Goal: Information Seeking & Learning: Learn about a topic

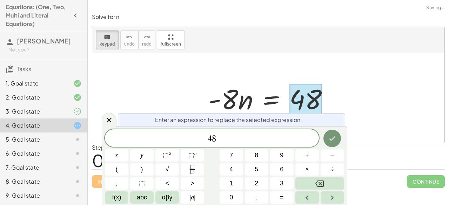
click at [302, 123] on div "Enter an expression to replace the selected expression." at bounding box center [231, 119] width 227 height 13
click at [297, 144] on div "4 8" at bounding box center [212, 139] width 214 height 18
click at [322, 166] on button "÷" at bounding box center [333, 170] width 24 height 12
click at [330, 152] on button "–" at bounding box center [333, 156] width 24 height 12
click at [249, 156] on button "8" at bounding box center [257, 156] width 24 height 12
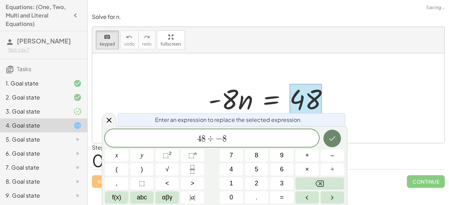
click at [335, 144] on button "Done" at bounding box center [333, 139] width 18 height 18
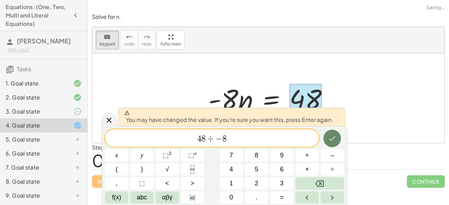
click at [335, 144] on button "Done" at bounding box center [333, 139] width 18 height 18
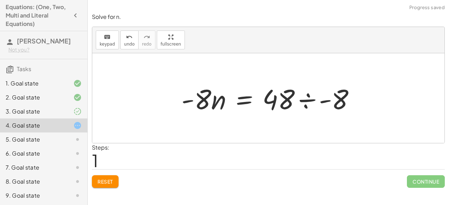
click at [320, 108] on div at bounding box center [271, 98] width 186 height 36
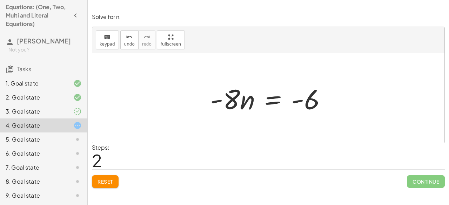
click at [245, 99] on div at bounding box center [271, 98] width 129 height 36
click at [101, 39] on div "keyboard" at bounding box center [107, 37] width 15 height 8
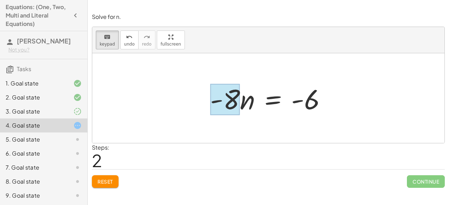
click at [233, 106] on div at bounding box center [225, 99] width 30 height 31
click at [0, 0] on span "+" at bounding box center [0, 0] width 0 height 0
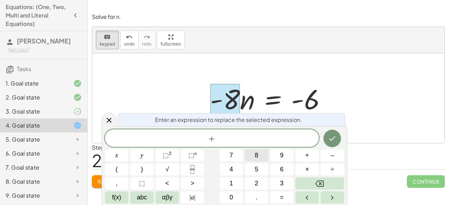
click at [259, 157] on button "8" at bounding box center [257, 156] width 24 height 12
click at [335, 138] on icon "Done" at bounding box center [332, 138] width 8 height 8
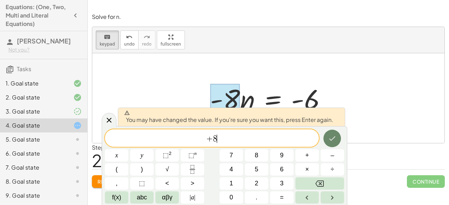
click at [335, 138] on icon "Done" at bounding box center [333, 139] width 6 height 5
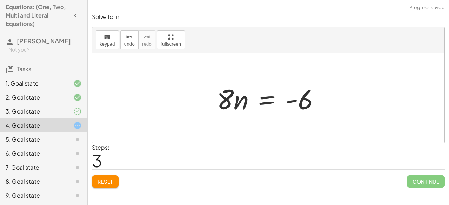
click at [237, 106] on div at bounding box center [271, 98] width 116 height 36
click at [100, 44] on span "keypad" at bounding box center [107, 44] width 15 height 5
click at [110, 181] on span "Reset" at bounding box center [105, 182] width 15 height 6
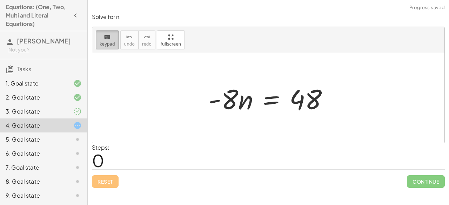
click at [111, 43] on span "keypad" at bounding box center [107, 44] width 15 height 5
click at [311, 96] on div at bounding box center [271, 98] width 133 height 36
click at [106, 44] on span "keypad" at bounding box center [107, 44] width 15 height 5
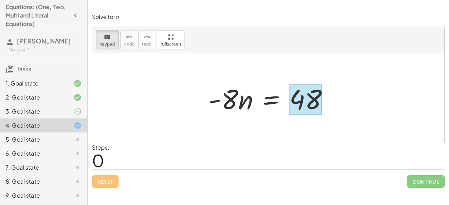
click at [305, 94] on div at bounding box center [306, 99] width 32 height 31
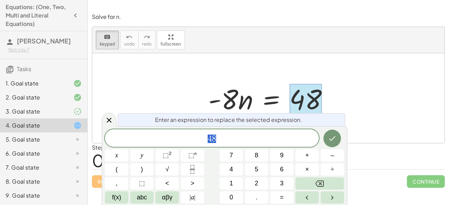
click at [268, 136] on span "4 8" at bounding box center [212, 139] width 214 height 10
click at [322, 165] on button "÷" at bounding box center [333, 170] width 24 height 12
click at [324, 157] on button "–" at bounding box center [333, 156] width 24 height 12
click at [261, 159] on button "8" at bounding box center [257, 156] width 24 height 12
click at [336, 138] on icon "Done" at bounding box center [332, 138] width 8 height 8
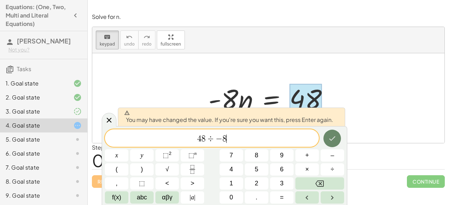
click at [336, 138] on icon "Done" at bounding box center [332, 138] width 8 height 8
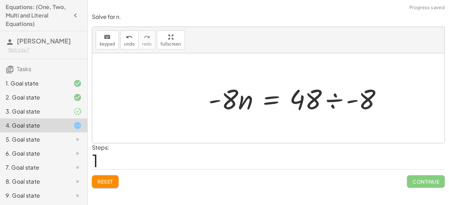
click at [324, 104] on div at bounding box center [298, 98] width 186 height 36
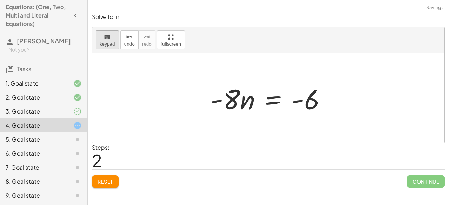
click at [103, 44] on span "keypad" at bounding box center [107, 44] width 15 height 5
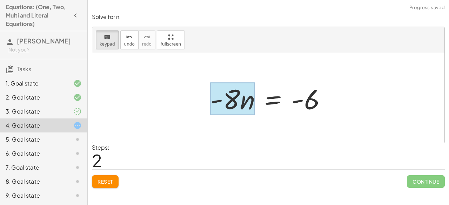
click at [241, 101] on div at bounding box center [232, 99] width 45 height 33
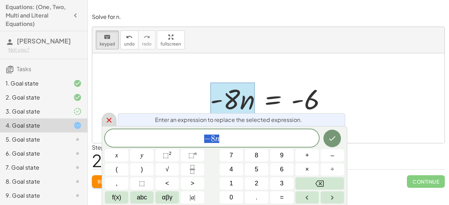
click at [110, 118] on icon at bounding box center [109, 120] width 8 height 8
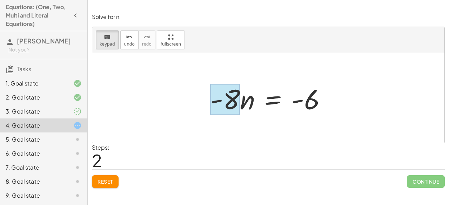
click at [232, 105] on div at bounding box center [225, 99] width 30 height 31
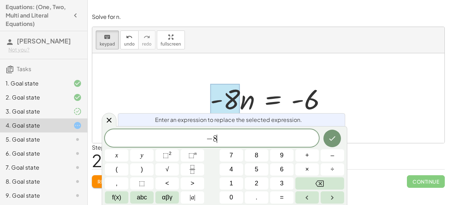
click at [293, 137] on span "− 8 ​" at bounding box center [212, 139] width 214 height 10
click at [308, 159] on span "+" at bounding box center [307, 155] width 4 height 9
click at [253, 157] on button "8" at bounding box center [257, 156] width 24 height 12
click at [328, 142] on button "Done" at bounding box center [333, 139] width 18 height 18
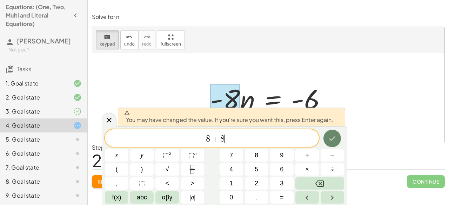
click at [327, 142] on button "Done" at bounding box center [333, 139] width 18 height 18
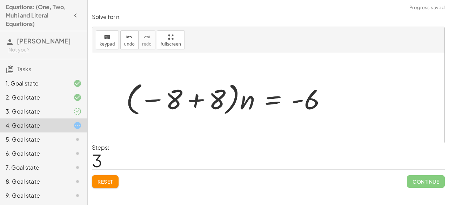
click at [209, 106] on div at bounding box center [229, 98] width 213 height 39
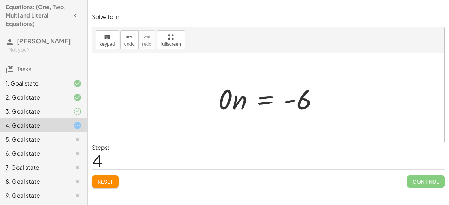
click at [107, 179] on span "Reset" at bounding box center [105, 182] width 15 height 6
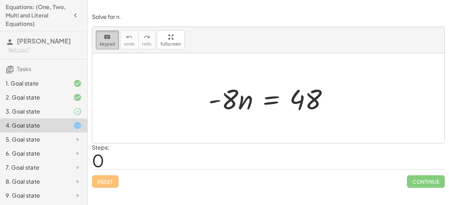
click at [105, 47] on button "keyboard keypad" at bounding box center [107, 40] width 23 height 19
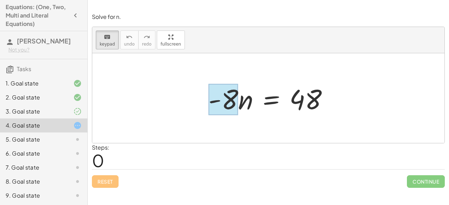
click at [236, 100] on div at bounding box center [224, 99] width 30 height 31
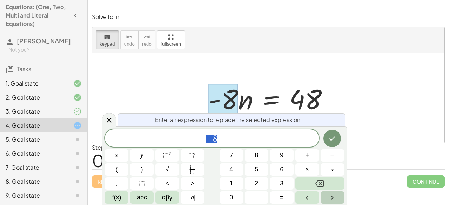
click at [329, 194] on icon "Right arrow" at bounding box center [332, 198] width 8 height 8
click at [304, 155] on button "+" at bounding box center [308, 156] width 24 height 12
click at [240, 158] on button "7" at bounding box center [232, 156] width 24 height 12
click at [331, 188] on button "Backspace" at bounding box center [320, 184] width 49 height 12
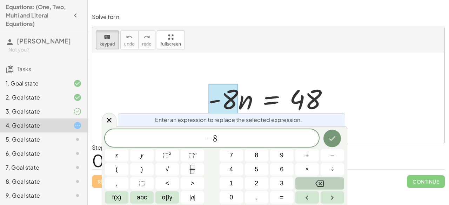
click at [331, 188] on button "Backspace" at bounding box center [320, 184] width 49 height 12
click at [107, 123] on icon at bounding box center [109, 120] width 5 height 5
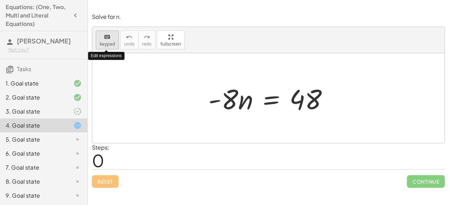
click at [108, 43] on span "keypad" at bounding box center [107, 44] width 15 height 5
click at [110, 45] on span "keypad" at bounding box center [107, 44] width 15 height 5
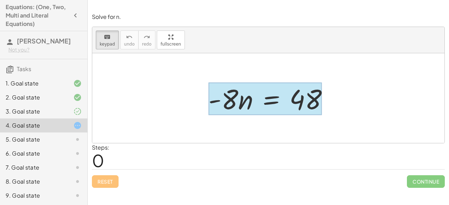
click at [262, 99] on div at bounding box center [266, 99] width 114 height 33
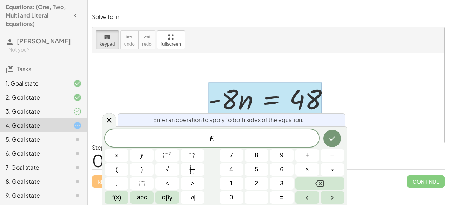
click at [205, 138] on span "E ​" at bounding box center [212, 139] width 214 height 10
click at [328, 171] on button "÷" at bounding box center [333, 170] width 24 height 12
click at [330, 160] on button "–" at bounding box center [333, 156] width 24 height 12
click at [263, 151] on button "8" at bounding box center [257, 156] width 24 height 12
click at [331, 134] on button "Done" at bounding box center [333, 139] width 18 height 18
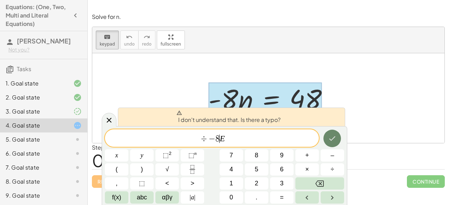
click at [331, 134] on button "Done" at bounding box center [333, 139] width 18 height 18
click at [246, 135] on span "÷ − 8 ​ E" at bounding box center [212, 139] width 214 height 10
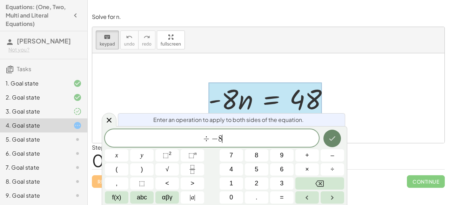
click at [331, 142] on icon "Done" at bounding box center [332, 138] width 8 height 8
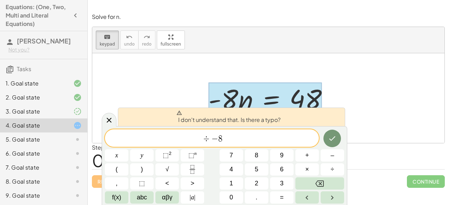
click at [199, 139] on span "÷ − 8 ​" at bounding box center [212, 139] width 214 height 10
click at [232, 143] on span "​ ÷ − 8" at bounding box center [212, 139] width 214 height 10
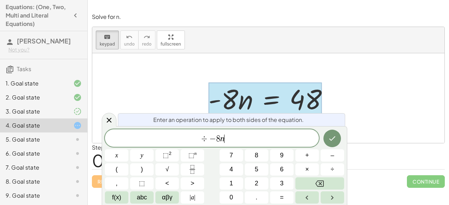
click at [196, 140] on span "÷ − 8 n ​" at bounding box center [212, 139] width 214 height 10
click at [338, 136] on button "Done" at bounding box center [333, 139] width 18 height 18
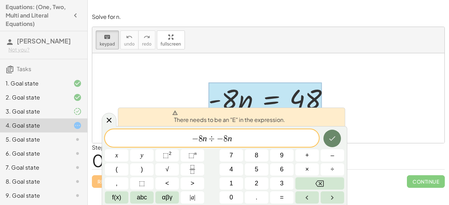
click at [338, 136] on button "Done" at bounding box center [333, 139] width 18 height 18
click at [285, 137] on span "− 8 n ​ ÷ − 8 n" at bounding box center [212, 139] width 214 height 10
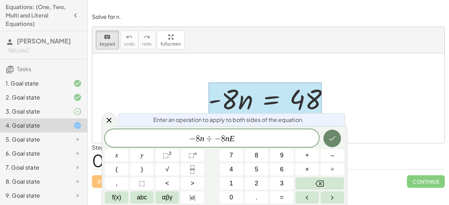
click at [334, 137] on icon "Done" at bounding box center [333, 139] width 6 height 5
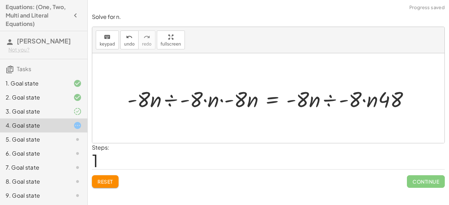
click at [232, 102] on div at bounding box center [271, 98] width 295 height 28
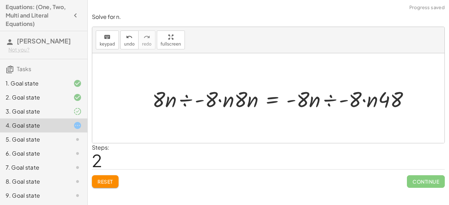
click at [232, 102] on div at bounding box center [284, 98] width 270 height 28
click at [213, 98] on div at bounding box center [284, 98] width 270 height 28
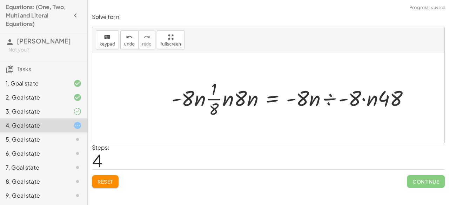
click at [218, 100] on div at bounding box center [293, 98] width 251 height 42
click at [107, 50] on div "keyboard keypad undo undo redo redo fullscreen" at bounding box center [268, 40] width 352 height 26
click at [105, 40] on icon "keyboard" at bounding box center [107, 37] width 7 height 8
click at [69, 133] on div "3. Goal state" at bounding box center [43, 140] width 87 height 14
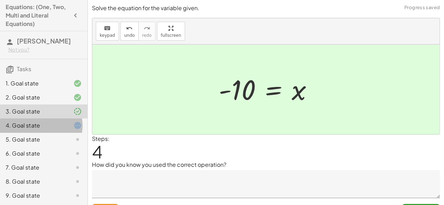
click at [73, 127] on icon at bounding box center [77, 125] width 8 height 8
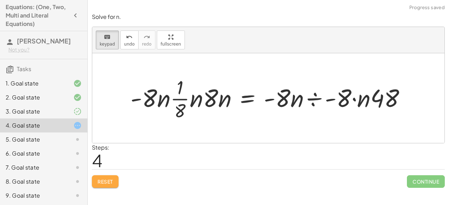
click at [111, 184] on button "Reset" at bounding box center [105, 182] width 27 height 13
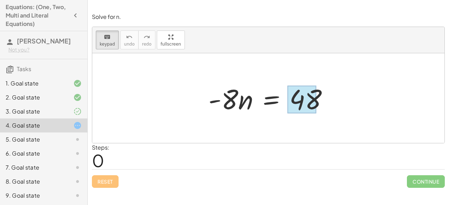
click at [302, 103] on div at bounding box center [302, 100] width 29 height 28
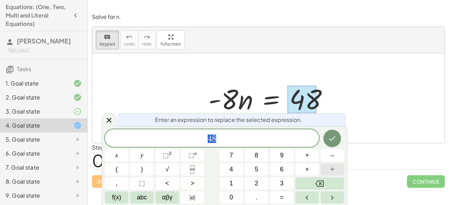
click at [327, 163] on div "4 8 x y ⬚ 2 ⬚ n 7 8 9 + – ( ) √ 4 5 6 × ÷ , ⬚ < > 1 2 3 f(x) abc αβγ | a | 0 . =" at bounding box center [224, 167] width 239 height 74
click at [327, 165] on button "÷" at bounding box center [333, 170] width 24 height 12
click at [324, 184] on button "Backspace" at bounding box center [320, 184] width 49 height 12
click at [255, 135] on span "​ 4 8" at bounding box center [212, 139] width 214 height 10
click at [332, 172] on span "÷" at bounding box center [333, 169] width 4 height 9
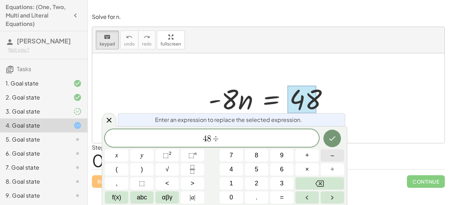
click at [333, 153] on span "–" at bounding box center [333, 155] width 4 height 9
click at [263, 155] on button "8" at bounding box center [257, 156] width 24 height 12
click at [329, 143] on icon "Done" at bounding box center [332, 138] width 8 height 8
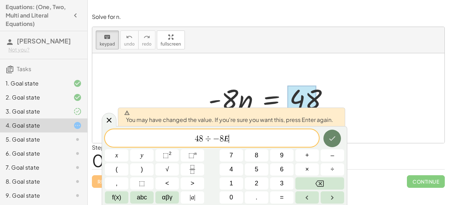
click at [329, 143] on icon "Done" at bounding box center [332, 138] width 8 height 8
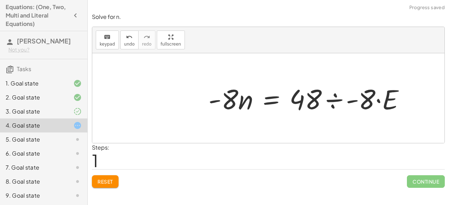
click at [334, 105] on div at bounding box center [310, 98] width 210 height 36
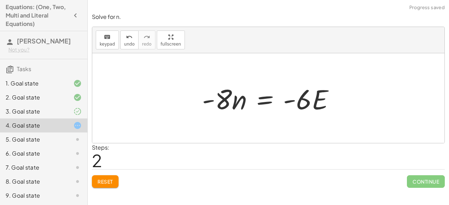
click at [107, 174] on div "Reset Continue" at bounding box center [268, 179] width 353 height 19
click at [107, 179] on span "Reset" at bounding box center [105, 182] width 15 height 6
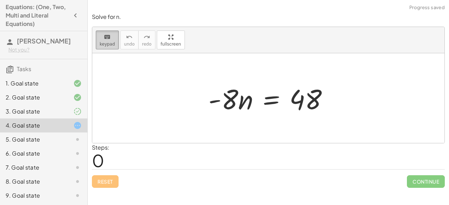
click at [100, 32] on button "keyboard keypad" at bounding box center [107, 40] width 23 height 19
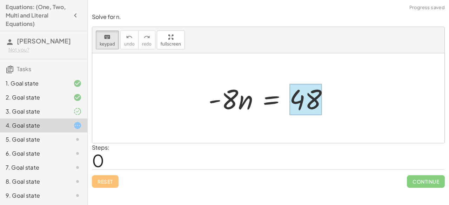
click at [301, 98] on div at bounding box center [306, 99] width 32 height 31
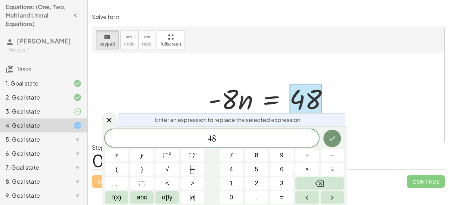
click at [274, 139] on span "4 8 ​" at bounding box center [212, 139] width 214 height 10
click at [328, 166] on button "÷" at bounding box center [333, 170] width 24 height 12
click at [336, 153] on button "–" at bounding box center [333, 156] width 24 height 12
click at [265, 158] on button "8" at bounding box center [257, 156] width 24 height 12
click at [337, 141] on button "Done" at bounding box center [333, 139] width 18 height 18
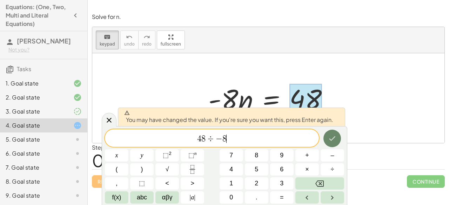
click at [337, 141] on button "Done" at bounding box center [333, 139] width 18 height 18
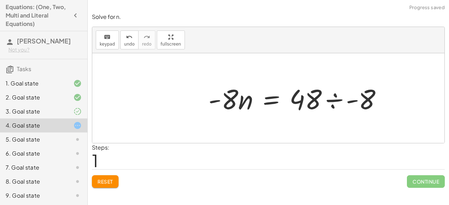
click at [336, 99] on div at bounding box center [298, 98] width 186 height 36
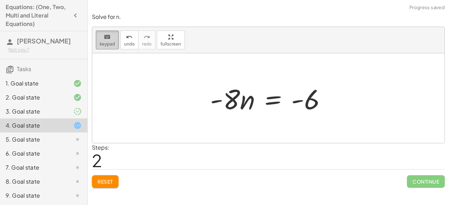
click at [112, 45] on span "keypad" at bounding box center [107, 44] width 15 height 5
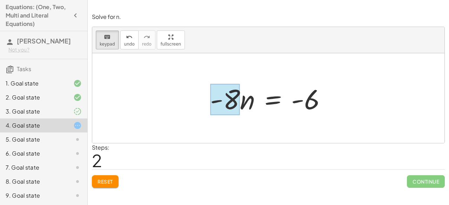
click at [230, 107] on div at bounding box center [225, 99] width 30 height 31
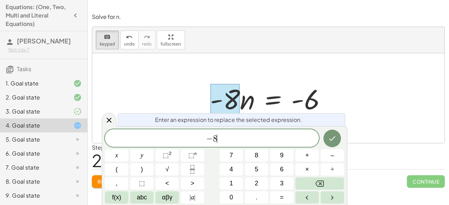
click at [253, 136] on span "− 8 ​" at bounding box center [212, 139] width 214 height 10
click at [337, 166] on button "÷" at bounding box center [333, 170] width 24 height 12
click at [257, 157] on span "8" at bounding box center [257, 155] width 4 height 9
click at [331, 141] on icon "Done" at bounding box center [332, 138] width 8 height 8
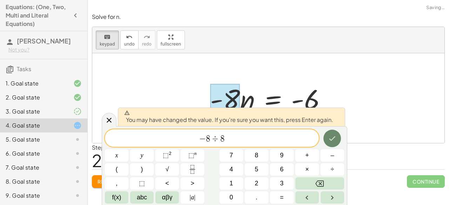
click at [331, 141] on icon "Done" at bounding box center [332, 138] width 8 height 8
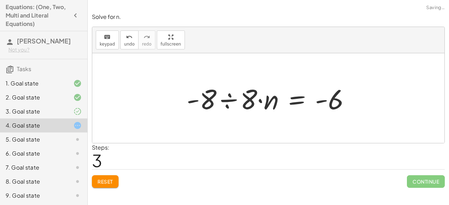
click at [265, 100] on div at bounding box center [271, 98] width 177 height 36
click at [243, 96] on div at bounding box center [271, 98] width 177 height 36
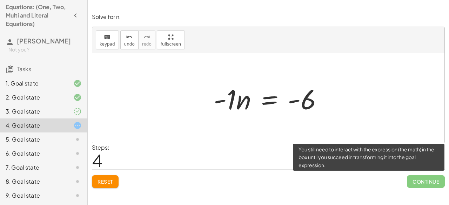
click at [414, 185] on span "Continue" at bounding box center [426, 182] width 38 height 13
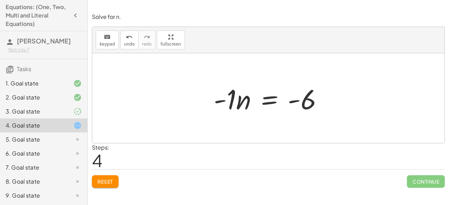
click at [219, 94] on div at bounding box center [271, 98] width 122 height 36
click at [228, 93] on div at bounding box center [271, 98] width 122 height 36
click at [238, 94] on div at bounding box center [276, 98] width 112 height 35
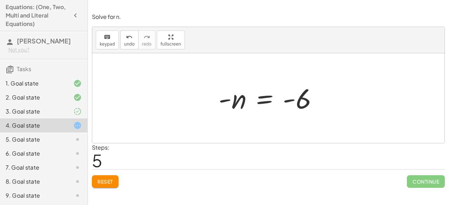
click at [232, 104] on div at bounding box center [271, 98] width 112 height 35
click at [287, 97] on div at bounding box center [271, 98] width 112 height 35
click at [0, 0] on div "Solve for n. keyboard keypad undo undo redo redo fullscreen · - 8 · n = 48 · - …" at bounding box center [0, 0] width 0 height 0
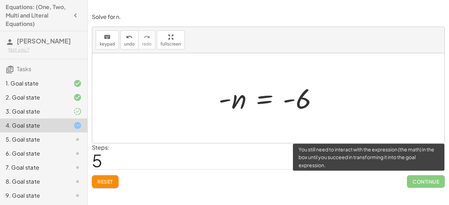
click at [424, 184] on span "Continue" at bounding box center [426, 182] width 38 height 13
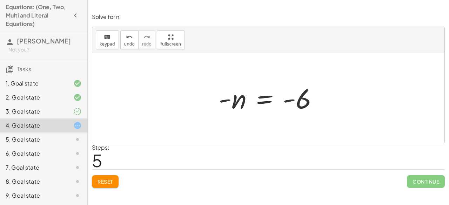
click at [116, 177] on button "Reset" at bounding box center [105, 182] width 27 height 13
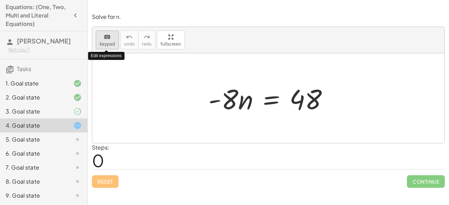
click at [111, 38] on div "keyboard" at bounding box center [107, 37] width 15 height 8
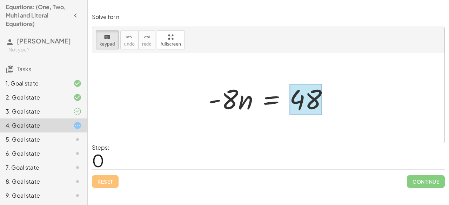
click at [314, 94] on div at bounding box center [306, 99] width 32 height 31
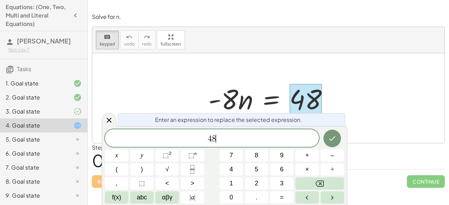
click at [257, 131] on div "4 8 ​" at bounding box center [212, 139] width 214 height 18
click at [254, 158] on button "8" at bounding box center [257, 156] width 24 height 12
click at [335, 133] on button "Done" at bounding box center [333, 139] width 18 height 18
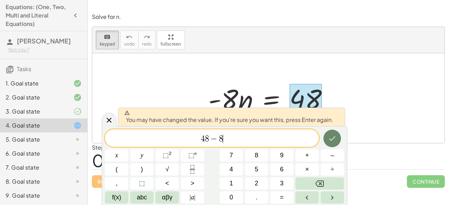
click at [335, 133] on button "Done" at bounding box center [333, 139] width 18 height 18
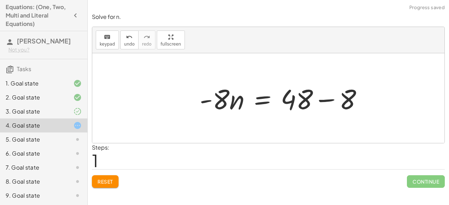
click at [231, 103] on div at bounding box center [284, 98] width 176 height 36
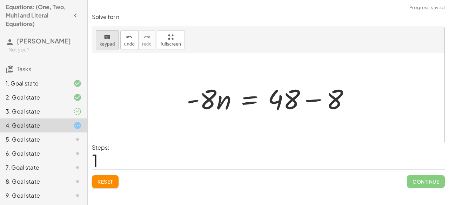
click at [105, 40] on icon "keyboard" at bounding box center [107, 37] width 7 height 8
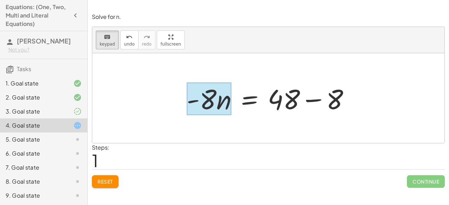
click at [223, 107] on div at bounding box center [209, 99] width 45 height 33
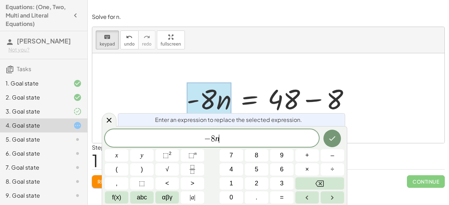
click at [255, 139] on span "− 8 n ​" at bounding box center [212, 139] width 214 height 10
click at [330, 167] on button "÷" at bounding box center [333, 170] width 24 height 12
click at [326, 156] on button "–" at bounding box center [333, 156] width 24 height 12
click at [262, 154] on button "8" at bounding box center [257, 156] width 24 height 12
click at [334, 136] on icon "Done" at bounding box center [332, 138] width 8 height 8
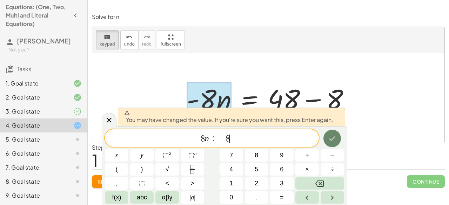
click at [334, 136] on icon "Done" at bounding box center [332, 138] width 8 height 8
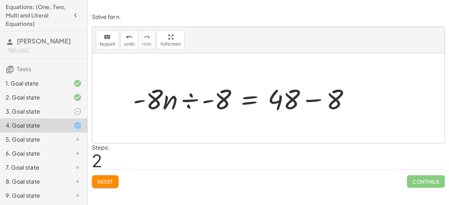
click at [210, 103] on div at bounding box center [245, 98] width 230 height 36
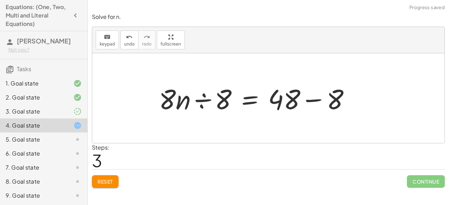
click at [195, 99] on div at bounding box center [258, 98] width 204 height 36
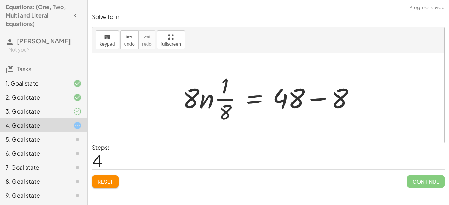
click at [195, 99] on div at bounding box center [271, 98] width 185 height 54
click at [110, 186] on button "Reset" at bounding box center [105, 182] width 27 height 13
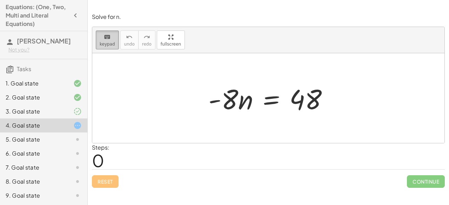
click at [109, 36] on icon "keyboard" at bounding box center [107, 37] width 7 height 8
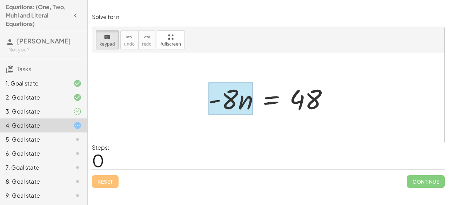
click at [242, 106] on div at bounding box center [231, 99] width 45 height 33
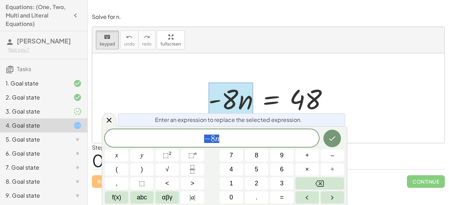
click at [230, 137] on span "− 8 n" at bounding box center [212, 139] width 214 height 10
click at [320, 169] on div "− 8 n x y ⬚ 2 ⬚ n 7 8 9 + – ( ) √ 4 5 6 × ÷ , ⬚ < > 1 2 3 f(x) abc αβγ | a | 0 …" at bounding box center [224, 167] width 239 height 74
click at [326, 168] on button "÷" at bounding box center [333, 170] width 24 height 12
click at [338, 161] on button "–" at bounding box center [333, 156] width 24 height 12
click at [263, 158] on button "8" at bounding box center [257, 156] width 24 height 12
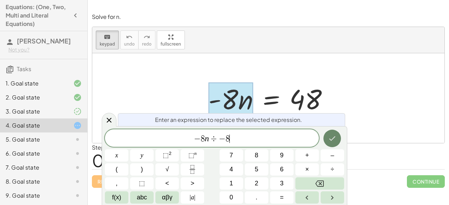
click at [332, 140] on icon "Done" at bounding box center [333, 139] width 6 height 5
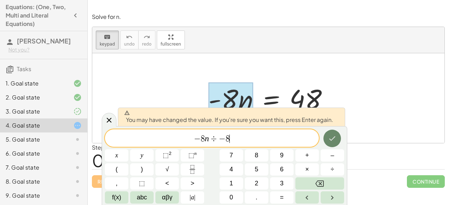
click at [332, 140] on icon "Done" at bounding box center [333, 139] width 6 height 5
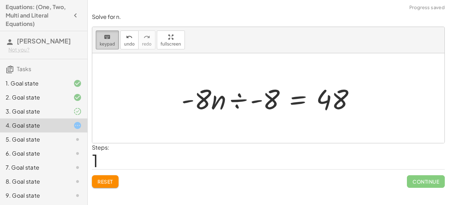
click at [106, 37] on icon "keyboard" at bounding box center [107, 37] width 7 height 8
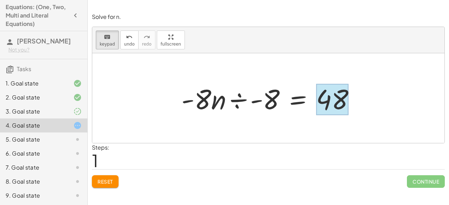
click at [329, 101] on div at bounding box center [332, 99] width 32 height 31
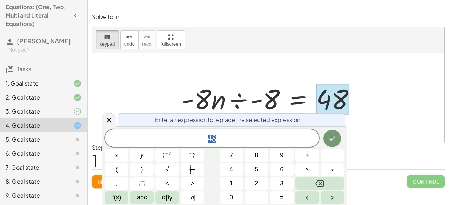
click at [253, 136] on span "4 8" at bounding box center [212, 139] width 214 height 10
click at [334, 170] on span "÷" at bounding box center [333, 169] width 4 height 9
click at [332, 155] on span "–" at bounding box center [333, 155] width 4 height 9
click at [262, 151] on button "8" at bounding box center [257, 156] width 24 height 12
click at [331, 139] on icon "Done" at bounding box center [332, 138] width 8 height 8
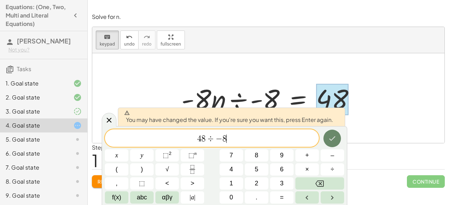
click at [331, 139] on icon "Done" at bounding box center [332, 138] width 8 height 8
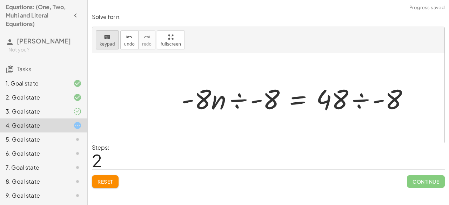
click at [103, 48] on button "keyboard keypad" at bounding box center [107, 40] width 23 height 19
click at [242, 101] on div at bounding box center [298, 98] width 240 height 36
click at [239, 98] on div at bounding box center [298, 98] width 240 height 36
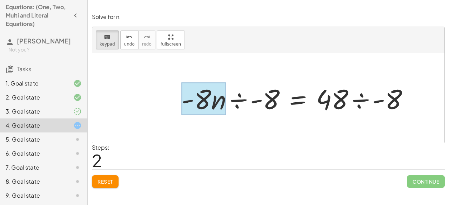
click at [218, 99] on div at bounding box center [203, 99] width 45 height 33
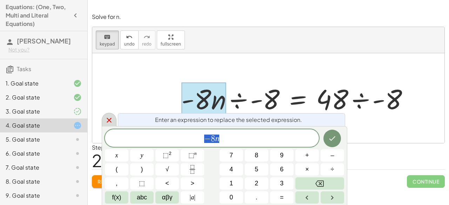
click at [107, 123] on icon at bounding box center [109, 120] width 8 height 8
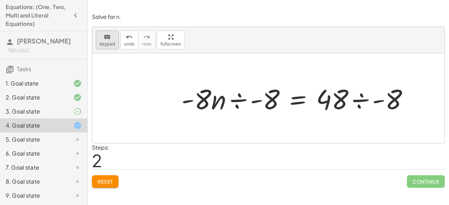
click at [108, 47] on button "keyboard keypad" at bounding box center [107, 40] width 23 height 19
click at [236, 103] on div at bounding box center [298, 98] width 240 height 36
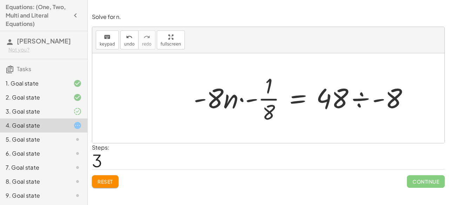
click at [238, 99] on div at bounding box center [304, 98] width 228 height 54
click at [243, 99] on div at bounding box center [304, 98] width 228 height 54
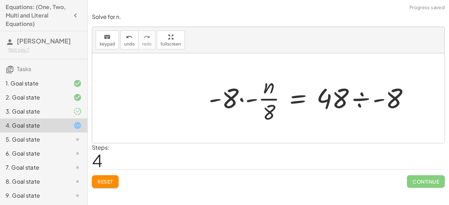
click at [243, 99] on div at bounding box center [311, 98] width 213 height 54
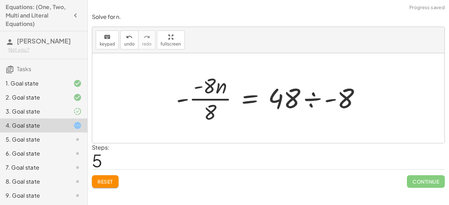
click at [296, 94] on div at bounding box center [271, 98] width 197 height 54
click at [305, 98] on div at bounding box center [271, 98] width 197 height 54
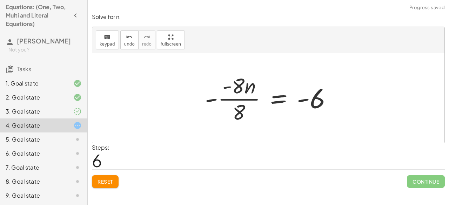
click at [228, 92] on div at bounding box center [272, 98] width 140 height 54
click at [227, 92] on div at bounding box center [272, 98] width 140 height 54
click at [206, 99] on div at bounding box center [272, 98] width 140 height 54
click at [115, 179] on button "Reset" at bounding box center [105, 182] width 27 height 13
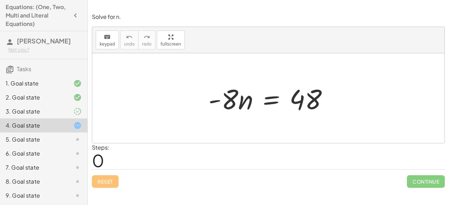
click at [271, 120] on div at bounding box center [268, 98] width 352 height 90
click at [110, 46] on span "keypad" at bounding box center [107, 44] width 15 height 5
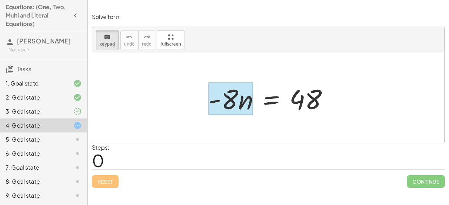
click at [244, 115] on div at bounding box center [231, 99] width 45 height 33
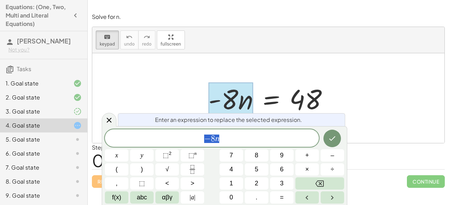
click at [241, 143] on span "− 8 n" at bounding box center [212, 139] width 214 height 10
click at [326, 167] on button "÷" at bounding box center [333, 170] width 24 height 12
click at [328, 158] on button "–" at bounding box center [333, 156] width 24 height 12
click at [264, 154] on button "8" at bounding box center [257, 156] width 24 height 12
click at [329, 139] on icon "Done" at bounding box center [332, 138] width 8 height 8
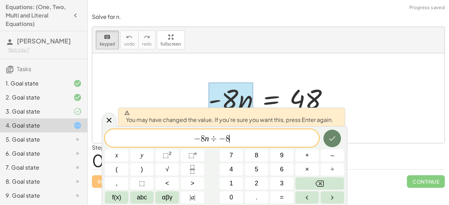
click at [329, 139] on icon "Done" at bounding box center [332, 138] width 8 height 8
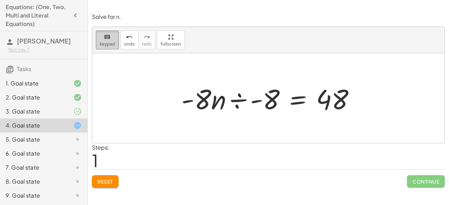
click at [108, 40] on icon "keyboard" at bounding box center [107, 37] width 7 height 8
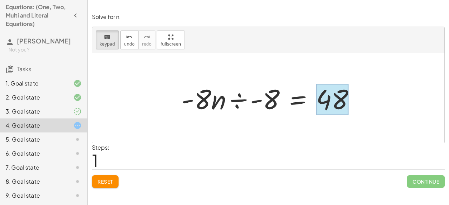
click at [347, 100] on div at bounding box center [332, 99] width 32 height 31
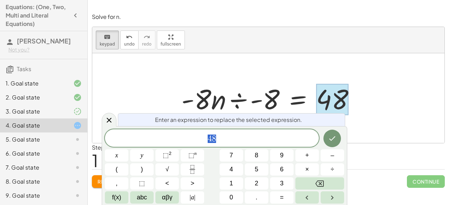
click at [289, 138] on span "4 8" at bounding box center [212, 139] width 214 height 10
click at [327, 167] on button "÷" at bounding box center [333, 170] width 24 height 12
click at [327, 157] on button "–" at bounding box center [333, 156] width 24 height 12
click at [265, 158] on button "8" at bounding box center [257, 156] width 24 height 12
click at [330, 144] on button "Done" at bounding box center [333, 139] width 18 height 18
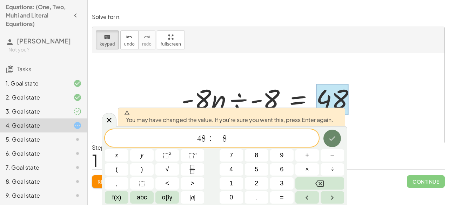
click at [327, 140] on button "Done" at bounding box center [333, 139] width 18 height 18
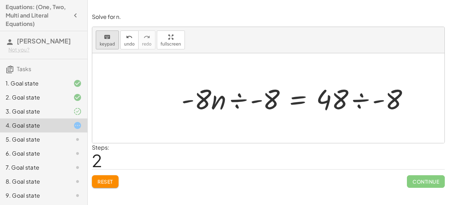
click at [107, 42] on span "keypad" at bounding box center [107, 44] width 15 height 5
click at [357, 98] on div at bounding box center [298, 98] width 240 height 36
click at [367, 101] on div at bounding box center [298, 98] width 240 height 36
click at [269, 104] on div at bounding box center [265, 99] width 30 height 31
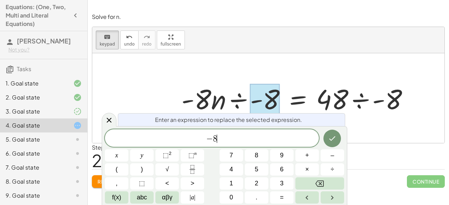
click at [237, 144] on div "− 8 ​" at bounding box center [212, 139] width 214 height 18
click at [332, 139] on icon "Done" at bounding box center [332, 138] width 8 height 8
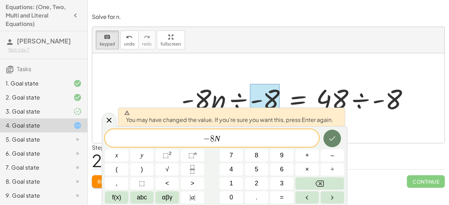
click at [332, 139] on icon "Done" at bounding box center [332, 138] width 8 height 8
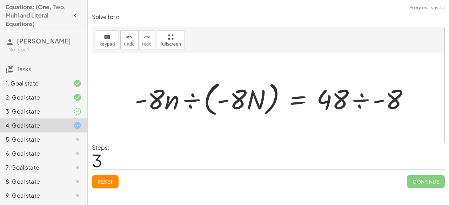
click at [202, 103] on div at bounding box center [274, 98] width 287 height 40
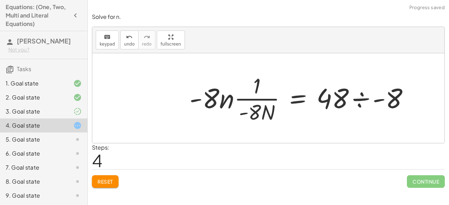
click at [361, 94] on div at bounding box center [302, 98] width 232 height 54
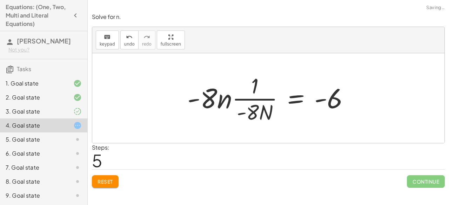
click at [225, 99] on div at bounding box center [271, 98] width 175 height 54
click at [236, 100] on div at bounding box center [271, 98] width 175 height 54
click at [238, 99] on div at bounding box center [271, 98] width 175 height 54
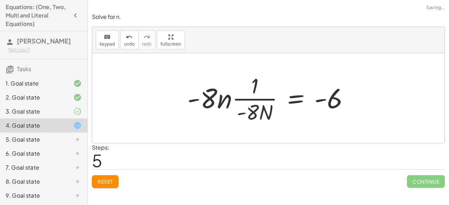
click at [213, 97] on div at bounding box center [271, 98] width 175 height 54
click at [223, 106] on div at bounding box center [271, 98] width 175 height 54
drag, startPoint x: 223, startPoint y: 102, endPoint x: 334, endPoint y: 78, distance: 113.5
click at [276, 113] on div at bounding box center [271, 98] width 175 height 54
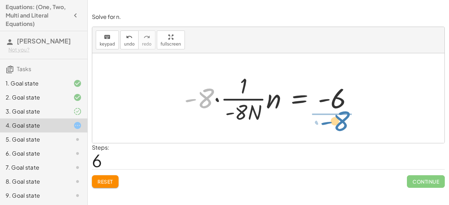
drag, startPoint x: 213, startPoint y: 102, endPoint x: 347, endPoint y: 125, distance: 135.4
click at [349, 125] on div "· - 8 · n = 48 · - 8 · n ÷ - 8 = 48 · - 8 · n ÷ - 8 = · 48 ÷ - 8 · - 8 · n ÷ ( …" at bounding box center [269, 99] width 190 height 58
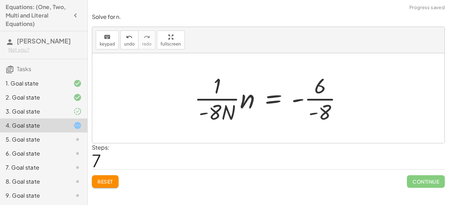
click at [112, 182] on span "Reset" at bounding box center [105, 182] width 15 height 6
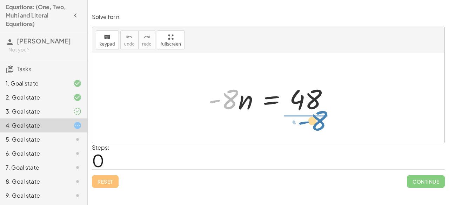
drag, startPoint x: 229, startPoint y: 100, endPoint x: 318, endPoint y: 121, distance: 91.6
click at [318, 121] on div "· - 8 · n · - 8 · n = 48" at bounding box center [268, 98] width 352 height 90
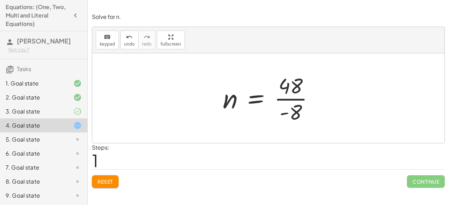
click at [299, 99] on div at bounding box center [271, 98] width 104 height 54
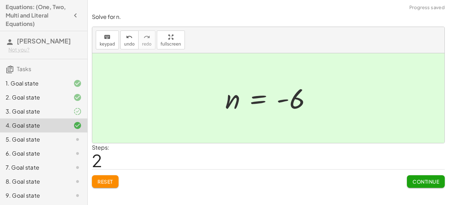
click at [424, 181] on span "Continue" at bounding box center [426, 182] width 27 height 6
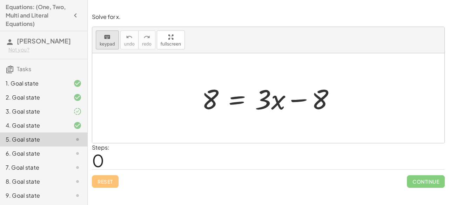
click at [111, 47] on button "keyboard keypad" at bounding box center [107, 40] width 23 height 19
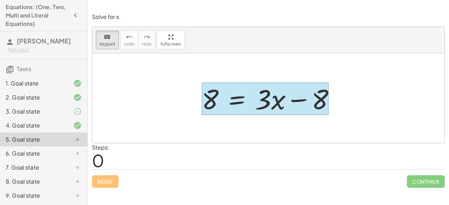
click at [247, 87] on div at bounding box center [265, 99] width 127 height 33
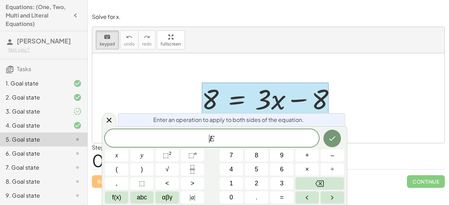
click at [195, 138] on span "​ E" at bounding box center [212, 139] width 214 height 10
click at [305, 156] on span "+" at bounding box center [307, 155] width 4 height 9
click at [261, 158] on button "8" at bounding box center [257, 156] width 24 height 12
click at [331, 144] on button "Done" at bounding box center [333, 139] width 18 height 18
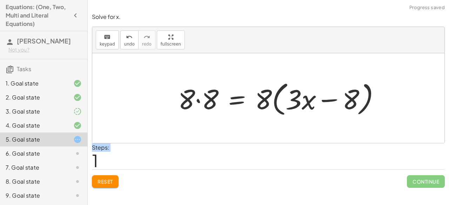
click at [331, 144] on div "Steps: 1" at bounding box center [268, 157] width 353 height 26
click at [106, 184] on span "Reset" at bounding box center [105, 182] width 15 height 6
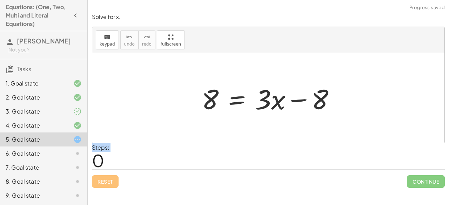
click at [318, 94] on div at bounding box center [271, 98] width 146 height 36
click at [110, 39] on div "keyboard" at bounding box center [107, 37] width 15 height 8
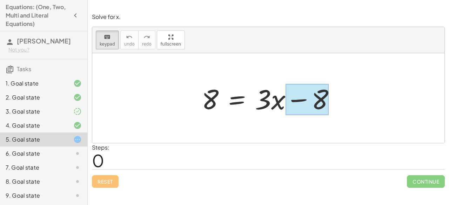
click at [315, 100] on div at bounding box center [307, 99] width 43 height 31
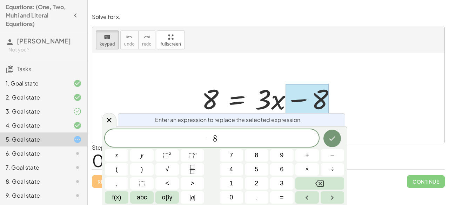
click at [292, 136] on span "− 8 ​" at bounding box center [212, 139] width 214 height 10
click at [302, 149] on div "− 8 x y ⬚ 2 ⬚ n 7 8 9 + – ( ) √ 4 5 6 × ÷ , ⬚ < > 1 2 3 f(x) abc αβγ | a | 0 . =" at bounding box center [224, 167] width 239 height 74
click at [306, 155] on span "+" at bounding box center [307, 155] width 4 height 9
click at [264, 151] on button "8" at bounding box center [257, 156] width 24 height 12
click at [336, 134] on button "Done" at bounding box center [333, 139] width 18 height 18
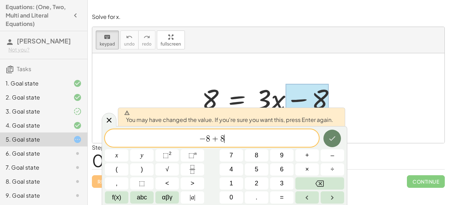
click at [336, 134] on button "Done" at bounding box center [333, 139] width 18 height 18
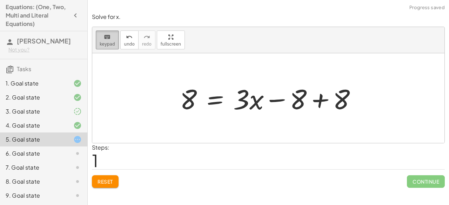
click at [100, 38] on div "keyboard" at bounding box center [107, 37] width 15 height 8
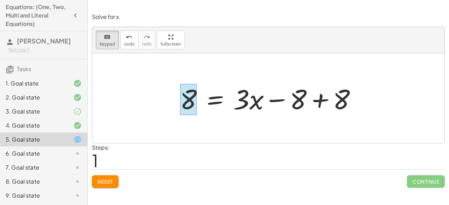
click at [194, 103] on div at bounding box center [188, 99] width 17 height 31
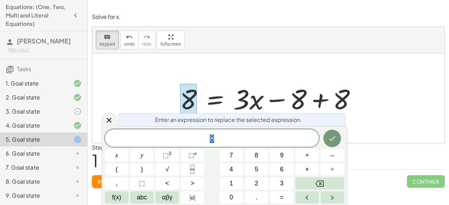
click at [222, 132] on div "8" at bounding box center [212, 139] width 214 height 18
click at [311, 158] on button "+" at bounding box center [308, 156] width 24 height 12
click at [256, 150] on div "8 + ​ x y ⬚ 2 ⬚ n 7 8 9 + – ( ) √ 4 5 6 × ÷ , ⬚ < > 1 2 3 f(x) abc αβγ | a | 0 …" at bounding box center [224, 167] width 239 height 74
click at [256, 152] on span "8" at bounding box center [257, 155] width 4 height 9
click at [326, 139] on button "Done" at bounding box center [333, 139] width 18 height 18
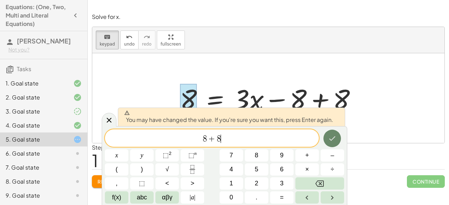
click at [329, 139] on icon "Done" at bounding box center [332, 138] width 8 height 8
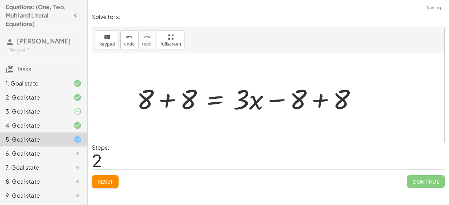
click at [329, 139] on div at bounding box center [268, 98] width 352 height 90
click at [316, 101] on div at bounding box center [249, 98] width 232 height 36
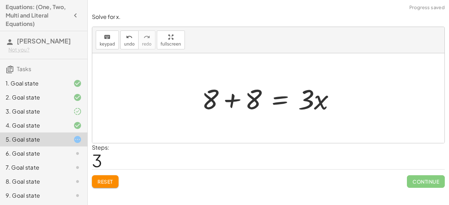
click at [236, 104] on div at bounding box center [271, 98] width 146 height 36
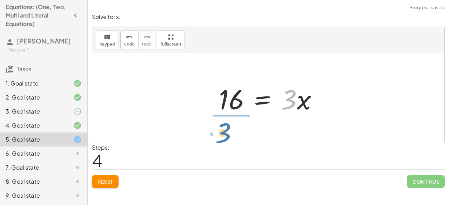
drag, startPoint x: 287, startPoint y: 104, endPoint x: 221, endPoint y: 136, distance: 73.3
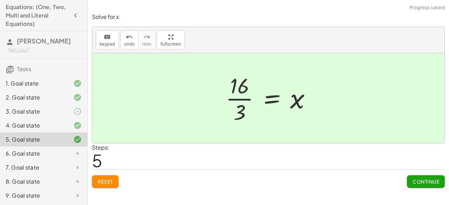
click at [246, 106] on div at bounding box center [271, 98] width 98 height 54
click at [242, 97] on div at bounding box center [271, 98] width 98 height 54
click at [418, 184] on span "Continue" at bounding box center [426, 182] width 27 height 6
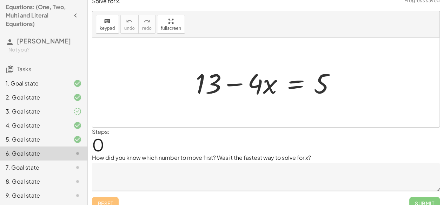
scroll to position [12, 0]
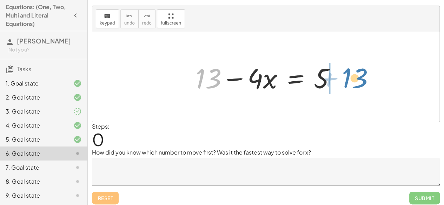
drag, startPoint x: 208, startPoint y: 81, endPoint x: 356, endPoint y: 77, distance: 148.2
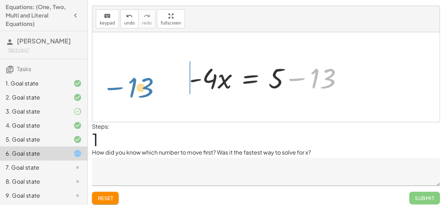
drag, startPoint x: 331, startPoint y: 76, endPoint x: 142, endPoint y: 73, distance: 189.2
click at [142, 73] on div "+ 13 − · 4 · x = 5 − 13 13 · 4 · x = 5 - + −" at bounding box center [265, 77] width 347 height 90
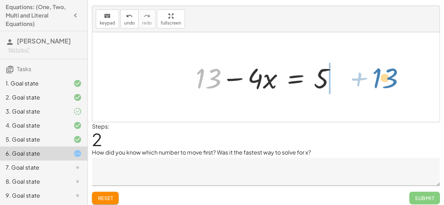
drag, startPoint x: 208, startPoint y: 87, endPoint x: 375, endPoint y: 78, distance: 166.6
click at [375, 78] on div "+ 13 − · 4 · x = 5 · - 4 · x = + 5 − 13 + 13 13 · 4 · x = 5 − +" at bounding box center [265, 77] width 347 height 90
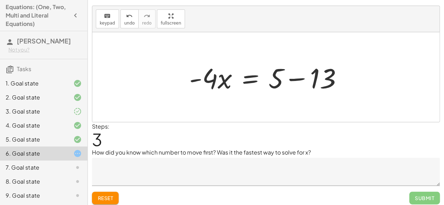
click at [303, 81] on div at bounding box center [269, 77] width 166 height 36
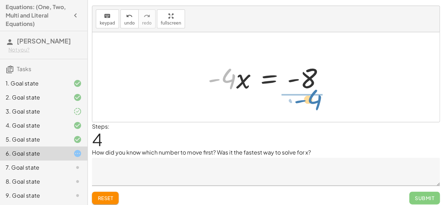
drag, startPoint x: 231, startPoint y: 85, endPoint x: 317, endPoint y: 106, distance: 88.6
click at [317, 106] on div "+ 13 − · 4 · x = 5 · - 4 · x = + 5 − 13 + 13 − · 4 · x = 5 · - 4 · x = + 5 − 13…" at bounding box center [265, 77] width 347 height 90
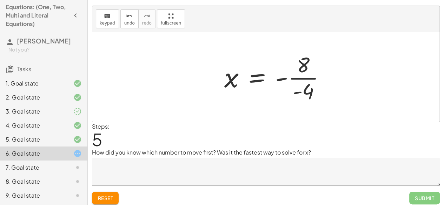
click at [315, 82] on div at bounding box center [277, 77] width 113 height 54
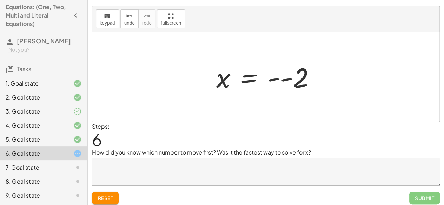
click at [279, 76] on div at bounding box center [268, 77] width 111 height 35
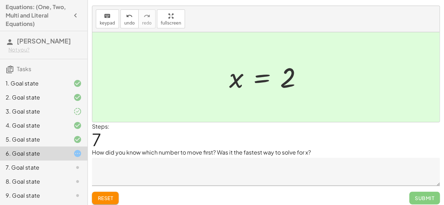
click at [308, 167] on textarea at bounding box center [266, 172] width 348 height 28
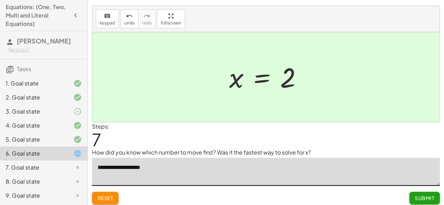
click at [107, 199] on span "Reset" at bounding box center [105, 198] width 15 height 6
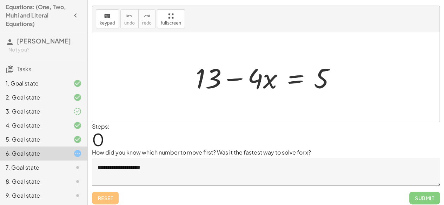
click at [176, 165] on textarea "**********" at bounding box center [266, 172] width 348 height 28
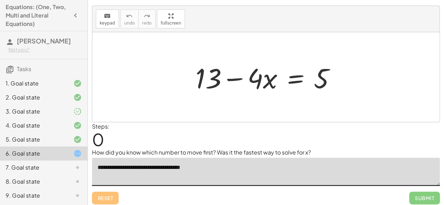
click at [164, 108] on div at bounding box center [265, 77] width 347 height 90
click at [205, 83] on div at bounding box center [268, 77] width 153 height 36
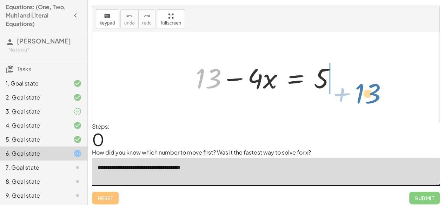
drag, startPoint x: 211, startPoint y: 73, endPoint x: 372, endPoint y: 86, distance: 162.0
click at [372, 86] on div "+ 13 + 13 − · 4 · x = 5" at bounding box center [265, 77] width 347 height 90
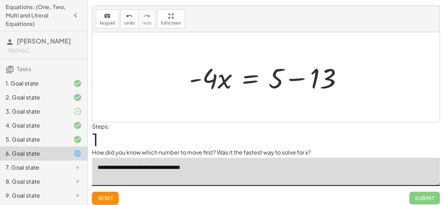
click at [291, 76] on div at bounding box center [269, 77] width 166 height 36
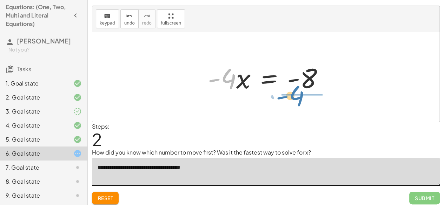
drag, startPoint x: 221, startPoint y: 79, endPoint x: 290, endPoint y: 97, distance: 70.8
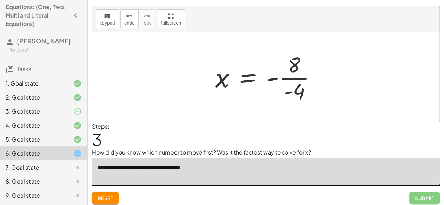
click at [291, 78] on div at bounding box center [268, 77] width 113 height 54
click at [291, 78] on div at bounding box center [267, 77] width 111 height 35
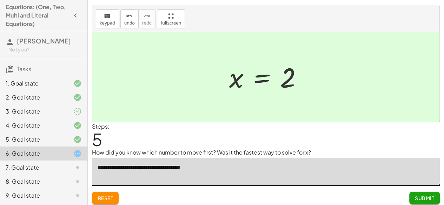
type textarea "**********"
click at [420, 195] on span "Submit" at bounding box center [424, 198] width 19 height 6
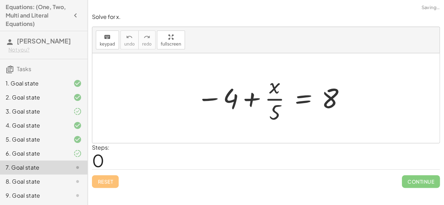
scroll to position [0, 0]
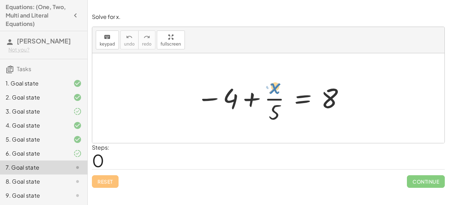
click at [276, 87] on div at bounding box center [271, 98] width 156 height 54
drag, startPoint x: 281, startPoint y: 115, endPoint x: 282, endPoint y: 111, distance: 5.1
click at [282, 111] on div at bounding box center [271, 98] width 156 height 54
click at [110, 38] on div "keyboard" at bounding box center [107, 37] width 15 height 8
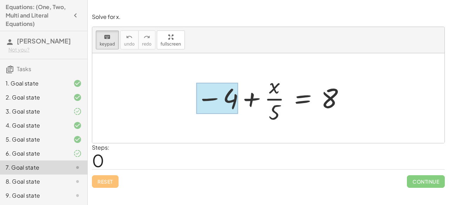
click at [225, 100] on div at bounding box center [218, 98] width 42 height 31
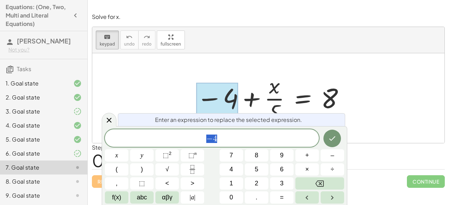
click at [235, 134] on span "− 4" at bounding box center [212, 139] width 214 height 10
click at [314, 167] on button "×" at bounding box center [308, 170] width 24 height 12
click at [260, 165] on button "5" at bounding box center [257, 170] width 24 height 12
click at [338, 139] on button "Done" at bounding box center [333, 139] width 18 height 18
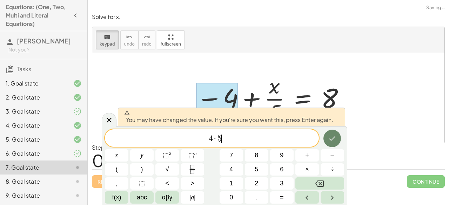
click at [338, 139] on button "Done" at bounding box center [333, 139] width 18 height 18
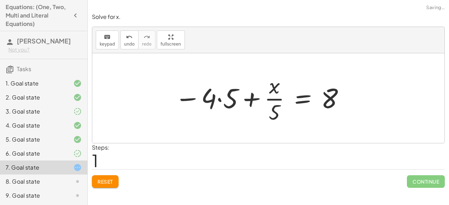
click at [338, 139] on div at bounding box center [268, 98] width 352 height 90
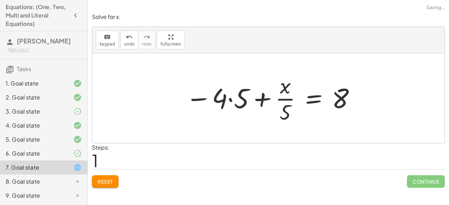
click at [240, 102] on div at bounding box center [271, 98] width 178 height 54
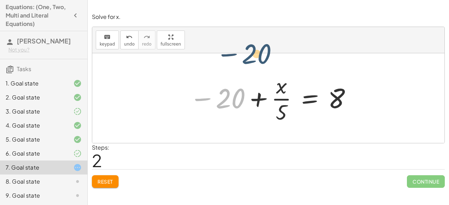
drag, startPoint x: 229, startPoint y: 98, endPoint x: 292, endPoint y: 62, distance: 72.6
click at [270, 55] on div "− 4 + · x · 5 = 8 − · 4 · 5 + · x · 5 = 8 − 20 + · x · 5 = 8 − 20" at bounding box center [268, 98] width 352 height 90
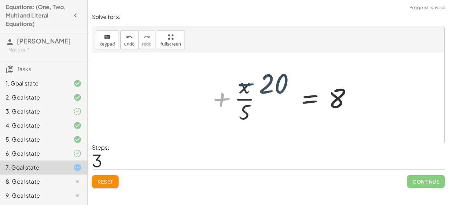
drag, startPoint x: 295, startPoint y: 79, endPoint x: 292, endPoint y: 85, distance: 6.9
click at [292, 85] on div at bounding box center [286, 98] width 149 height 54
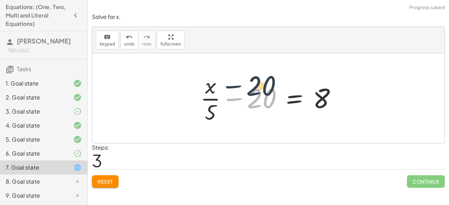
click at [271, 93] on div at bounding box center [271, 98] width 149 height 54
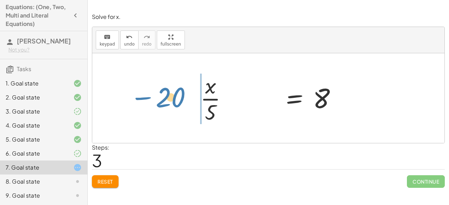
drag, startPoint x: 271, startPoint y: 93, endPoint x: 178, endPoint y: 88, distance: 93.2
click at [177, 88] on div "− 4 + · x · 5 = 8 − · 4 · 5 + · x · 5 = 8 − 20 + · x · 5 = 8 + · x · 5 = 8 − 20" at bounding box center [268, 98] width 352 height 90
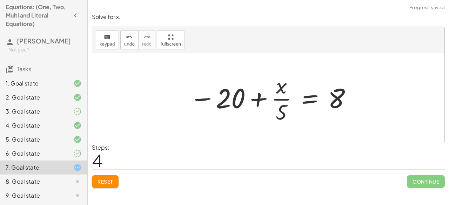
click at [0, 0] on div "Solve for x. keyboard keypad undo undo redo redo fullscreen − 4 + · x · 5 = 8 −…" at bounding box center [0, 0] width 0 height 0
click at [97, 178] on button "Reset" at bounding box center [105, 182] width 27 height 13
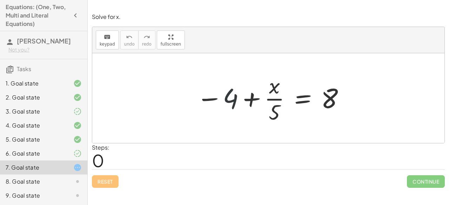
click at [227, 94] on div at bounding box center [271, 98] width 156 height 54
click at [110, 42] on span "keypad" at bounding box center [107, 44] width 15 height 5
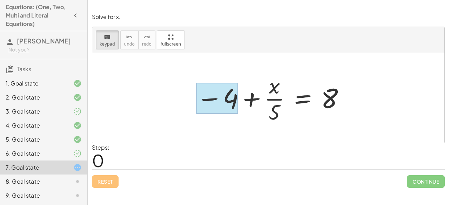
drag, startPoint x: 236, startPoint y: 95, endPoint x: 234, endPoint y: 103, distance: 8.7
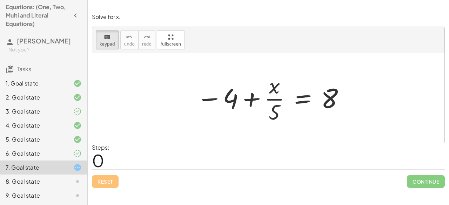
click at [238, 102] on div at bounding box center [271, 98] width 156 height 54
drag, startPoint x: 238, startPoint y: 102, endPoint x: 229, endPoint y: 123, distance: 22.3
click at [233, 122] on div at bounding box center [271, 98] width 156 height 54
click at [107, 43] on span "keypad" at bounding box center [107, 44] width 15 height 5
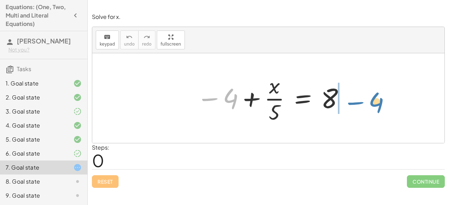
drag, startPoint x: 228, startPoint y: 99, endPoint x: 373, endPoint y: 99, distance: 145.0
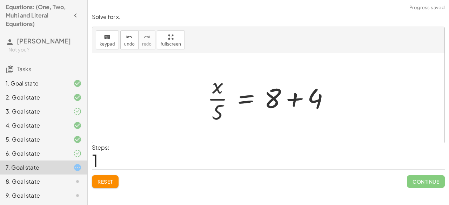
click at [286, 104] on div at bounding box center [271, 98] width 135 height 54
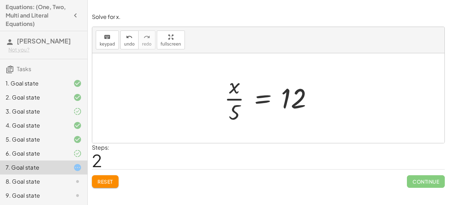
click at [286, 97] on div at bounding box center [271, 98] width 101 height 54
click at [235, 92] on div at bounding box center [271, 98] width 101 height 54
click at [110, 44] on span "keypad" at bounding box center [107, 44] width 15 height 5
click at [237, 85] on div at bounding box center [234, 86] width 11 height 25
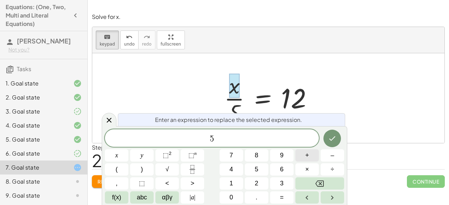
click at [306, 161] on button "+" at bounding box center [308, 156] width 24 height 12
click at [326, 180] on button "Backspace" at bounding box center [320, 184] width 49 height 12
click at [313, 168] on button "×" at bounding box center [308, 170] width 24 height 12
click at [239, 179] on button "1" at bounding box center [232, 184] width 24 height 12
click at [259, 187] on button "2" at bounding box center [257, 184] width 24 height 12
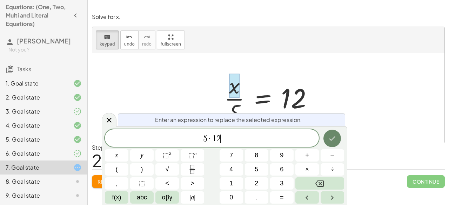
click at [338, 138] on button "Done" at bounding box center [333, 139] width 18 height 18
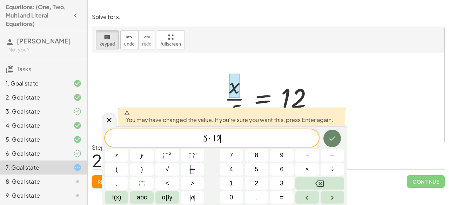
click at [338, 138] on button "Done" at bounding box center [333, 139] width 18 height 18
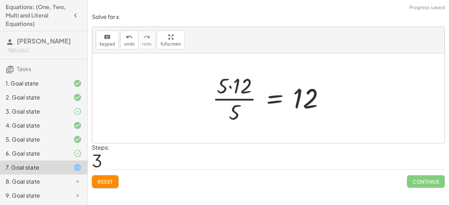
click at [243, 87] on div at bounding box center [271, 98] width 125 height 54
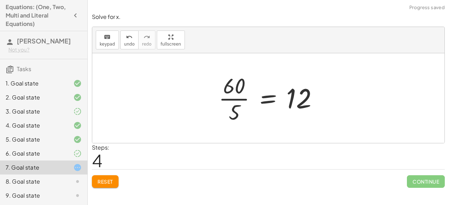
click at [236, 102] on div at bounding box center [271, 98] width 112 height 54
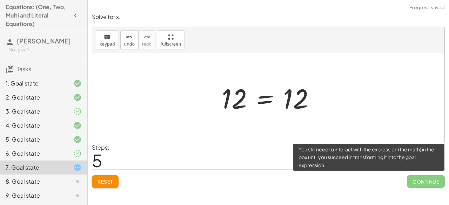
click at [413, 183] on span "Continue" at bounding box center [426, 182] width 38 height 13
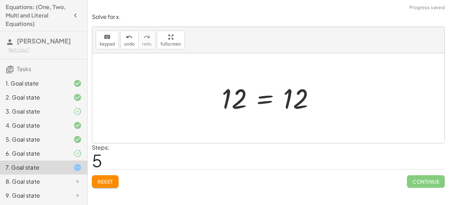
click at [225, 88] on div at bounding box center [271, 98] width 106 height 35
click at [114, 37] on button "keyboard keypad" at bounding box center [107, 40] width 23 height 19
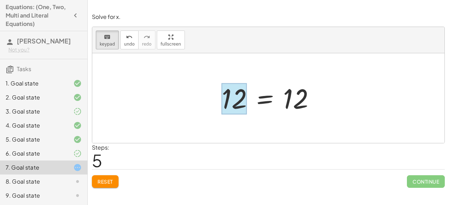
click at [237, 98] on div at bounding box center [234, 99] width 25 height 31
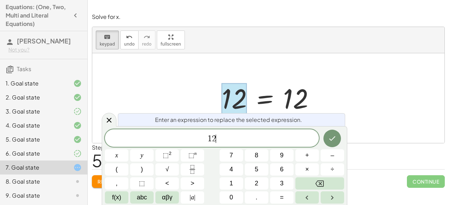
click at [234, 135] on span "1 2 ​" at bounding box center [212, 139] width 214 height 10
click at [331, 134] on icon "Done" at bounding box center [332, 138] width 8 height 8
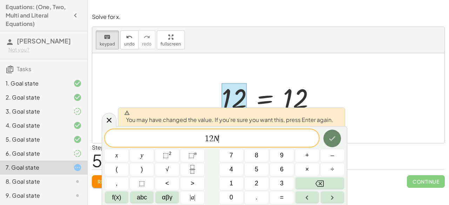
click at [331, 134] on icon "Done" at bounding box center [332, 138] width 8 height 8
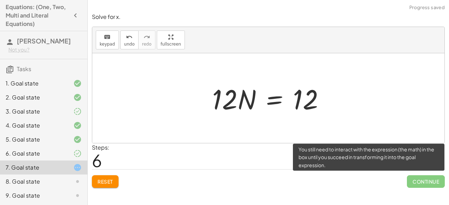
click at [415, 184] on span "Continue" at bounding box center [426, 182] width 38 height 13
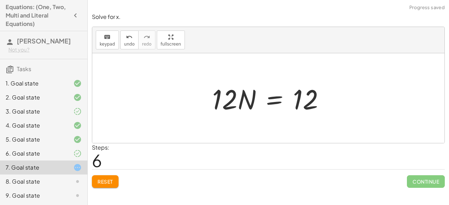
drag, startPoint x: 269, startPoint y: 113, endPoint x: 272, endPoint y: 116, distance: 5.2
click at [272, 116] on div "− 4 + · x · 5 = 8 · x · 5 = + 8 + 4 · x · 5 = 12 · 5 · 12 · 5 = 12 · 60 · 5 = 1…" at bounding box center [269, 99] width 134 height 40
click at [104, 178] on button "Reset" at bounding box center [105, 182] width 27 height 13
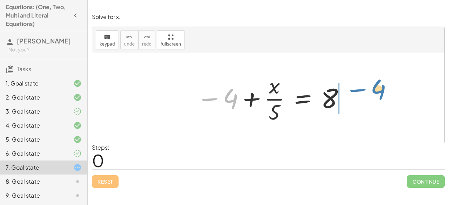
drag, startPoint x: 227, startPoint y: 103, endPoint x: 373, endPoint y: 93, distance: 146.4
click at [373, 93] on div "− 4 − 4 + · x · 5 = 8" at bounding box center [268, 98] width 352 height 90
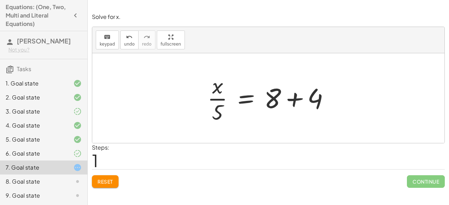
click at [295, 95] on div at bounding box center [271, 98] width 135 height 54
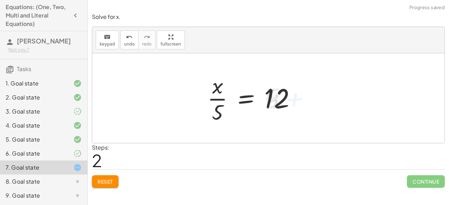
click at [194, 78] on div "− 4 + · x · 5 = 8 4 · x · 5 = 8 + + 12 · x · 5 = + 8 + 4" at bounding box center [268, 98] width 352 height 90
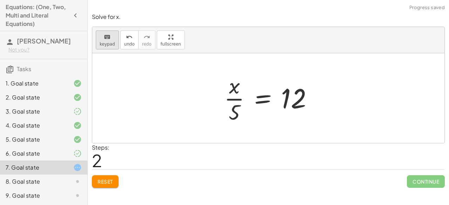
click at [110, 38] on div "keyboard" at bounding box center [107, 37] width 15 height 8
click at [228, 89] on div at bounding box center [271, 98] width 101 height 54
click at [230, 90] on div at bounding box center [234, 86] width 11 height 25
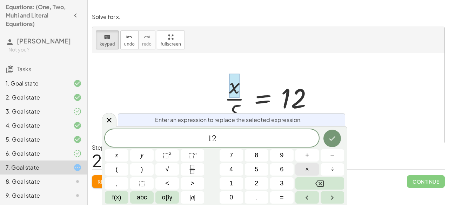
click at [306, 165] on span "×" at bounding box center [307, 169] width 4 height 9
click at [259, 169] on button "5" at bounding box center [257, 170] width 24 height 12
click at [333, 137] on icon "Done" at bounding box center [332, 138] width 8 height 8
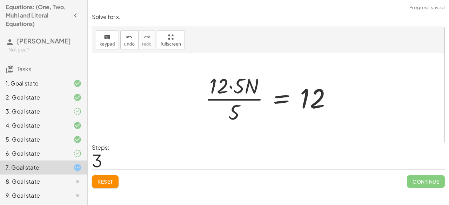
click at [235, 85] on div at bounding box center [271, 98] width 139 height 54
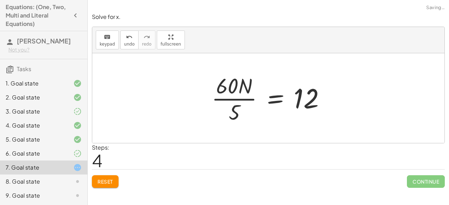
click at [238, 91] on div at bounding box center [271, 98] width 126 height 54
click at [239, 108] on div at bounding box center [271, 98] width 126 height 54
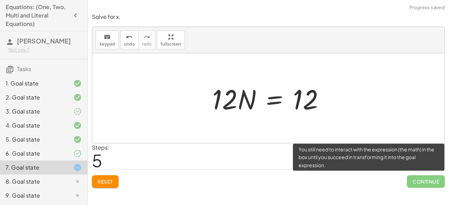
click at [421, 179] on span "Continue" at bounding box center [426, 182] width 38 height 13
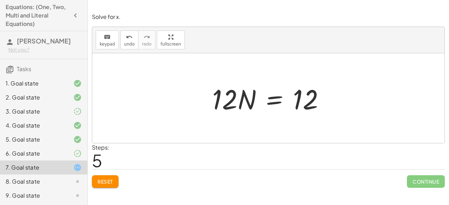
click at [245, 100] on div at bounding box center [271, 98] width 125 height 36
drag, startPoint x: 298, startPoint y: 97, endPoint x: 210, endPoint y: 99, distance: 88.5
click at [210, 99] on div at bounding box center [271, 98] width 125 height 36
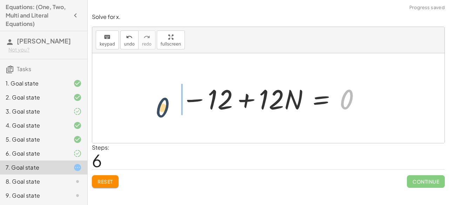
drag, startPoint x: 323, startPoint y: 98, endPoint x: 119, endPoint y: 118, distance: 204.9
click at [120, 118] on div "− 4 + · x · 5 = 8 · x · 5 = + 8 + 4 · x · 5 = 12 · 12 · 5 · N · 5 = 12 · 60 · N…" at bounding box center [268, 98] width 352 height 90
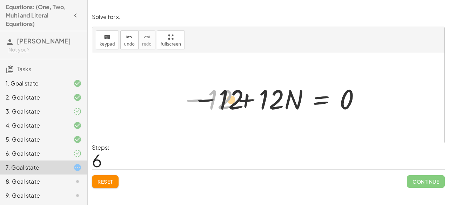
drag, startPoint x: 248, startPoint y: 100, endPoint x: 416, endPoint y: 94, distance: 167.9
click at [395, 89] on div "− 4 + · x · 5 = 8 · x · 5 = + 8 + 4 · x · 5 = 12 · 12 · 5 · N · 5 = 12 · 60 · N…" at bounding box center [268, 98] width 352 height 90
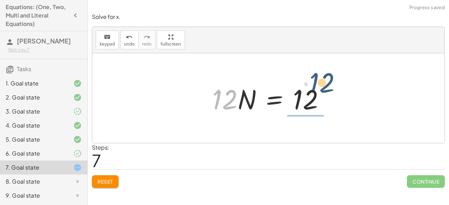
drag, startPoint x: 270, startPoint y: 101, endPoint x: 377, endPoint y: 87, distance: 107.7
click at [368, 85] on div "− 4 + · x · 5 = 8 · x · 5 = + 8 + 4 · x · 5 = 12 · 12 · 5 · N · 5 = 12 · 60 · N…" at bounding box center [268, 98] width 352 height 90
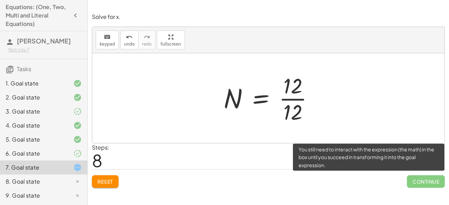
click at [417, 183] on span "Continue" at bounding box center [426, 182] width 38 height 13
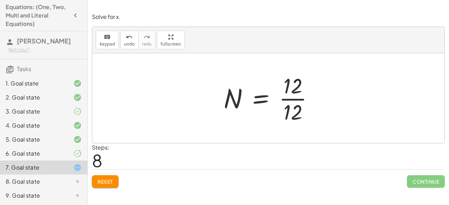
click at [297, 100] on div at bounding box center [271, 98] width 103 height 54
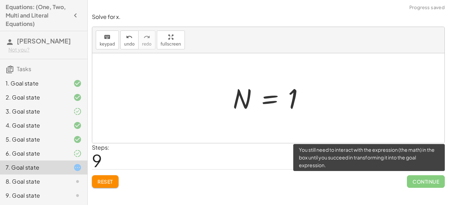
click at [432, 178] on span "Continue" at bounding box center [426, 182] width 38 height 13
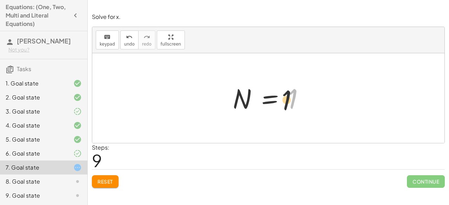
drag, startPoint x: 293, startPoint y: 97, endPoint x: 234, endPoint y: 113, distance: 62.0
click at [246, 112] on div at bounding box center [271, 98] width 85 height 35
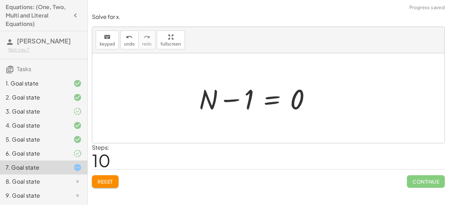
drag, startPoint x: 245, startPoint y: 103, endPoint x: 213, endPoint y: 117, distance: 35.5
click at [219, 113] on div at bounding box center [258, 98] width 125 height 36
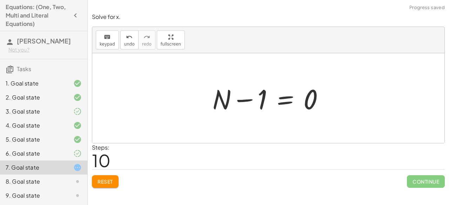
drag, startPoint x: 265, startPoint y: 102, endPoint x: 255, endPoint y: 102, distance: 9.8
click at [261, 102] on div at bounding box center [271, 98] width 125 height 36
click at [105, 186] on button "Reset" at bounding box center [105, 182] width 27 height 13
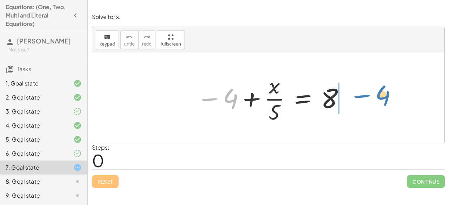
drag, startPoint x: 224, startPoint y: 95, endPoint x: 376, endPoint y: 92, distance: 152.0
click at [376, 92] on div "− 4 − 4 + · x · 5 = 8" at bounding box center [268, 98] width 352 height 90
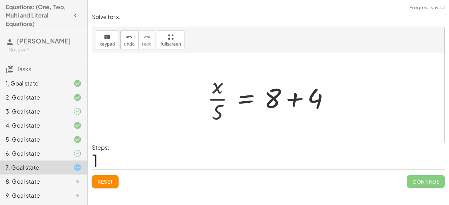
click at [284, 97] on div at bounding box center [271, 98] width 135 height 54
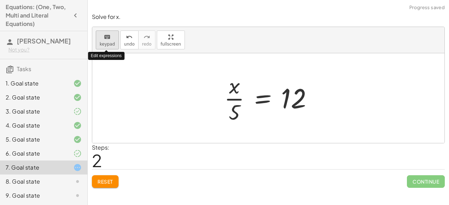
click at [109, 42] on span "keypad" at bounding box center [107, 44] width 15 height 5
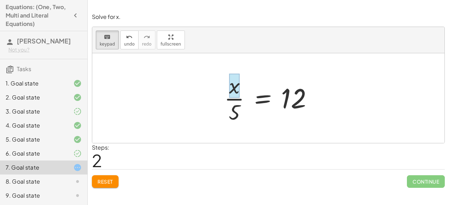
click at [233, 94] on div at bounding box center [234, 86] width 11 height 25
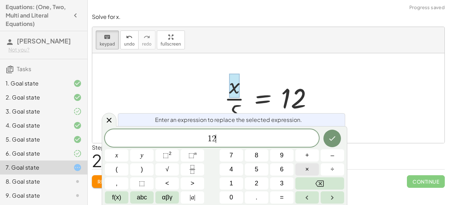
click at [313, 165] on button "×" at bounding box center [308, 170] width 24 height 12
click at [257, 173] on span "5" at bounding box center [257, 169] width 4 height 9
click at [329, 143] on icon "Done" at bounding box center [332, 138] width 8 height 8
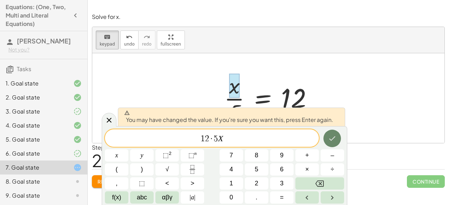
click at [329, 143] on icon "Done" at bounding box center [332, 138] width 8 height 8
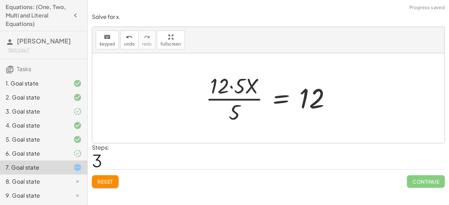
click at [238, 94] on div at bounding box center [271, 98] width 138 height 54
click at [232, 85] on div at bounding box center [271, 98] width 138 height 54
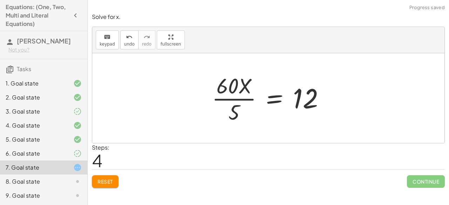
click at [239, 98] on div at bounding box center [271, 98] width 125 height 54
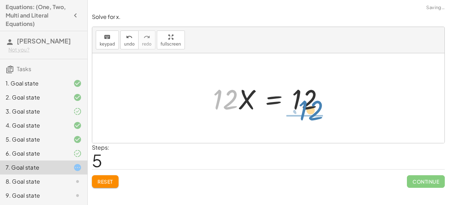
drag, startPoint x: 226, startPoint y: 103, endPoint x: 311, endPoint y: 122, distance: 87.0
click at [311, 121] on div "− 4 + · x · 5 = 8 · x · 5 = + 8 + 4 · x · 5 = 12 · 12 · 5 · X · 5 = 12 · 60 · X…" at bounding box center [268, 98] width 352 height 90
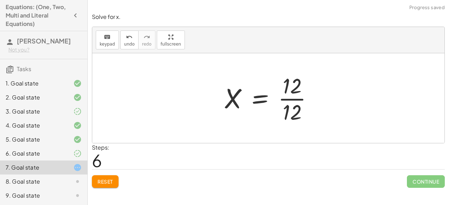
click at [305, 98] on div at bounding box center [271, 98] width 101 height 54
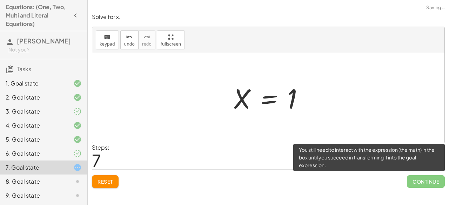
click at [428, 180] on span "Continue" at bounding box center [426, 182] width 38 height 13
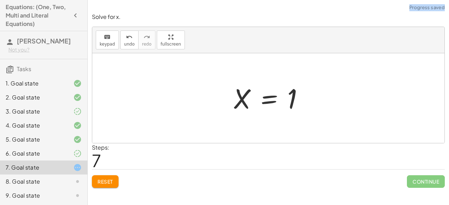
click at [112, 176] on button "Reset" at bounding box center [105, 182] width 27 height 13
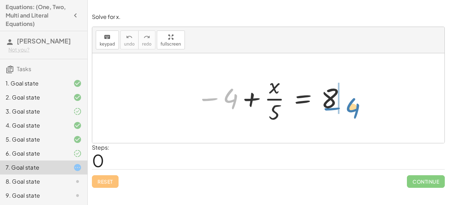
drag, startPoint x: 224, startPoint y: 103, endPoint x: 347, endPoint y: 110, distance: 122.7
click at [347, 110] on div at bounding box center [271, 98] width 156 height 54
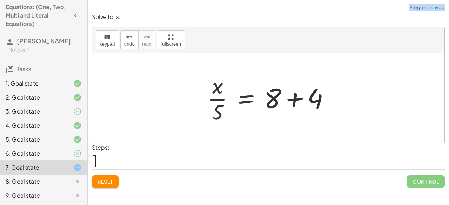
click at [296, 97] on div at bounding box center [271, 98] width 135 height 54
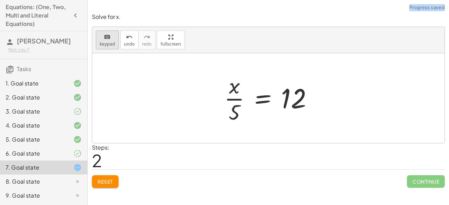
click at [107, 38] on icon "keyboard" at bounding box center [107, 37] width 7 height 8
click at [235, 91] on div at bounding box center [234, 86] width 11 height 25
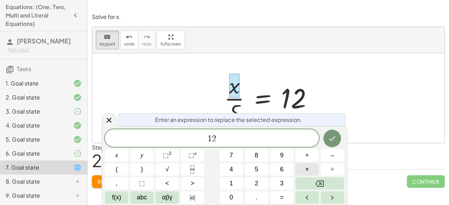
click at [314, 165] on button "×" at bounding box center [308, 170] width 24 height 12
click at [263, 168] on button "5" at bounding box center [257, 170] width 24 height 12
click at [328, 138] on button "Done" at bounding box center [333, 139] width 18 height 18
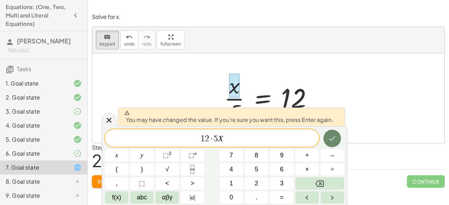
click at [328, 138] on button "Done" at bounding box center [333, 139] width 18 height 18
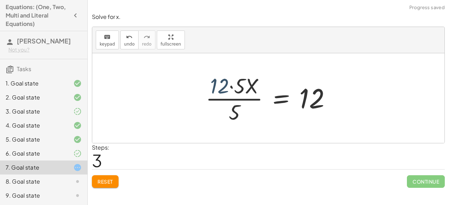
drag, startPoint x: 212, startPoint y: 83, endPoint x: 231, endPoint y: 78, distance: 19.7
click at [214, 82] on div at bounding box center [271, 98] width 138 height 54
click at [231, 78] on div at bounding box center [271, 98] width 138 height 54
click at [232, 82] on div at bounding box center [271, 98] width 138 height 54
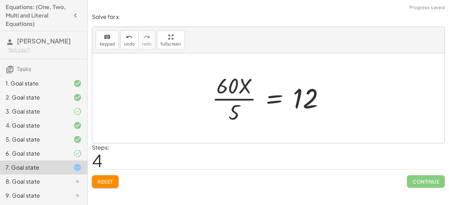
click at [235, 97] on div at bounding box center [271, 98] width 125 height 54
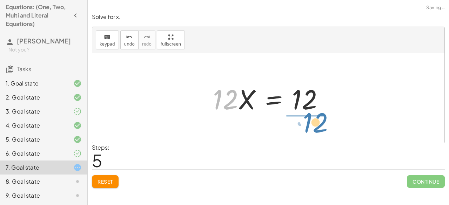
drag, startPoint x: 224, startPoint y: 106, endPoint x: 313, endPoint y: 130, distance: 92.1
click at [313, 130] on div "− 4 + · x · 5 = 8 · x · 5 = + 8 + 4 · x · 5 = 12 · 12 · 5 · X · 5 = 12 · 60 · X…" at bounding box center [268, 98] width 352 height 90
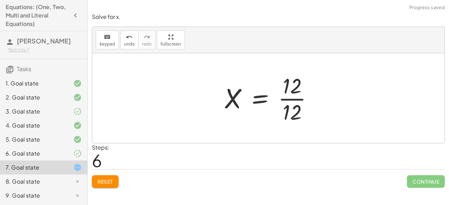
click at [299, 98] on div at bounding box center [271, 98] width 101 height 54
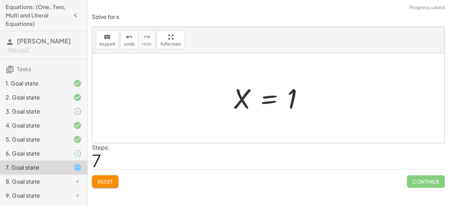
click at [411, 173] on div "Continue" at bounding box center [426, 179] width 38 height 18
click at [114, 177] on button "Reset" at bounding box center [105, 182] width 27 height 13
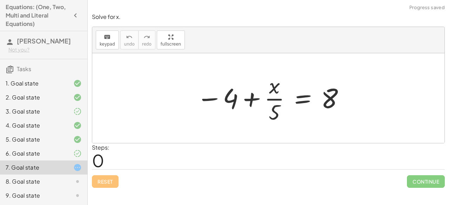
drag, startPoint x: 177, startPoint y: 97, endPoint x: 394, endPoint y: 103, distance: 216.3
click at [394, 103] on div at bounding box center [268, 98] width 352 height 90
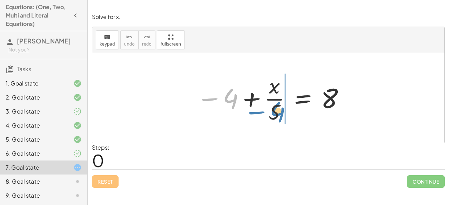
drag, startPoint x: 231, startPoint y: 99, endPoint x: 282, endPoint y: 108, distance: 51.2
click at [279, 111] on div at bounding box center [271, 98] width 156 height 54
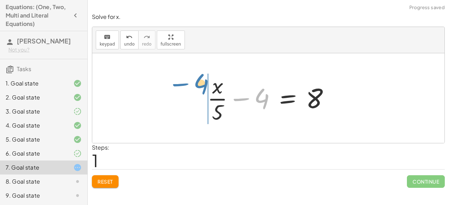
drag, startPoint x: 269, startPoint y: 100, endPoint x: 205, endPoint y: 85, distance: 65.7
click at [205, 85] on div at bounding box center [271, 98] width 135 height 54
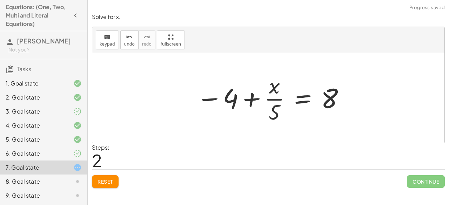
click at [114, 180] on button "Reset" at bounding box center [105, 182] width 27 height 13
click at [110, 38] on div "keyboard" at bounding box center [107, 37] width 15 height 8
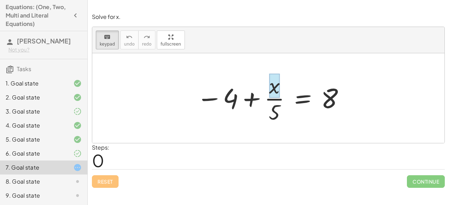
click at [277, 90] on div at bounding box center [274, 86] width 11 height 25
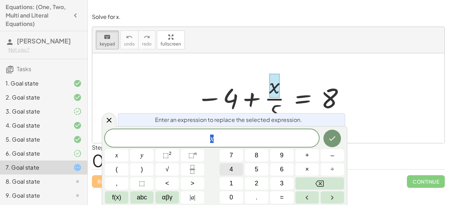
click at [241, 169] on button "4" at bounding box center [232, 170] width 24 height 12
click at [314, 189] on button "Backspace" at bounding box center [320, 184] width 49 height 12
click at [326, 158] on button "–" at bounding box center [333, 156] width 24 height 12
click at [228, 166] on button "4" at bounding box center [232, 170] width 24 height 12
click at [308, 167] on span "×" at bounding box center [307, 169] width 4 height 9
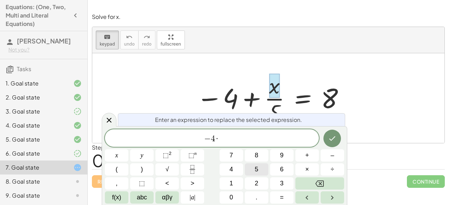
click at [261, 166] on button "5" at bounding box center [257, 170] width 24 height 12
click at [339, 141] on button "Done" at bounding box center [333, 139] width 18 height 18
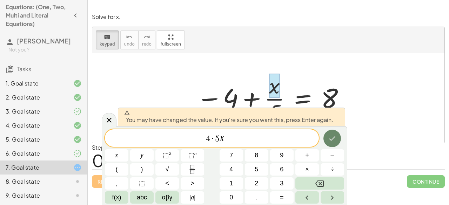
click at [339, 141] on button "Done" at bounding box center [333, 139] width 18 height 18
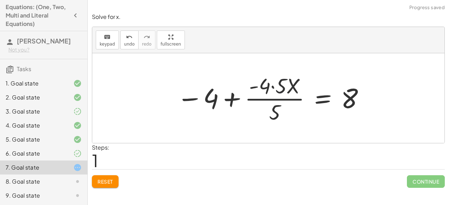
click at [281, 84] on div at bounding box center [271, 98] width 196 height 54
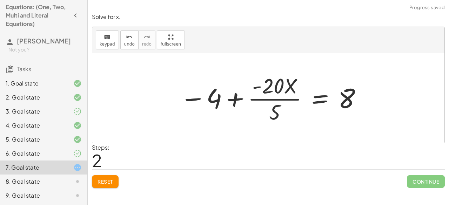
click at [280, 97] on div at bounding box center [272, 98] width 190 height 54
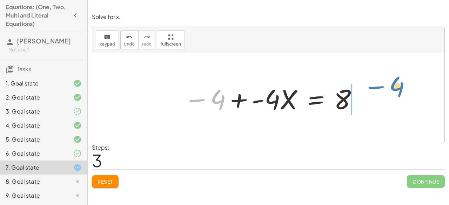
drag, startPoint x: 221, startPoint y: 102, endPoint x: 398, endPoint y: 92, distance: 177.6
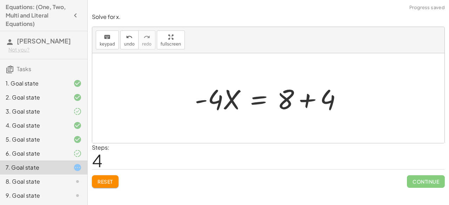
click at [310, 101] on div at bounding box center [271, 98] width 160 height 36
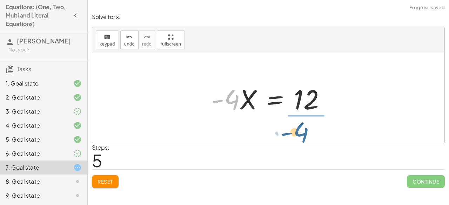
drag, startPoint x: 234, startPoint y: 101, endPoint x: 315, endPoint y: 125, distance: 84.7
click at [315, 125] on div "− 4 + · x · 5 = 8 − 4 + · - 4 · 5 · X · 5 = 8 − 4 + · - 20 · X · 5 = 8 − 4 + · …" at bounding box center [268, 98] width 352 height 90
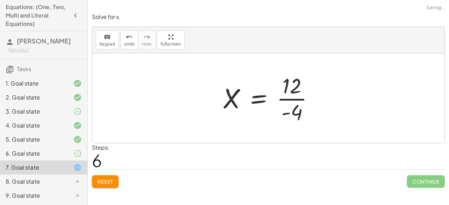
click at [310, 101] on div at bounding box center [271, 98] width 104 height 54
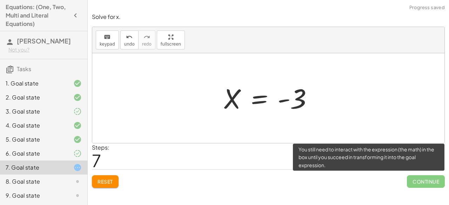
click at [422, 180] on span "Continue" at bounding box center [426, 182] width 38 height 13
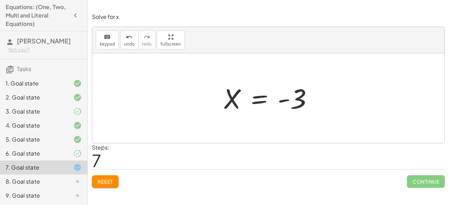
click at [108, 177] on button "Reset" at bounding box center [105, 182] width 27 height 13
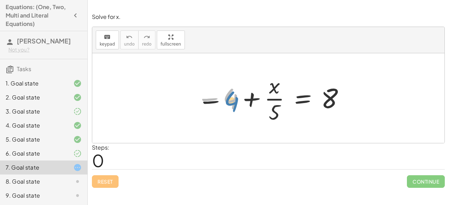
drag, startPoint x: 227, startPoint y: 99, endPoint x: 263, endPoint y: 118, distance: 40.9
click at [253, 117] on div at bounding box center [271, 98] width 156 height 54
drag, startPoint x: 397, startPoint y: 77, endPoint x: 407, endPoint y: 81, distance: 10.1
click at [407, 80] on div at bounding box center [268, 98] width 352 height 90
drag, startPoint x: 232, startPoint y: 107, endPoint x: 397, endPoint y: 107, distance: 165.4
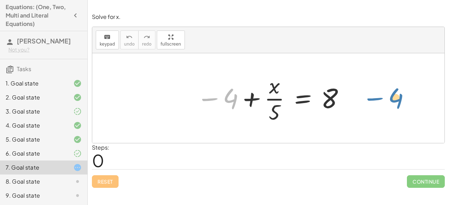
click at [397, 107] on div "− 4 − 4 + · x · 5 = 8" at bounding box center [268, 98] width 352 height 90
drag, startPoint x: 222, startPoint y: 97, endPoint x: 346, endPoint y: 103, distance: 124.8
click at [346, 103] on div at bounding box center [271, 98] width 156 height 54
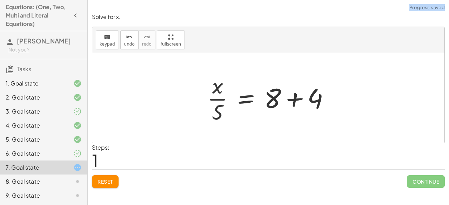
click at [298, 98] on div at bounding box center [271, 98] width 135 height 54
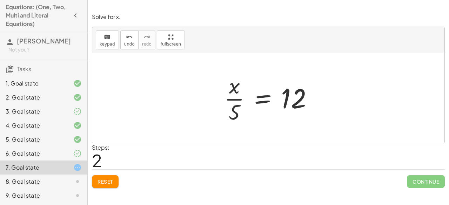
click at [301, 92] on div at bounding box center [271, 98] width 101 height 54
click at [108, 44] on span "keypad" at bounding box center [107, 44] width 15 height 5
drag, startPoint x: 235, startPoint y: 115, endPoint x: 231, endPoint y: 116, distance: 4.7
click at [237, 112] on div at bounding box center [234, 112] width 11 height 25
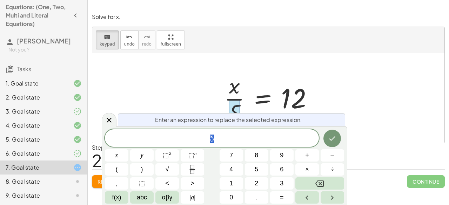
click at [232, 110] on div at bounding box center [234, 112] width 11 height 25
click at [334, 143] on button "Done" at bounding box center [333, 139] width 18 height 18
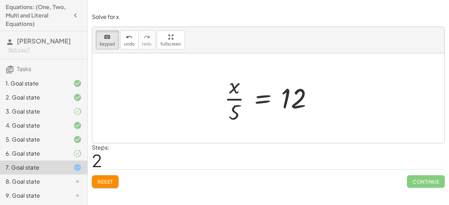
drag, startPoint x: 236, startPoint y: 115, endPoint x: 241, endPoint y: 117, distance: 5.8
click at [235, 108] on div at bounding box center [234, 112] width 11 height 25
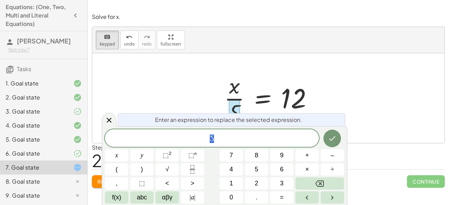
click at [246, 143] on span "5" at bounding box center [212, 139] width 214 height 10
click at [246, 143] on span "5 ​" at bounding box center [212, 139] width 214 height 10
click at [290, 103] on div at bounding box center [271, 98] width 101 height 54
click at [335, 131] on button "Done" at bounding box center [333, 139] width 18 height 18
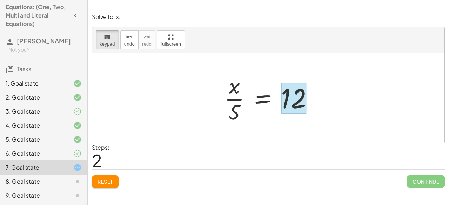
click at [289, 99] on div at bounding box center [293, 98] width 25 height 31
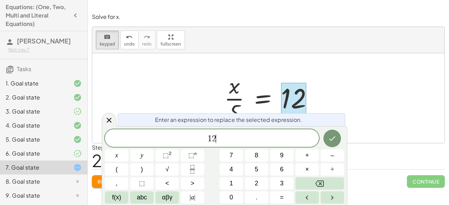
click at [230, 134] on span "1 2 ​" at bounding box center [212, 139] width 214 height 10
click at [310, 167] on button "×" at bounding box center [308, 170] width 24 height 12
click at [258, 167] on span "5" at bounding box center [257, 169] width 4 height 9
click at [268, 169] on button "5" at bounding box center [257, 170] width 24 height 12
click at [324, 180] on icon "Backspace" at bounding box center [320, 184] width 8 height 8
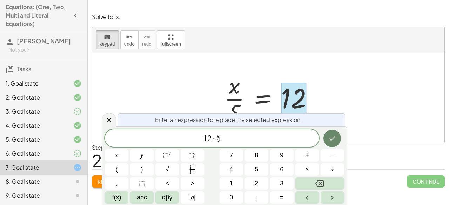
click at [334, 131] on button "Done" at bounding box center [333, 139] width 18 height 18
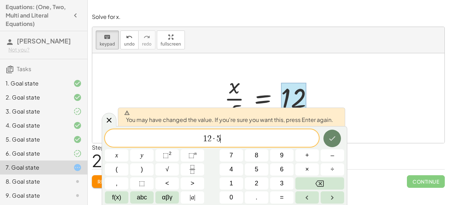
click at [334, 131] on button "Done" at bounding box center [333, 139] width 18 height 18
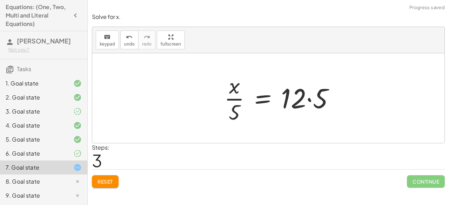
click at [294, 94] on div at bounding box center [282, 98] width 123 height 54
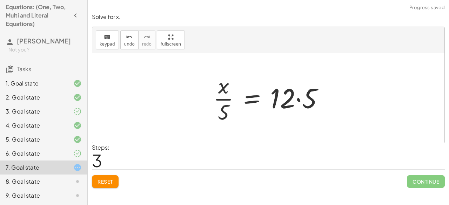
click at [296, 97] on div at bounding box center [271, 98] width 123 height 54
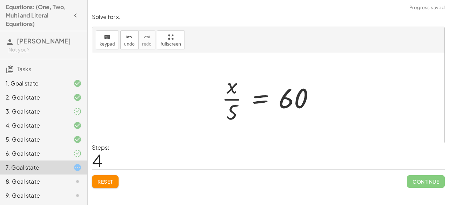
click at [233, 111] on div at bounding box center [271, 98] width 106 height 54
drag, startPoint x: 233, startPoint y: 111, endPoint x: 232, endPoint y: 116, distance: 5.8
click at [232, 116] on div at bounding box center [271, 98] width 106 height 54
drag, startPoint x: 229, startPoint y: 112, endPoint x: 226, endPoint y: 116, distance: 4.8
click at [226, 116] on div at bounding box center [271, 98] width 106 height 54
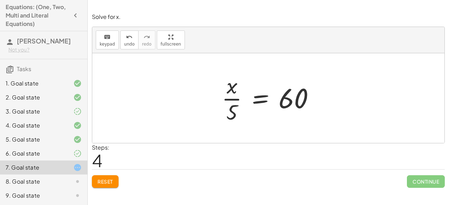
click at [111, 180] on span "Reset" at bounding box center [105, 182] width 15 height 6
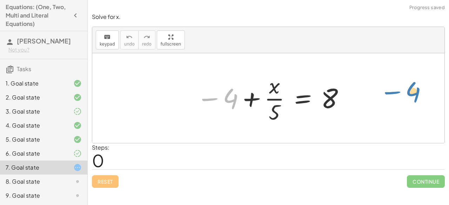
drag, startPoint x: 227, startPoint y: 95, endPoint x: 401, endPoint y: 96, distance: 173.1
click at [402, 96] on div "− 4 − 4 + · x · 5 = 8" at bounding box center [268, 98] width 352 height 90
drag, startPoint x: 234, startPoint y: 97, endPoint x: 371, endPoint y: 96, distance: 137.6
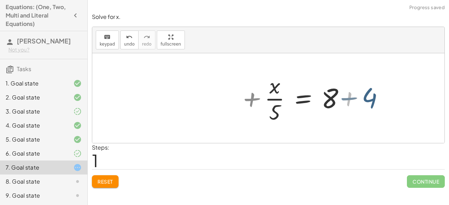
click at [350, 97] on div at bounding box center [328, 98] width 135 height 54
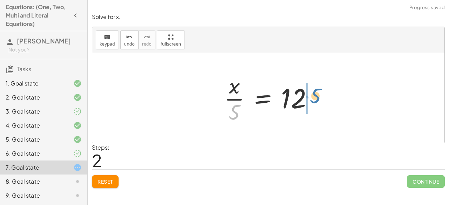
drag, startPoint x: 232, startPoint y: 116, endPoint x: 315, endPoint y: 100, distance: 84.0
click at [315, 100] on div at bounding box center [271, 98] width 101 height 54
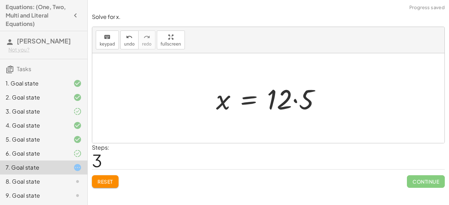
click at [290, 91] on div at bounding box center [271, 98] width 117 height 36
click at [293, 98] on div at bounding box center [271, 98] width 117 height 36
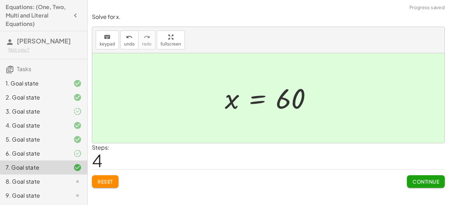
click at [411, 179] on button "Continue" at bounding box center [426, 182] width 38 height 13
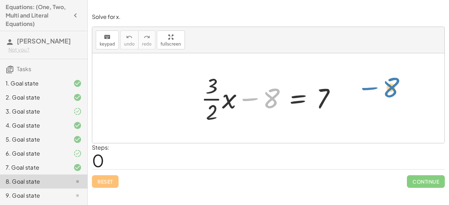
drag, startPoint x: 267, startPoint y: 102, endPoint x: 375, endPoint y: 98, distance: 108.6
click at [374, 98] on div "− 8 + · · 3 · 2 · x − 8 = 7" at bounding box center [268, 98] width 352 height 90
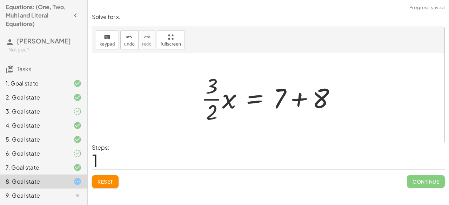
click at [299, 98] on div at bounding box center [271, 98] width 147 height 54
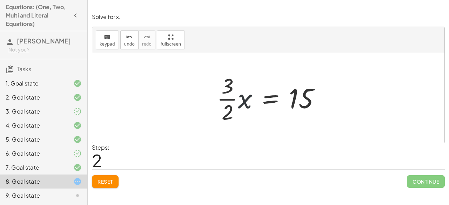
click at [252, 97] on div at bounding box center [271, 98] width 116 height 54
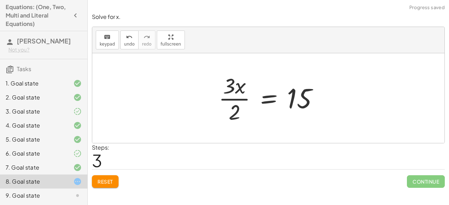
click at [232, 99] on div at bounding box center [271, 98] width 113 height 54
click at [124, 45] on span "undo" at bounding box center [129, 44] width 11 height 5
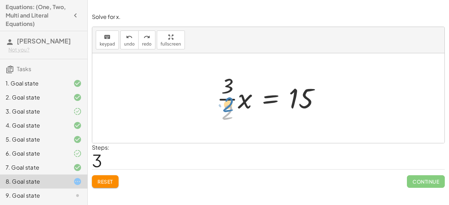
drag, startPoint x: 240, startPoint y: 122, endPoint x: 245, endPoint y: 113, distance: 9.9
click at [245, 113] on div at bounding box center [271, 98] width 116 height 54
click at [227, 90] on div at bounding box center [271, 98] width 116 height 54
drag, startPoint x: 227, startPoint y: 90, endPoint x: 227, endPoint y: 86, distance: 4.3
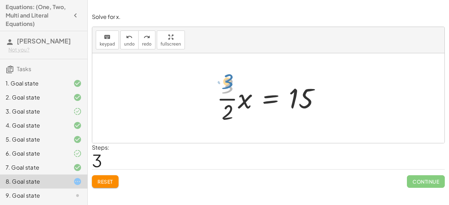
click at [227, 86] on div at bounding box center [271, 98] width 116 height 54
drag, startPoint x: 227, startPoint y: 86, endPoint x: 229, endPoint y: 91, distance: 4.8
click at [229, 88] on div at bounding box center [271, 98] width 116 height 54
drag, startPoint x: 232, startPoint y: 99, endPoint x: 332, endPoint y: 94, distance: 100.5
click at [332, 94] on div "+ · · 3 · 2 · x − 8 = 7 · · 3 · 2 · x = + 7 + 8 · · 3 · 2 · · 3 · 2 · x = 15" at bounding box center [268, 98] width 352 height 90
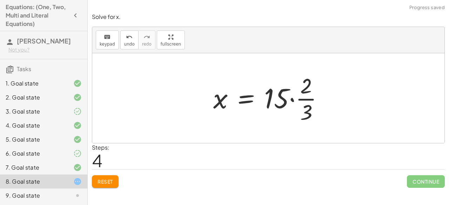
click at [304, 105] on div at bounding box center [271, 98] width 123 height 54
click at [278, 98] on div at bounding box center [271, 98] width 123 height 54
click at [296, 97] on div at bounding box center [271, 98] width 123 height 54
click at [292, 97] on div at bounding box center [271, 98] width 123 height 54
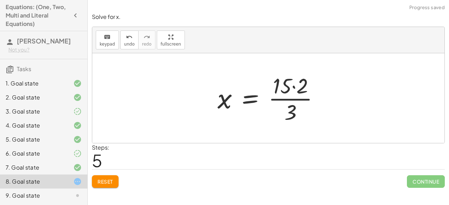
click at [294, 86] on div at bounding box center [271, 98] width 114 height 54
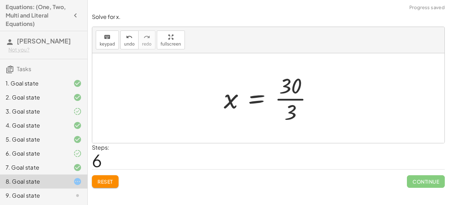
click at [288, 100] on div at bounding box center [271, 98] width 102 height 54
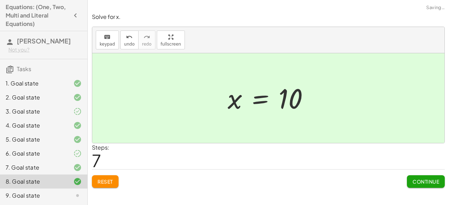
click at [0, 0] on div "Solve for x. keyboard keypad undo undo redo redo fullscreen + · · 3 · 2 · x − 8…" at bounding box center [0, 0] width 0 height 0
click at [416, 181] on span "Continue" at bounding box center [426, 182] width 27 height 6
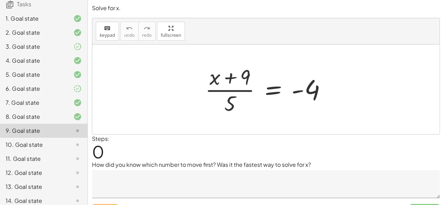
scroll to position [31, 0]
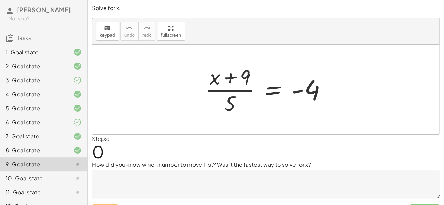
click at [24, 10] on span "[PERSON_NAME]" at bounding box center [44, 10] width 54 height 8
click at [22, 37] on span "Tasks" at bounding box center [24, 37] width 14 height 7
click at [13, 40] on icon at bounding box center [10, 38] width 8 height 8
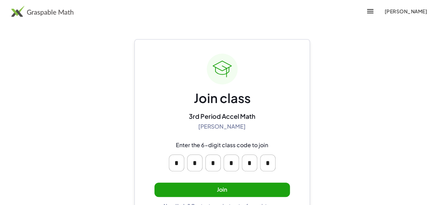
click at [232, 184] on button "Join" at bounding box center [222, 190] width 136 height 14
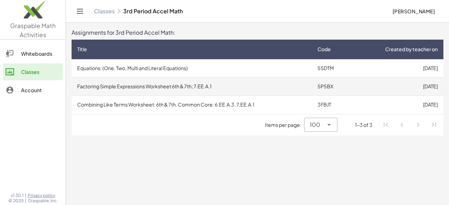
click at [191, 86] on td "Factoring Simple Expressions Worksheet 6th & 7th; 7.EE.A.1" at bounding box center [192, 87] width 240 height 18
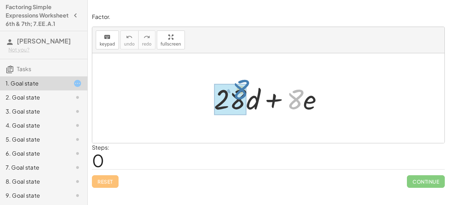
drag, startPoint x: 295, startPoint y: 98, endPoint x: 246, endPoint y: 94, distance: 48.9
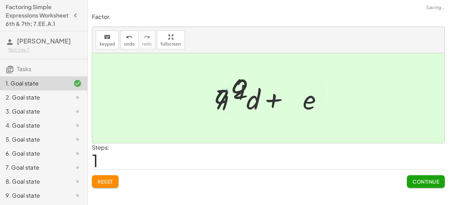
click at [240, 87] on div at bounding box center [271, 98] width 144 height 40
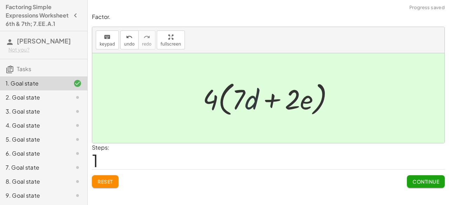
click at [255, 99] on div at bounding box center [271, 98] width 144 height 40
drag, startPoint x: 426, startPoint y: 177, endPoint x: 430, endPoint y: 177, distance: 4.2
click at [430, 177] on button "Continue" at bounding box center [426, 182] width 38 height 13
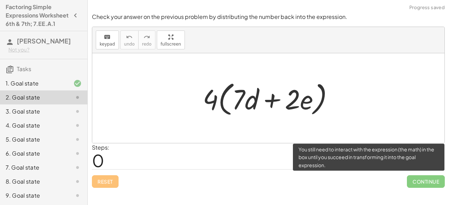
click at [429, 184] on span "Continue" at bounding box center [426, 182] width 38 height 13
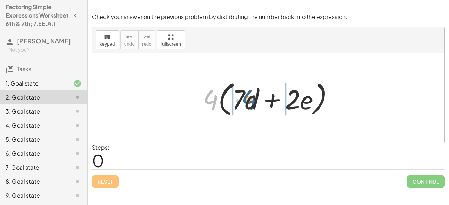
drag, startPoint x: 217, startPoint y: 100, endPoint x: 256, endPoint y: 101, distance: 38.6
click at [256, 100] on div at bounding box center [271, 98] width 144 height 40
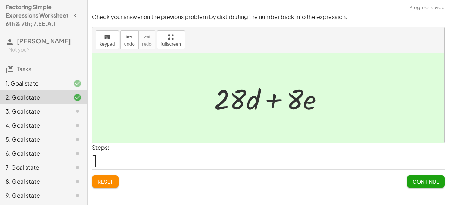
click at [425, 184] on span "Continue" at bounding box center [426, 182] width 27 height 6
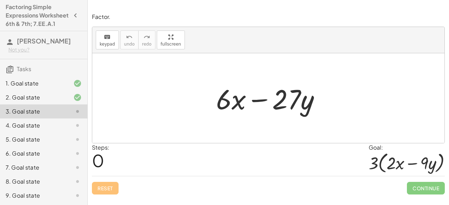
click at [272, 136] on div at bounding box center [268, 98] width 352 height 90
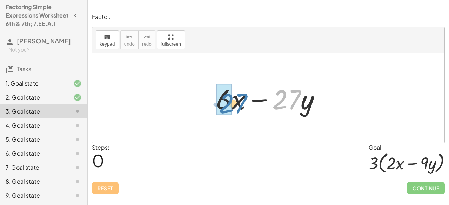
drag, startPoint x: 279, startPoint y: 102, endPoint x: 224, endPoint y: 105, distance: 55.6
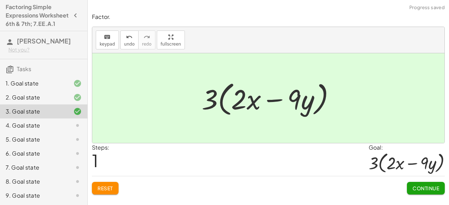
click at [425, 186] on span "Continue" at bounding box center [426, 188] width 27 height 6
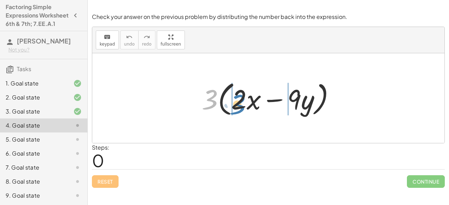
drag, startPoint x: 210, startPoint y: 101, endPoint x: 241, endPoint y: 105, distance: 31.2
click at [241, 105] on div at bounding box center [271, 98] width 146 height 40
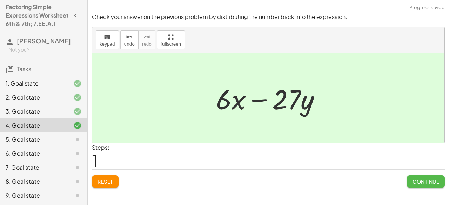
click at [417, 181] on span "Continue" at bounding box center [426, 182] width 27 height 6
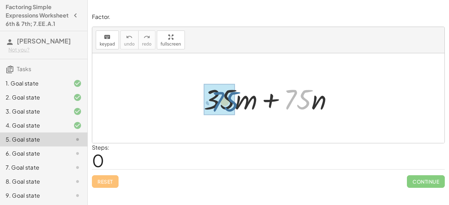
drag, startPoint x: 287, startPoint y: 105, endPoint x: 210, endPoint y: 105, distance: 77.6
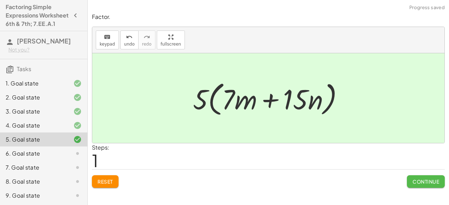
click at [411, 181] on button "Continue" at bounding box center [426, 182] width 38 height 13
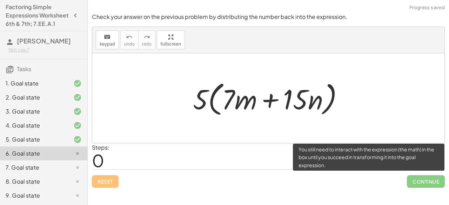
click at [411, 181] on span "Continue" at bounding box center [426, 182] width 38 height 13
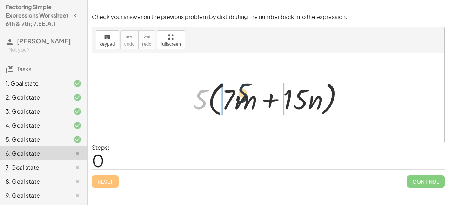
drag, startPoint x: 192, startPoint y: 108, endPoint x: 250, endPoint y: 103, distance: 57.5
click at [250, 103] on div at bounding box center [272, 98] width 164 height 40
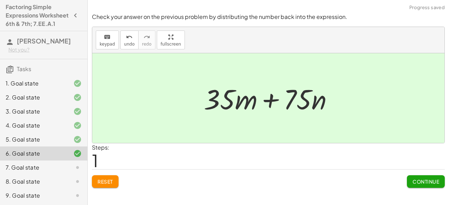
click at [424, 183] on span "Continue" at bounding box center [426, 182] width 27 height 6
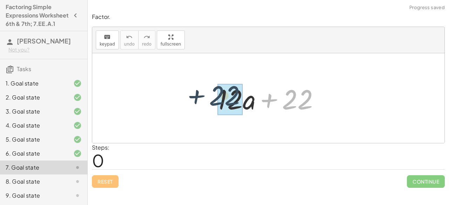
drag, startPoint x: 291, startPoint y: 98, endPoint x: 216, endPoint y: 94, distance: 75.2
click at [216, 94] on div at bounding box center [271, 98] width 115 height 36
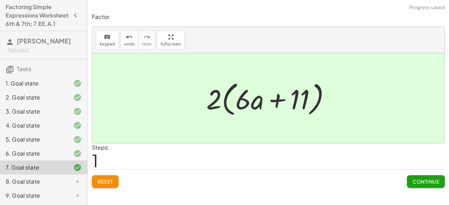
click at [416, 182] on span "Continue" at bounding box center [426, 182] width 27 height 6
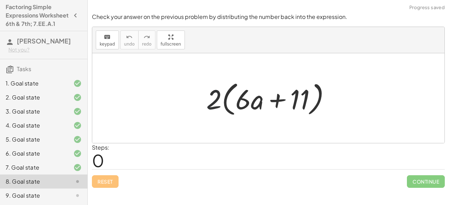
drag, startPoint x: 219, startPoint y: 102, endPoint x: 255, endPoint y: 104, distance: 36.5
click at [255, 104] on div at bounding box center [271, 98] width 137 height 40
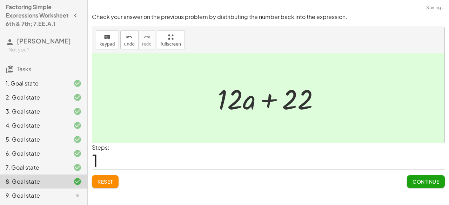
click at [422, 187] on button "Continue" at bounding box center [426, 182] width 38 height 13
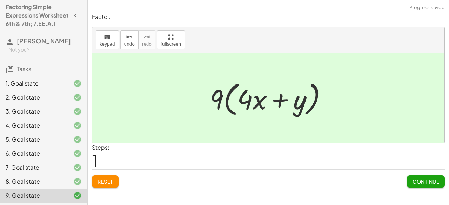
click at [423, 176] on button "Continue" at bounding box center [426, 182] width 38 height 13
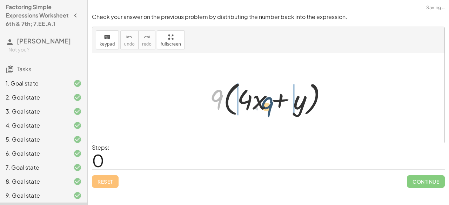
drag, startPoint x: 213, startPoint y: 102, endPoint x: 266, endPoint y: 104, distance: 52.7
click at [266, 104] on div at bounding box center [271, 98] width 130 height 40
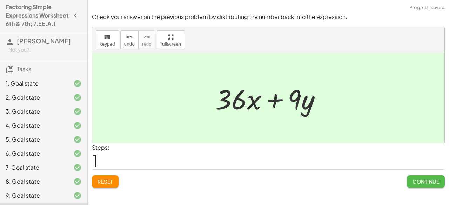
click at [419, 179] on span "Continue" at bounding box center [426, 182] width 27 height 6
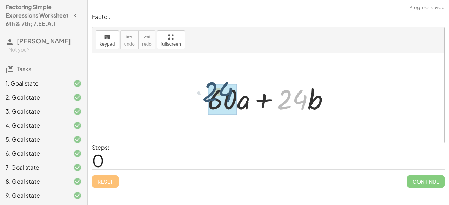
drag, startPoint x: 293, startPoint y: 102, endPoint x: 217, endPoint y: 95, distance: 76.1
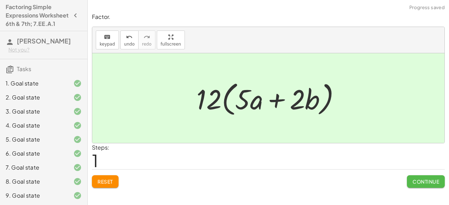
click at [419, 177] on button "Continue" at bounding box center [426, 182] width 38 height 13
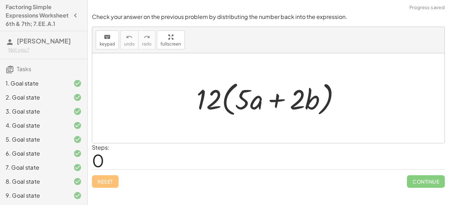
drag, startPoint x: 205, startPoint y: 95, endPoint x: 252, endPoint y: 100, distance: 48.0
click at [252, 100] on div at bounding box center [271, 98] width 157 height 40
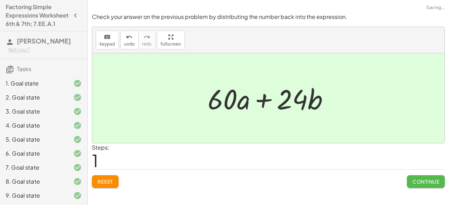
click at [425, 183] on span "Continue" at bounding box center [426, 182] width 27 height 6
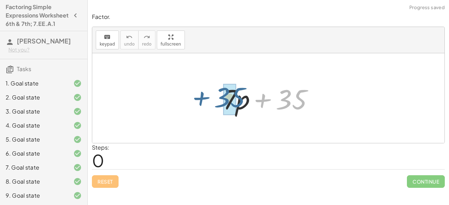
drag, startPoint x: 291, startPoint y: 97, endPoint x: 229, endPoint y: 95, distance: 61.8
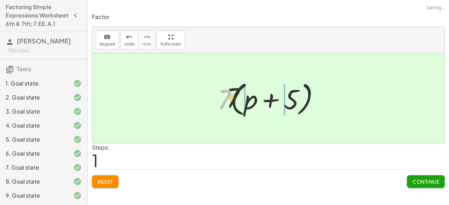
drag, startPoint x: 222, startPoint y: 98, endPoint x: 261, endPoint y: 94, distance: 39.5
click at [261, 94] on div at bounding box center [271, 98] width 115 height 40
click at [94, 183] on button "Reset" at bounding box center [105, 182] width 27 height 13
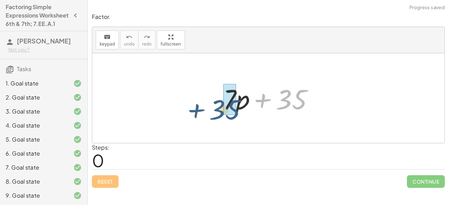
drag, startPoint x: 295, startPoint y: 105, endPoint x: 227, endPoint y: 112, distance: 67.7
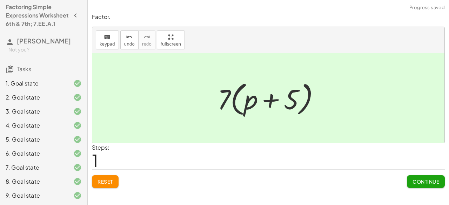
click at [431, 181] on span "Continue" at bounding box center [426, 182] width 27 height 6
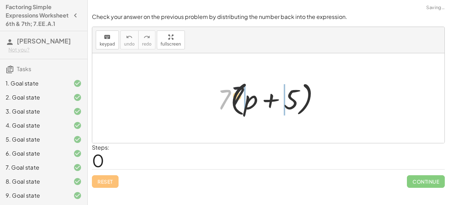
drag, startPoint x: 221, startPoint y: 99, endPoint x: 265, endPoint y: 94, distance: 43.8
click at [258, 90] on div at bounding box center [271, 98] width 115 height 40
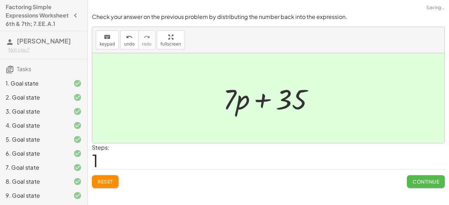
click at [411, 178] on button "Continue" at bounding box center [426, 182] width 38 height 13
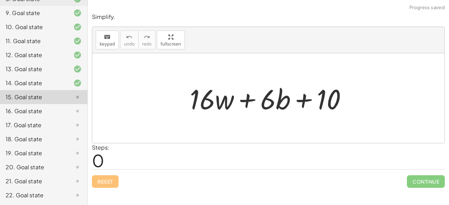
scroll to position [191, 0]
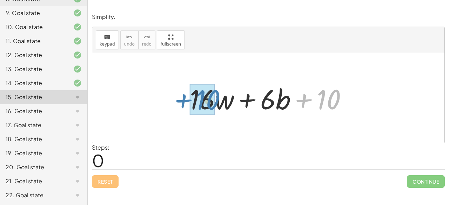
drag, startPoint x: 323, startPoint y: 102, endPoint x: 199, endPoint y: 106, distance: 124.3
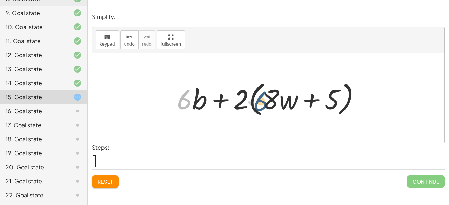
drag, startPoint x: 187, startPoint y: 94, endPoint x: 267, endPoint y: 96, distance: 80.1
click at [267, 96] on div at bounding box center [271, 98] width 196 height 40
drag, startPoint x: 237, startPoint y: 97, endPoint x: 294, endPoint y: 105, distance: 57.8
click at [294, 105] on div at bounding box center [271, 98] width 196 height 40
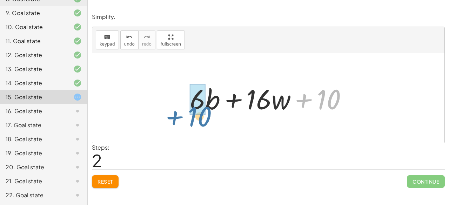
drag, startPoint x: 336, startPoint y: 104, endPoint x: 202, endPoint y: 112, distance: 134.7
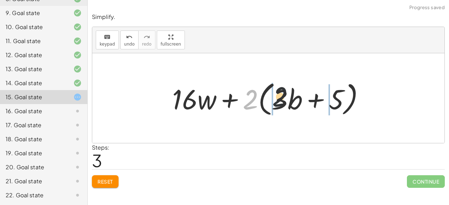
drag, startPoint x: 256, startPoint y: 106, endPoint x: 289, endPoint y: 103, distance: 33.2
click at [289, 103] on div at bounding box center [271, 98] width 205 height 40
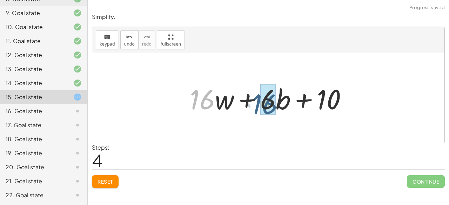
drag, startPoint x: 203, startPoint y: 95, endPoint x: 268, endPoint y: 99, distance: 65.1
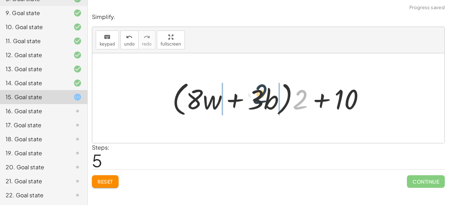
drag, startPoint x: 299, startPoint y: 103, endPoint x: 258, endPoint y: 97, distance: 41.1
click at [258, 97] on div at bounding box center [271, 98] width 205 height 40
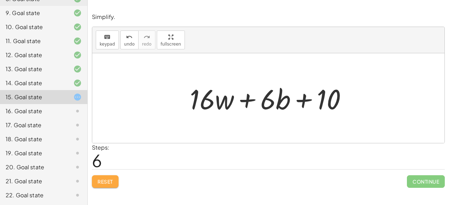
click at [114, 181] on button "Reset" at bounding box center [105, 182] width 27 height 13
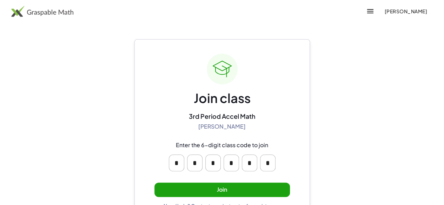
click at [226, 187] on button "Join" at bounding box center [222, 190] width 136 height 14
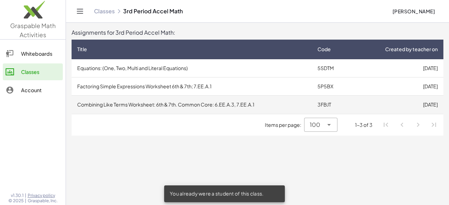
click at [202, 105] on td "Combining Like Terms Worksheet: 6th & 7th. Common Core: 6.EE.A.3, 7.EE.A.1" at bounding box center [192, 105] width 240 height 18
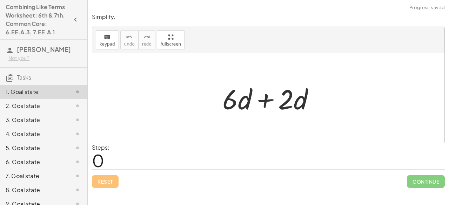
click at [258, 95] on div at bounding box center [271, 98] width 105 height 36
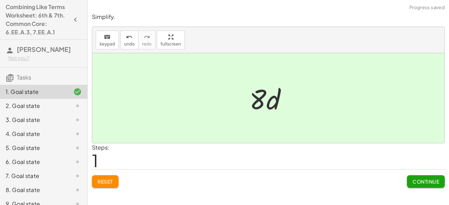
click at [421, 179] on span "Continue" at bounding box center [426, 182] width 27 height 6
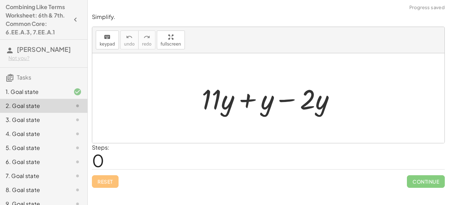
click at [253, 108] on div at bounding box center [271, 98] width 146 height 36
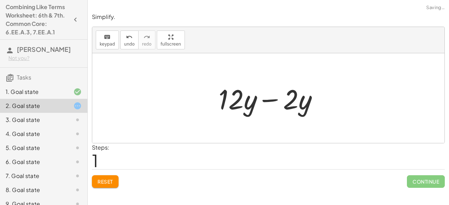
click at [273, 97] on div at bounding box center [271, 98] width 112 height 36
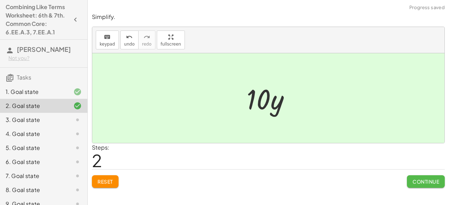
click at [430, 179] on span "Continue" at bounding box center [426, 182] width 27 height 6
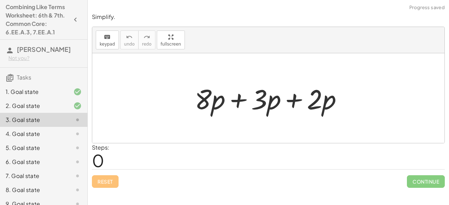
click at [294, 102] on div at bounding box center [271, 98] width 160 height 36
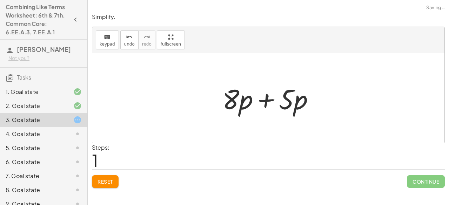
click at [276, 101] on div at bounding box center [271, 98] width 104 height 36
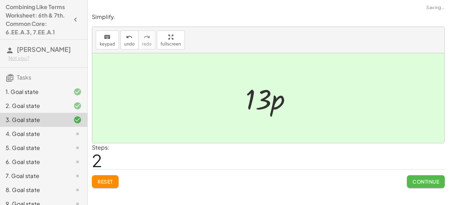
click at [420, 179] on span "Continue" at bounding box center [426, 182] width 27 height 6
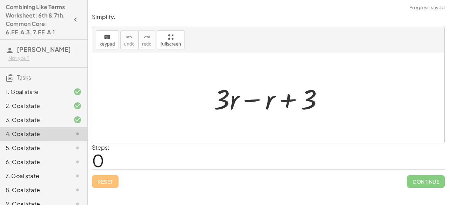
click at [239, 102] on div at bounding box center [271, 98] width 123 height 36
click at [250, 104] on div at bounding box center [271, 98] width 123 height 36
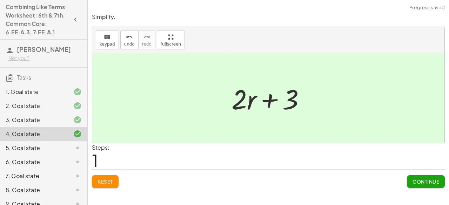
click at [430, 181] on span "Continue" at bounding box center [426, 182] width 27 height 6
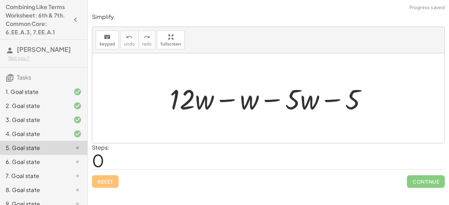
click at [222, 97] on div at bounding box center [271, 98] width 210 height 36
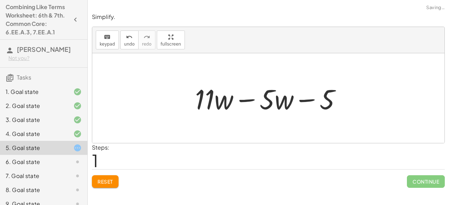
click at [248, 97] on div at bounding box center [271, 98] width 159 height 36
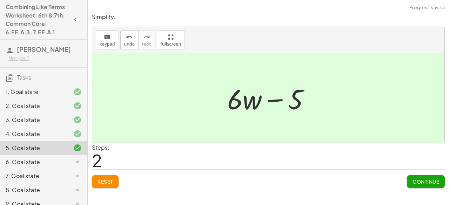
click at [418, 183] on span "Continue" at bounding box center [426, 182] width 27 height 6
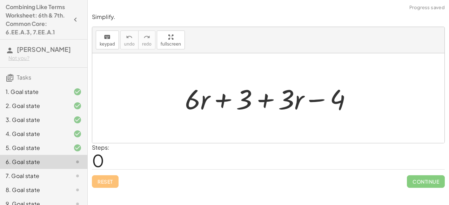
click at [260, 101] on div at bounding box center [271, 98] width 180 height 36
click at [206, 98] on div at bounding box center [271, 98] width 180 height 36
click at [203, 97] on div at bounding box center [271, 98] width 180 height 36
click at [111, 43] on span "keypad" at bounding box center [107, 44] width 15 height 5
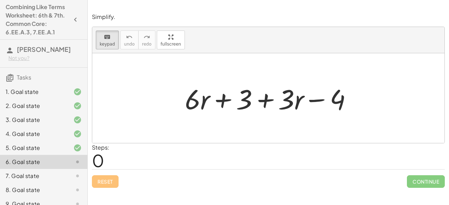
click at [117, 41] on div "keyboard keypad undo undo redo redo fullscreen" at bounding box center [268, 40] width 352 height 26
click at [110, 40] on div "keyboard" at bounding box center [107, 37] width 15 height 8
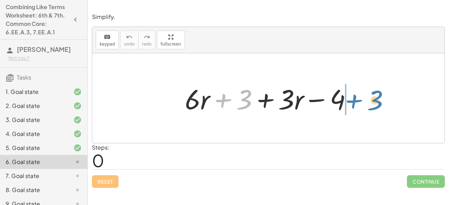
drag, startPoint x: 242, startPoint y: 101, endPoint x: 373, endPoint y: 102, distance: 130.9
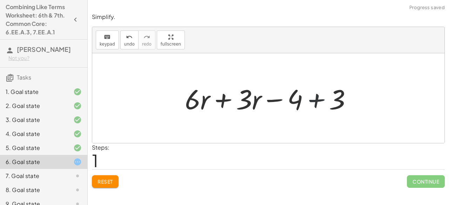
click at [312, 103] on div at bounding box center [271, 98] width 180 height 36
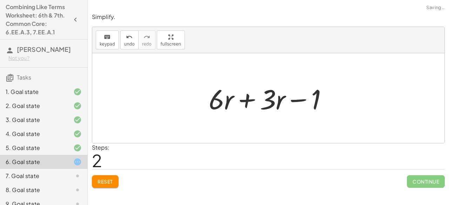
click at [251, 99] on div at bounding box center [271, 98] width 132 height 36
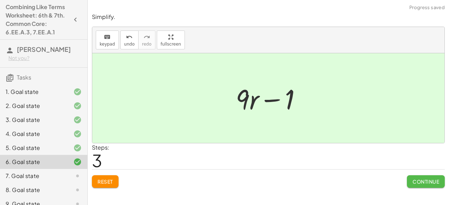
click at [420, 181] on span "Continue" at bounding box center [426, 182] width 27 height 6
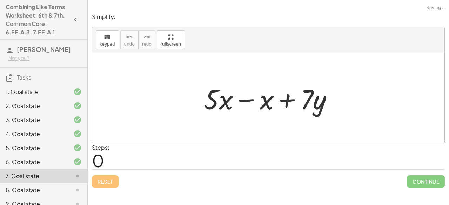
click at [252, 103] on div at bounding box center [271, 98] width 142 height 36
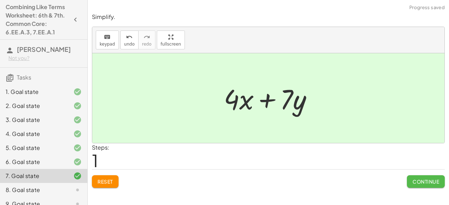
click at [429, 181] on span "Continue" at bounding box center [426, 182] width 27 height 6
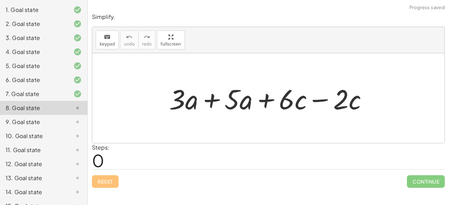
scroll to position [101, 0]
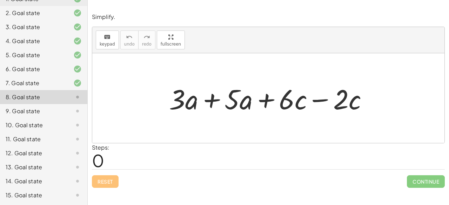
click at [210, 102] on div at bounding box center [271, 98] width 211 height 36
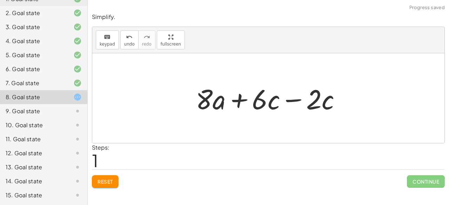
click at [292, 97] on div at bounding box center [271, 98] width 158 height 36
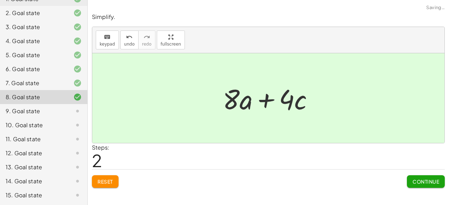
click at [418, 181] on span "Continue" at bounding box center [426, 182] width 27 height 6
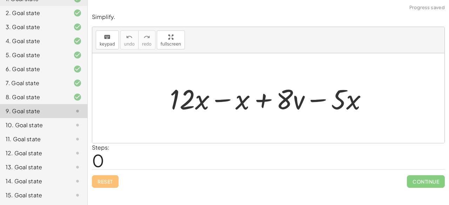
click at [220, 101] on div at bounding box center [271, 98] width 210 height 36
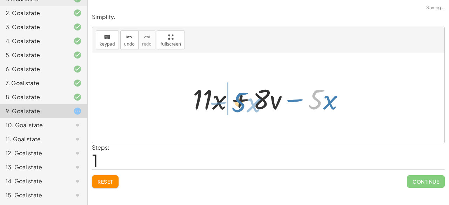
drag, startPoint x: 322, startPoint y: 99, endPoint x: 245, endPoint y: 101, distance: 76.6
click at [245, 101] on div at bounding box center [272, 98] width 164 height 36
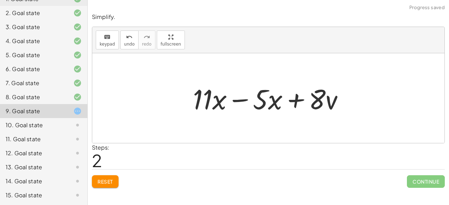
click at [232, 98] on div at bounding box center [272, 98] width 164 height 36
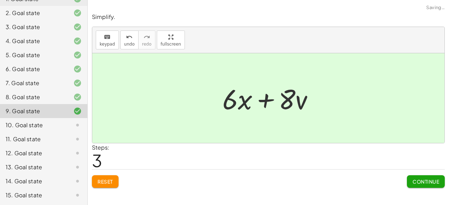
click at [422, 179] on span "Continue" at bounding box center [426, 182] width 27 height 6
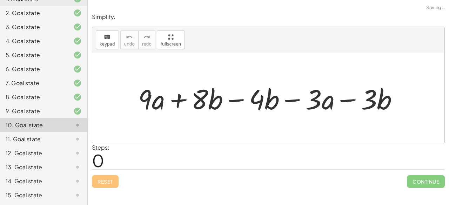
click at [239, 99] on div at bounding box center [271, 98] width 273 height 36
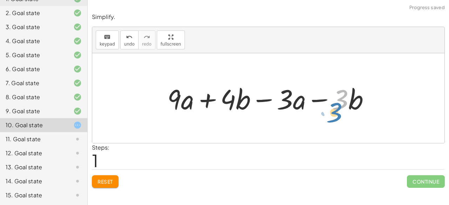
drag, startPoint x: 342, startPoint y: 95, endPoint x: 351, endPoint y: 90, distance: 10.1
click at [348, 91] on div at bounding box center [271, 98] width 215 height 36
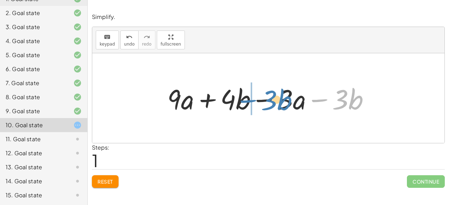
drag, startPoint x: 322, startPoint y: 100, endPoint x: 251, endPoint y: 100, distance: 71.3
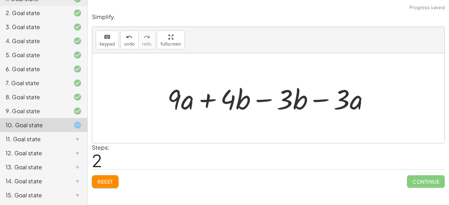
click at [268, 99] on div at bounding box center [271, 98] width 215 height 36
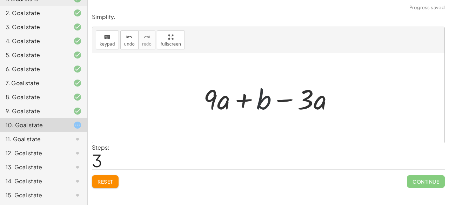
drag, startPoint x: 269, startPoint y: 106, endPoint x: 278, endPoint y: 103, distance: 9.9
click at [277, 103] on div at bounding box center [271, 98] width 143 height 36
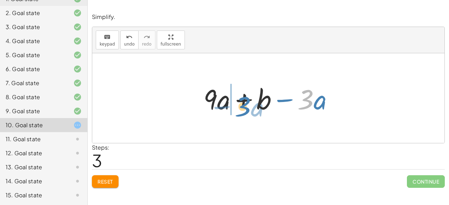
drag, startPoint x: 308, startPoint y: 98, endPoint x: 244, endPoint y: 104, distance: 63.5
click at [244, 104] on div at bounding box center [271, 98] width 143 height 36
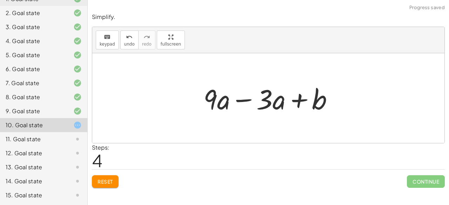
click at [242, 100] on div at bounding box center [271, 98] width 143 height 36
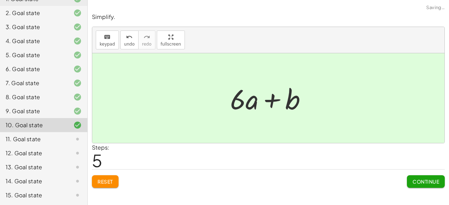
click at [0, 0] on div "Simplify. keyboard keypad undo undo redo redo fullscreen + · 9 · a + · 8 · b − …" at bounding box center [0, 0] width 0 height 0
click at [416, 180] on span "Continue" at bounding box center [426, 182] width 27 height 6
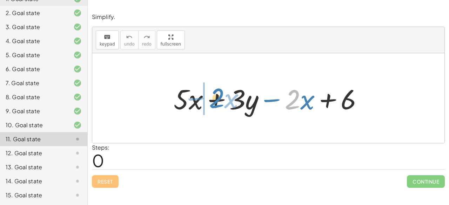
drag, startPoint x: 297, startPoint y: 105, endPoint x: 219, endPoint y: 103, distance: 77.3
click at [219, 103] on div at bounding box center [271, 98] width 202 height 36
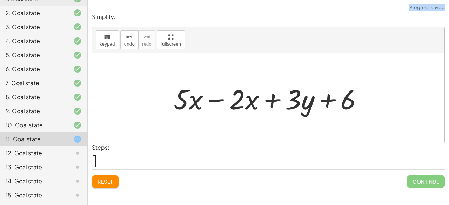
click at [216, 101] on div at bounding box center [271, 98] width 202 height 36
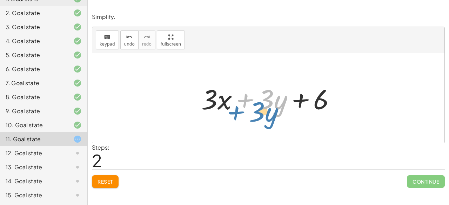
drag, startPoint x: 231, startPoint y: 99, endPoint x: 231, endPoint y: 107, distance: 8.1
click at [231, 107] on div at bounding box center [271, 98] width 147 height 36
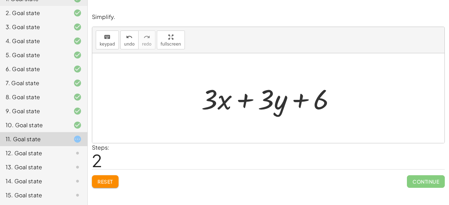
click at [231, 107] on div at bounding box center [271, 98] width 147 height 36
click at [244, 104] on div at bounding box center [271, 98] width 147 height 36
click at [290, 108] on div at bounding box center [271, 98] width 147 height 36
click at [296, 101] on div at bounding box center [271, 98] width 147 height 36
drag, startPoint x: 298, startPoint y: 100, endPoint x: 297, endPoint y: 95, distance: 5.2
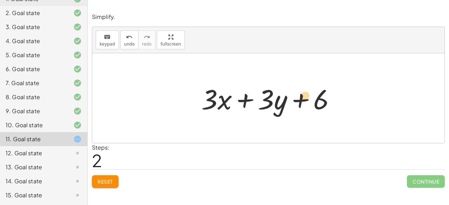
click at [293, 96] on div at bounding box center [271, 98] width 147 height 36
click at [298, 95] on div at bounding box center [271, 98] width 147 height 36
click at [116, 181] on button "Reset" at bounding box center [105, 182] width 27 height 13
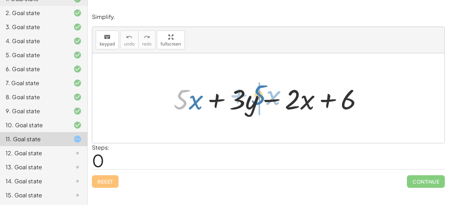
drag, startPoint x: 183, startPoint y: 99, endPoint x: 260, endPoint y: 95, distance: 77.7
click at [260, 95] on div at bounding box center [271, 98] width 202 height 36
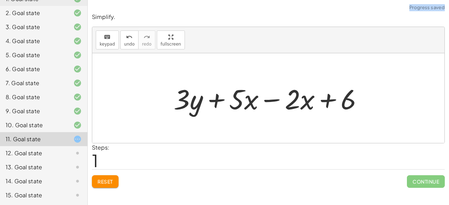
click at [271, 99] on div at bounding box center [271, 98] width 202 height 36
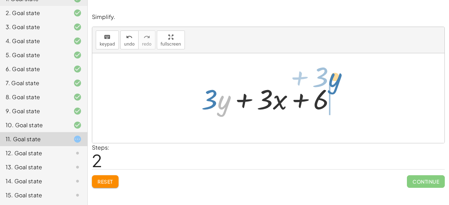
drag, startPoint x: 220, startPoint y: 101, endPoint x: 332, endPoint y: 79, distance: 113.5
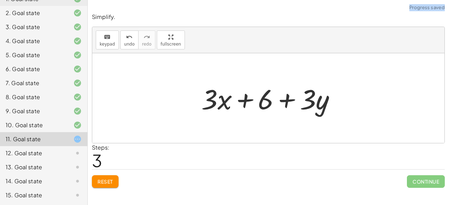
click at [283, 98] on div at bounding box center [271, 98] width 147 height 36
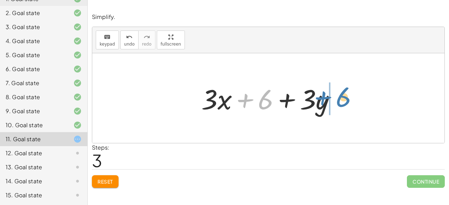
drag, startPoint x: 287, startPoint y: 82, endPoint x: 348, endPoint y: 99, distance: 62.9
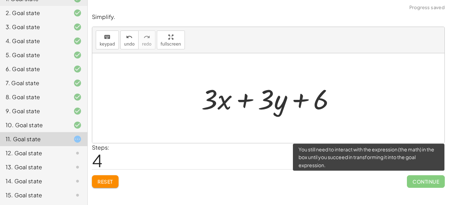
click at [434, 182] on span "Continue" at bounding box center [426, 182] width 38 height 13
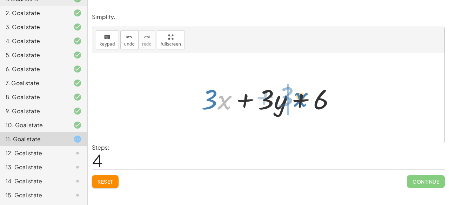
drag, startPoint x: 222, startPoint y: 101, endPoint x: 293, endPoint y: 101, distance: 72.0
click at [293, 100] on div at bounding box center [271, 98] width 147 height 36
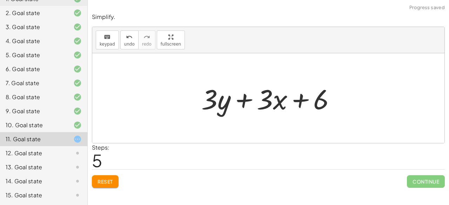
click at [242, 101] on div at bounding box center [271, 98] width 147 height 36
click at [116, 182] on button "Reset" at bounding box center [105, 182] width 27 height 13
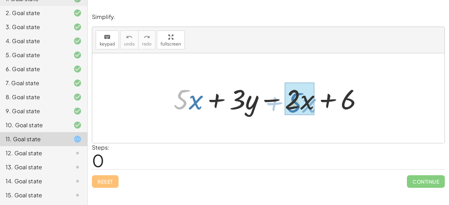
drag, startPoint x: 185, startPoint y: 98, endPoint x: 292, endPoint y: 100, distance: 107.4
click at [291, 100] on div at bounding box center [271, 98] width 202 height 36
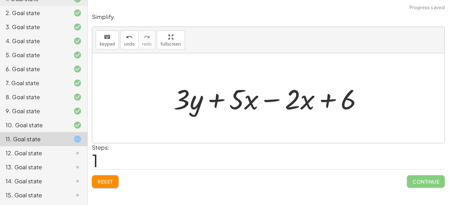
click at [292, 100] on div at bounding box center [271, 98] width 202 height 36
drag, startPoint x: 292, startPoint y: 100, endPoint x: 280, endPoint y: 100, distance: 11.6
click at [282, 101] on div at bounding box center [271, 98] width 202 height 36
click at [273, 97] on div at bounding box center [271, 98] width 202 height 36
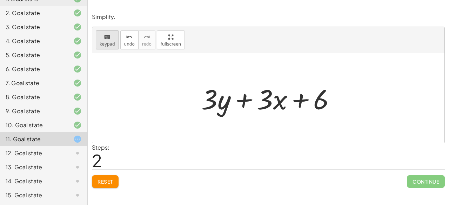
click at [104, 47] on button "keyboard keypad" at bounding box center [107, 40] width 23 height 19
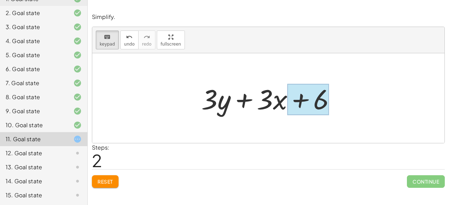
click at [322, 96] on div at bounding box center [309, 99] width 42 height 31
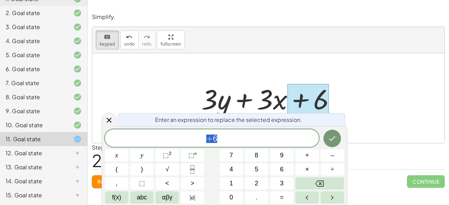
click at [265, 143] on span "+ 6" at bounding box center [212, 139] width 214 height 10
click at [332, 166] on span "÷" at bounding box center [333, 169] width 4 height 9
click at [280, 185] on span "3" at bounding box center [282, 183] width 4 height 9
click at [329, 140] on icon "Done" at bounding box center [332, 138] width 8 height 8
click at [329, 137] on icon "Done" at bounding box center [332, 138] width 8 height 8
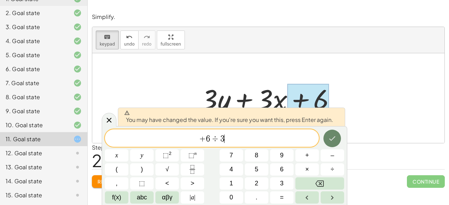
click at [329, 137] on icon "Done" at bounding box center [332, 138] width 8 height 8
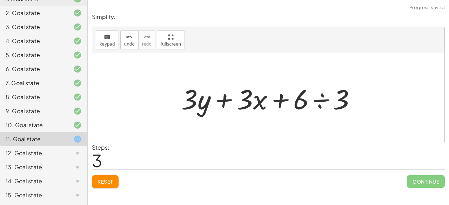
click at [315, 107] on div at bounding box center [271, 98] width 187 height 36
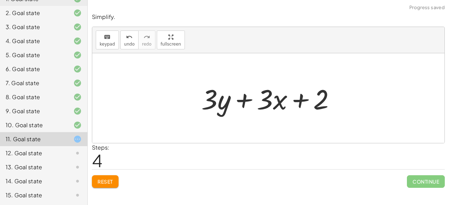
click at [305, 103] on div at bounding box center [271, 98] width 147 height 36
click at [274, 95] on div at bounding box center [271, 98] width 147 height 36
click at [266, 102] on div at bounding box center [271, 98] width 147 height 36
click at [113, 40] on button "keyboard keypad" at bounding box center [107, 40] width 23 height 19
click at [111, 183] on span "Reset" at bounding box center [105, 182] width 15 height 6
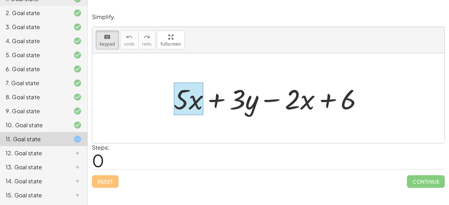
drag, startPoint x: 186, startPoint y: 103, endPoint x: 202, endPoint y: 106, distance: 16.5
click at [202, 106] on div at bounding box center [188, 99] width 29 height 33
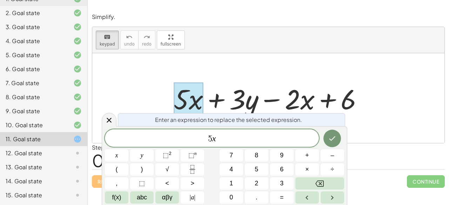
click at [204, 111] on div at bounding box center [271, 98] width 202 height 36
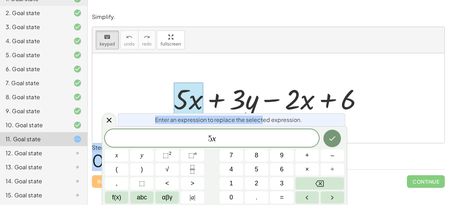
click at [244, 132] on body "Combining Like Terms Worksheet: 6th & 7th. Common Core: 6.EE.A.3, 7.EE.A.1 Aida…" at bounding box center [224, 102] width 449 height 205
click at [136, 89] on div at bounding box center [268, 98] width 352 height 90
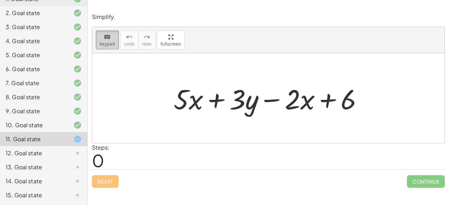
click at [108, 46] on span "keypad" at bounding box center [107, 44] width 15 height 5
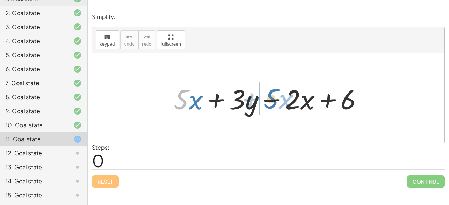
drag, startPoint x: 181, startPoint y: 97, endPoint x: 262, endPoint y: 101, distance: 80.5
click at [262, 101] on div at bounding box center [271, 98] width 202 height 36
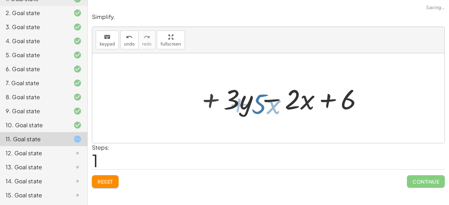
click at [263, 101] on div at bounding box center [271, 98] width 202 height 36
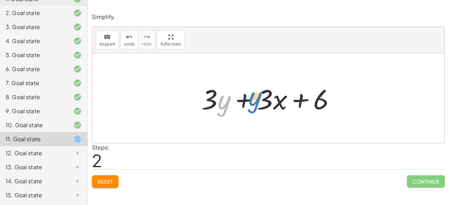
drag, startPoint x: 221, startPoint y: 108, endPoint x: 252, endPoint y: 105, distance: 31.1
click at [252, 105] on div at bounding box center [271, 98] width 147 height 36
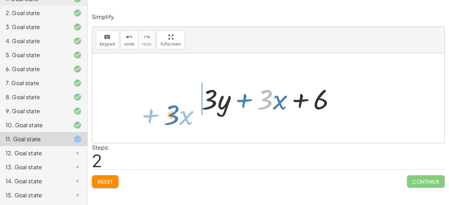
drag, startPoint x: 270, startPoint y: 103, endPoint x: 179, endPoint y: 117, distance: 91.4
click at [178, 118] on div "+ · 5 · x + · 3 · y − · 2 · x + 6 + · 3 · y + · 5 · x − · 2 · x + 6 · 3 + · x +…" at bounding box center [268, 98] width 352 height 90
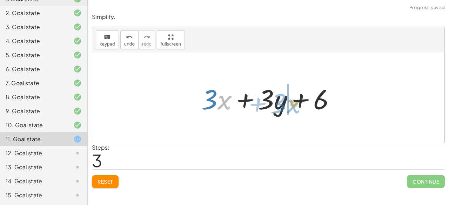
drag, startPoint x: 242, startPoint y: 101, endPoint x: 290, endPoint y: 103, distance: 48.5
click at [290, 105] on div at bounding box center [271, 98] width 147 height 36
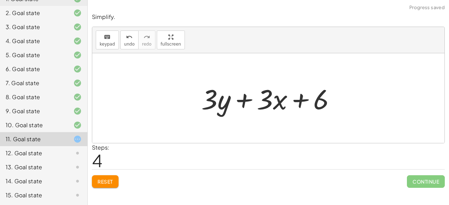
click at [116, 177] on button "Reset" at bounding box center [105, 182] width 27 height 13
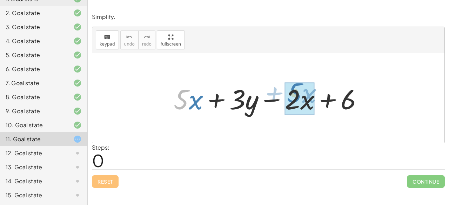
drag, startPoint x: 189, startPoint y: 106, endPoint x: 302, endPoint y: 100, distance: 113.6
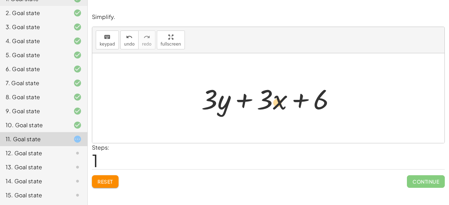
drag, startPoint x: 274, startPoint y: 97, endPoint x: 269, endPoint y: 101, distance: 6.7
click at [269, 101] on div at bounding box center [271, 98] width 147 height 36
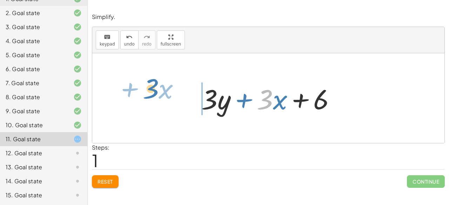
drag, startPoint x: 262, startPoint y: 100, endPoint x: 148, endPoint y: 90, distance: 114.6
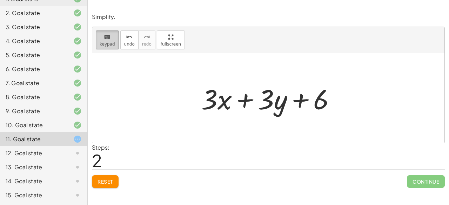
click at [109, 38] on icon "keyboard" at bounding box center [107, 37] width 7 height 8
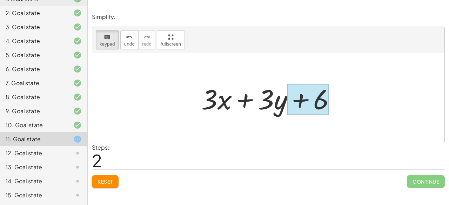
click at [319, 98] on div at bounding box center [309, 99] width 42 height 31
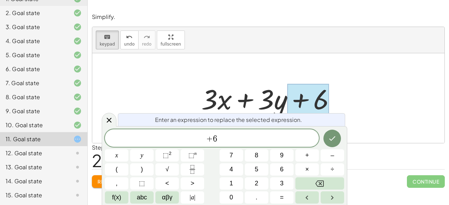
click at [319, 98] on div at bounding box center [309, 99] width 42 height 31
click at [256, 140] on span "+ 6" at bounding box center [212, 139] width 214 height 10
click at [259, 182] on button "2" at bounding box center [257, 184] width 24 height 12
click at [333, 141] on icon "Done" at bounding box center [332, 138] width 8 height 8
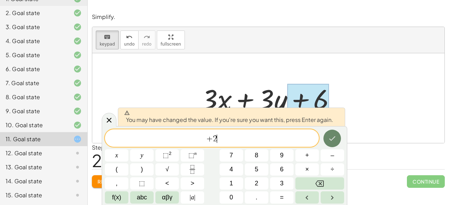
click at [333, 141] on icon "Done" at bounding box center [332, 138] width 8 height 8
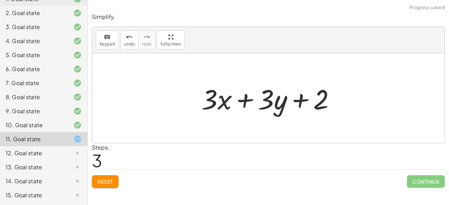
click at [276, 104] on div at bounding box center [271, 98] width 147 height 36
click at [107, 40] on button "keyboard keypad" at bounding box center [107, 40] width 23 height 19
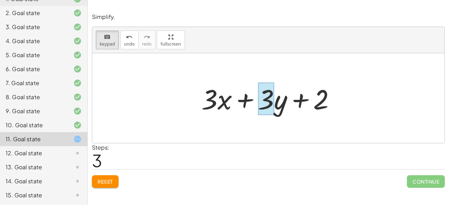
click at [270, 99] on div at bounding box center [266, 99] width 16 height 33
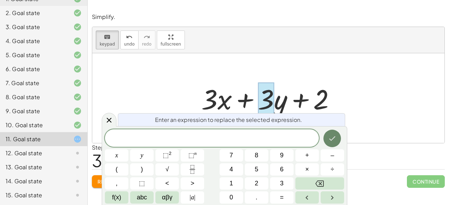
click at [333, 139] on icon "Done" at bounding box center [332, 138] width 8 height 8
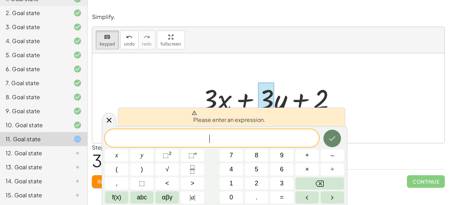
click at [333, 139] on icon "Done" at bounding box center [332, 138] width 8 height 8
click at [327, 182] on button "Backspace" at bounding box center [320, 184] width 49 height 12
click at [106, 120] on icon at bounding box center [109, 120] width 8 height 8
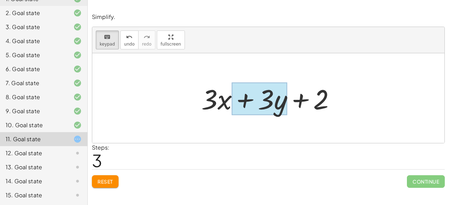
click at [279, 101] on div at bounding box center [259, 99] width 55 height 33
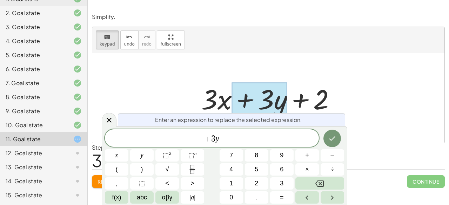
click at [246, 141] on span "+ 3 y ​" at bounding box center [212, 139] width 214 height 10
click at [216, 140] on var "y" at bounding box center [218, 138] width 4 height 9
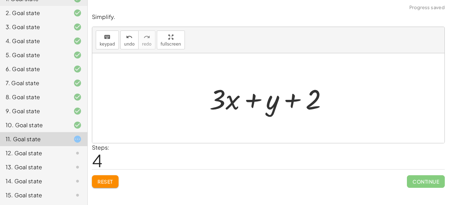
click at [221, 101] on div at bounding box center [271, 98] width 131 height 36
drag, startPoint x: 220, startPoint y: 101, endPoint x: 213, endPoint y: 114, distance: 14.5
drag, startPoint x: 213, startPoint y: 114, endPoint x: 212, endPoint y: 107, distance: 7.1
click at [212, 112] on div "+ · 5 · x + · 3 · y − · 2 · x + 6 + · 3 · y + · 3 · x + 6 + · 3 · x + · 3 · y +…" at bounding box center [268, 98] width 352 height 90
drag, startPoint x: 219, startPoint y: 99, endPoint x: 193, endPoint y: 97, distance: 25.4
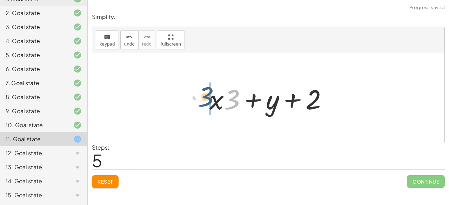
click at [194, 97] on div "+ · 5 · x + · 3 · y − · 2 · x + 6 + · 3 · y + · 3 · x + 6 + · 3 · x + · 3 · y +…" at bounding box center [268, 98] width 352 height 90
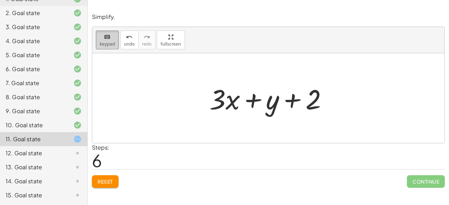
click at [108, 43] on span "keypad" at bounding box center [107, 44] width 15 height 5
click at [211, 106] on div at bounding box center [218, 99] width 16 height 33
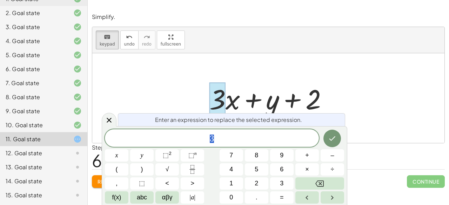
click at [233, 136] on span "3" at bounding box center [212, 139] width 214 height 10
click at [337, 140] on button "Done" at bounding box center [333, 138] width 18 height 18
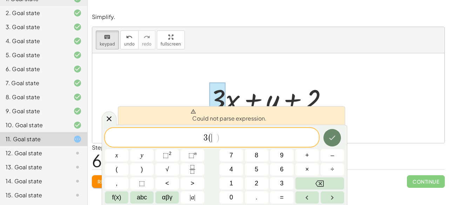
click at [337, 139] on button "Done" at bounding box center [333, 138] width 18 height 18
click at [297, 136] on div "3 ( ​ ) x y ⬚ 2 ⬚ n 7 8 9 + – ( ) √ 4 5 6 × ÷ , ⬚ < > 1 2 3 f(x) abc αβγ | a | …" at bounding box center [224, 166] width 239 height 76
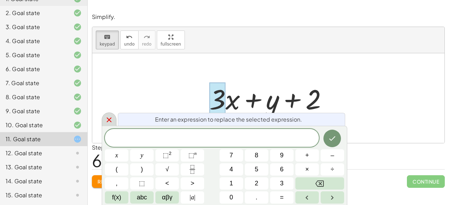
click at [105, 118] on icon at bounding box center [109, 120] width 8 height 8
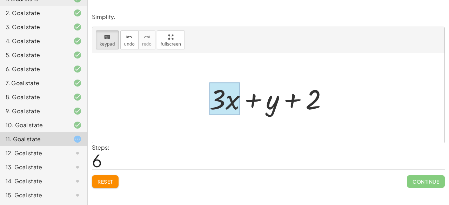
click at [230, 112] on div at bounding box center [225, 99] width 31 height 33
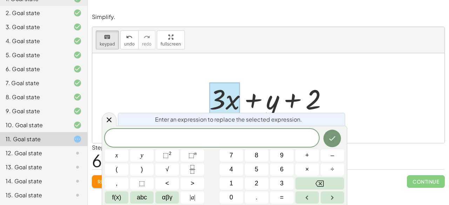
drag, startPoint x: 338, startPoint y: 92, endPoint x: 350, endPoint y: 94, distance: 11.4
click at [350, 94] on div at bounding box center [268, 98] width 352 height 90
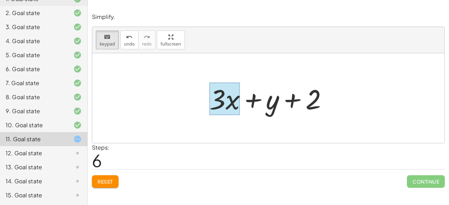
drag, startPoint x: 235, startPoint y: 107, endPoint x: 241, endPoint y: 113, distance: 8.4
click at [237, 110] on div at bounding box center [225, 99] width 31 height 33
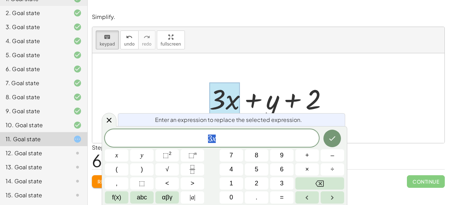
click at [333, 135] on icon "Done" at bounding box center [332, 138] width 8 height 8
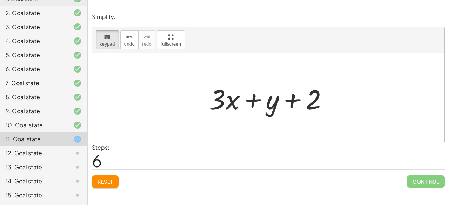
click at [333, 135] on div at bounding box center [268, 98] width 352 height 90
click at [114, 48] on button "keyboard keypad" at bounding box center [107, 40] width 23 height 19
drag, startPoint x: 230, startPoint y: 99, endPoint x: 263, endPoint y: 107, distance: 34.2
click at [263, 107] on div at bounding box center [271, 98] width 131 height 36
click at [101, 40] on div "keyboard" at bounding box center [107, 37] width 15 height 8
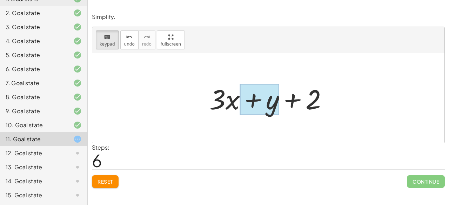
click at [263, 100] on div at bounding box center [259, 99] width 39 height 31
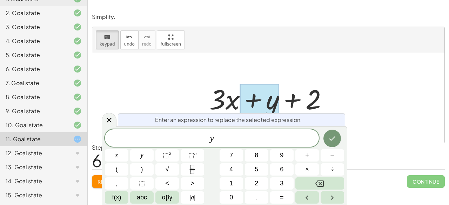
click at [218, 139] on span "​ y" at bounding box center [212, 139] width 214 height 10
click at [327, 137] on button "Done" at bounding box center [333, 139] width 18 height 18
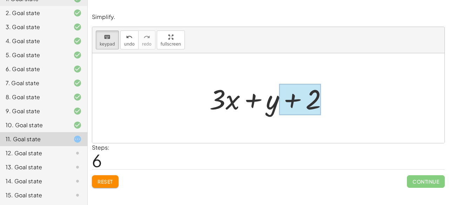
click at [294, 103] on div at bounding box center [300, 99] width 42 height 31
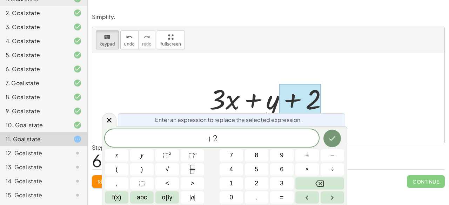
click at [274, 131] on div "+ 2 ​" at bounding box center [212, 139] width 214 height 18
click at [327, 141] on button "Done" at bounding box center [333, 139] width 18 height 18
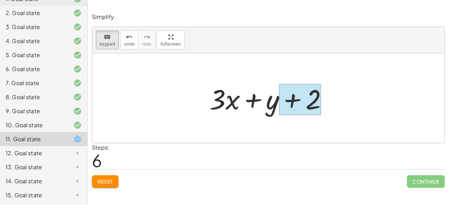
click at [295, 95] on div at bounding box center [300, 99] width 42 height 31
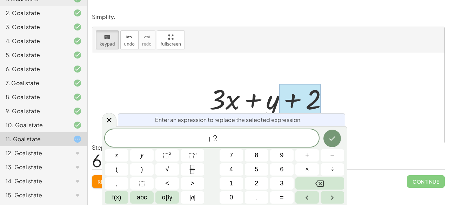
click at [269, 134] on div "+ 2 ​" at bounding box center [212, 139] width 214 height 18
click at [207, 136] on span "+" at bounding box center [209, 138] width 7 height 8
click at [328, 136] on button "Done" at bounding box center [333, 138] width 18 height 18
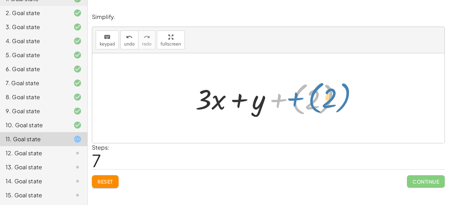
drag, startPoint x: 294, startPoint y: 101, endPoint x: 310, endPoint y: 100, distance: 15.8
click at [310, 100] on div at bounding box center [271, 98] width 159 height 39
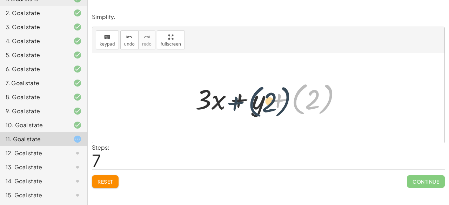
drag, startPoint x: 291, startPoint y: 103, endPoint x: 240, endPoint y: 105, distance: 51.3
click at [242, 105] on div at bounding box center [271, 98] width 159 height 39
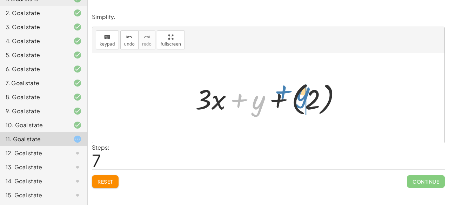
drag, startPoint x: 257, startPoint y: 103, endPoint x: 302, endPoint y: 94, distance: 45.0
click at [302, 94] on div at bounding box center [271, 98] width 159 height 39
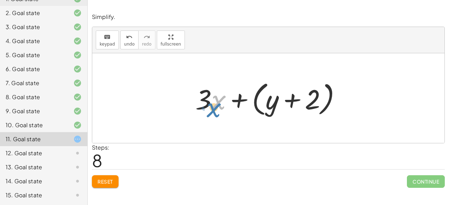
drag, startPoint x: 213, startPoint y: 102, endPoint x: 216, endPoint y: 105, distance: 3.8
click at [216, 105] on div at bounding box center [271, 98] width 159 height 40
click at [237, 101] on div at bounding box center [271, 98] width 159 height 40
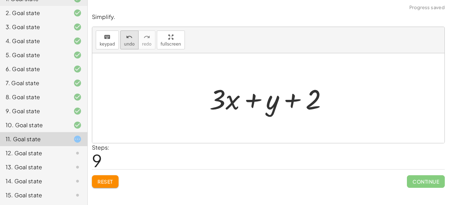
click at [126, 39] on icon "undo" at bounding box center [129, 37] width 7 height 8
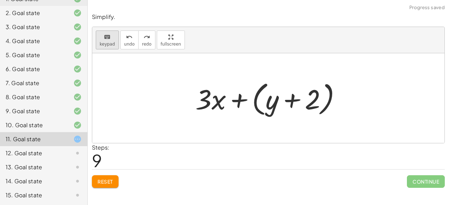
click at [112, 39] on div "keyboard" at bounding box center [107, 37] width 15 height 8
drag, startPoint x: 238, startPoint y: 104, endPoint x: 130, endPoint y: 62, distance: 116.4
click at [130, 62] on div "+ · 5 · x + · 3 · y − · 2 · x + 6 + · 3 · y + · 3 · x + 6 + · 3 · x + · 3 · y +…" at bounding box center [268, 98] width 352 height 90
click at [237, 100] on div at bounding box center [271, 98] width 159 height 40
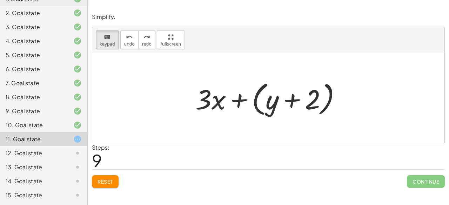
click at [201, 130] on div at bounding box center [268, 98] width 352 height 90
click at [99, 34] on button "keyboard keypad" at bounding box center [107, 40] width 23 height 19
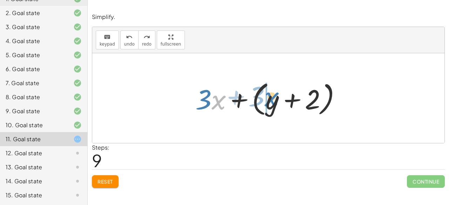
drag, startPoint x: 218, startPoint y: 99, endPoint x: 268, endPoint y: 97, distance: 50.6
click at [268, 97] on div at bounding box center [271, 98] width 159 height 40
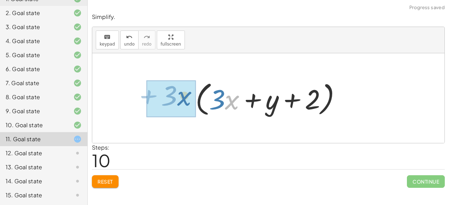
drag, startPoint x: 229, startPoint y: 104, endPoint x: 182, endPoint y: 102, distance: 47.5
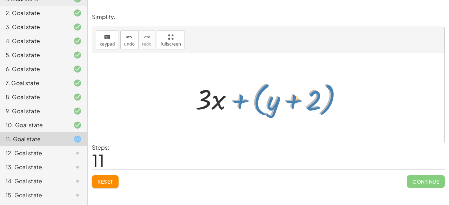
click at [237, 104] on div at bounding box center [271, 98] width 159 height 40
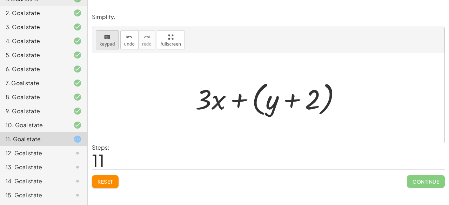
click at [107, 48] on button "keyboard keypad" at bounding box center [107, 40] width 23 height 19
click at [268, 100] on div at bounding box center [272, 99] width 13 height 33
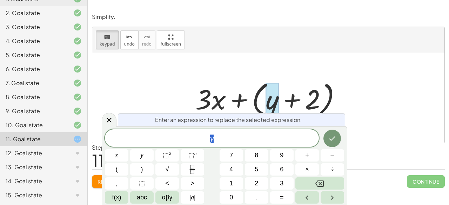
click at [207, 96] on div at bounding box center [271, 98] width 159 height 40
click at [209, 73] on div at bounding box center [268, 98] width 352 height 90
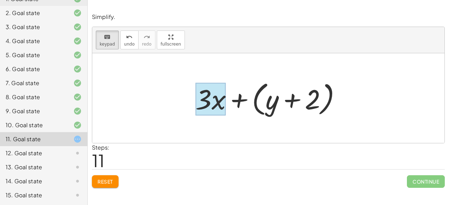
click at [216, 97] on div at bounding box center [211, 99] width 31 height 33
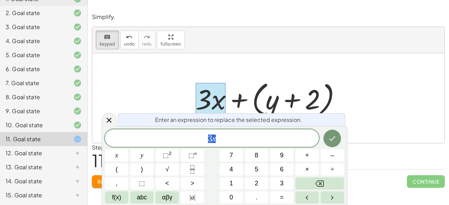
click at [226, 137] on span "3 x" at bounding box center [212, 139] width 214 height 10
click at [328, 143] on button "Done" at bounding box center [333, 139] width 18 height 18
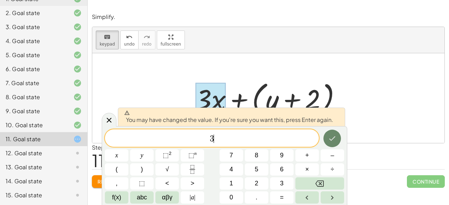
click at [328, 143] on button "Done" at bounding box center [333, 139] width 18 height 18
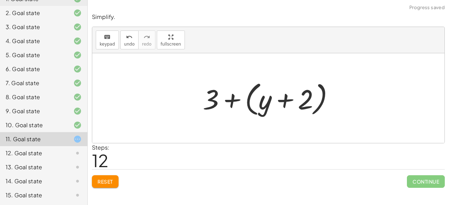
click at [256, 99] on div at bounding box center [271, 98] width 144 height 40
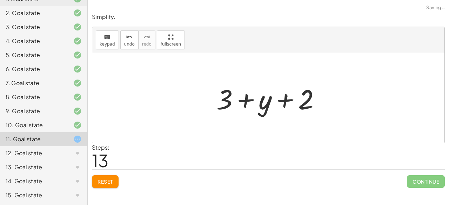
click at [260, 102] on div at bounding box center [271, 98] width 116 height 36
click at [124, 42] on span "undo" at bounding box center [129, 44] width 11 height 5
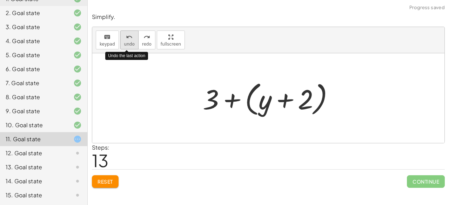
click at [124, 42] on span "undo" at bounding box center [129, 44] width 11 height 5
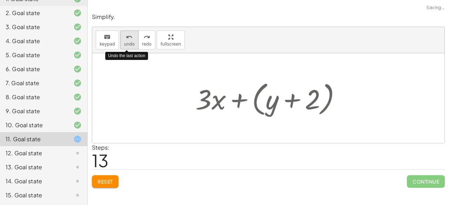
click at [124, 42] on span "undo" at bounding box center [129, 44] width 11 height 5
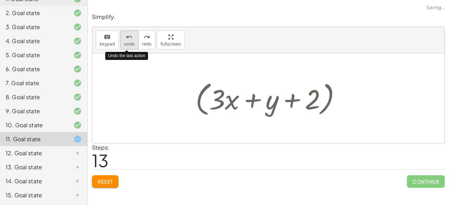
click at [124, 42] on span "undo" at bounding box center [129, 44] width 11 height 5
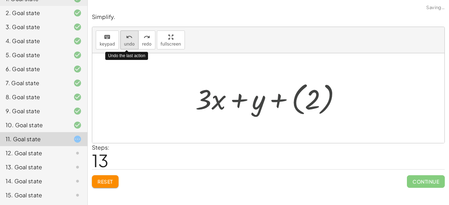
click at [124, 42] on span "undo" at bounding box center [129, 44] width 11 height 5
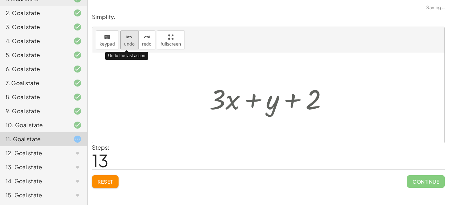
click at [124, 42] on span "undo" at bounding box center [129, 44] width 11 height 5
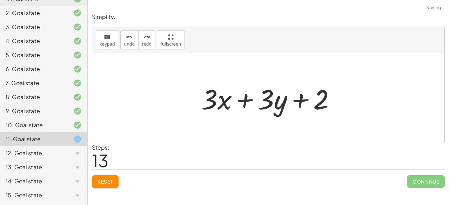
click at [111, 174] on div "Reset Continue" at bounding box center [268, 179] width 353 height 19
click at [111, 176] on button "Reset" at bounding box center [105, 182] width 27 height 13
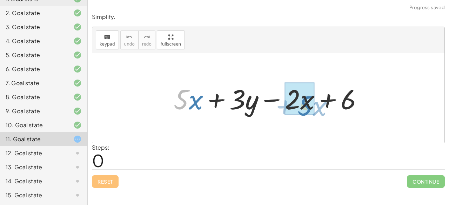
drag, startPoint x: 187, startPoint y: 99, endPoint x: 312, endPoint y: 105, distance: 124.4
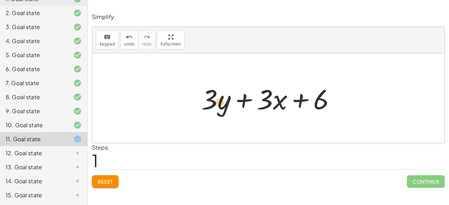
drag, startPoint x: 225, startPoint y: 103, endPoint x: 220, endPoint y: 106, distance: 4.9
click at [220, 106] on div at bounding box center [271, 98] width 147 height 36
click at [100, 42] on span "keypad" at bounding box center [107, 44] width 15 height 5
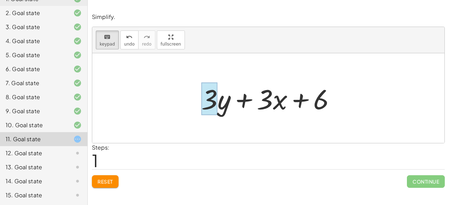
click at [205, 103] on div at bounding box center [210, 99] width 16 height 33
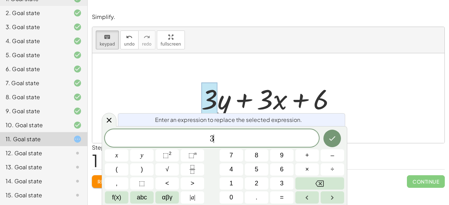
click at [226, 136] on span "3 ​" at bounding box center [212, 139] width 214 height 10
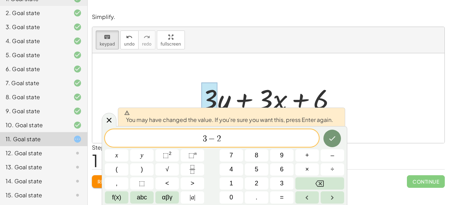
click at [128, 150] on div at bounding box center [117, 156] width 24 height 12
click at [331, 138] on icon "Done" at bounding box center [332, 138] width 8 height 8
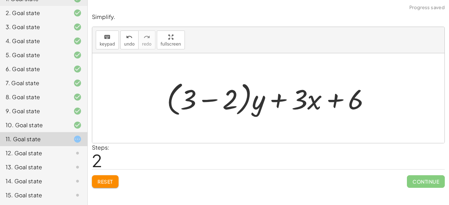
click at [215, 105] on div at bounding box center [271, 98] width 217 height 40
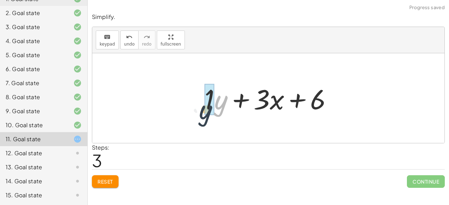
drag, startPoint x: 216, startPoint y: 104, endPoint x: 202, endPoint y: 112, distance: 16.2
click at [201, 113] on div at bounding box center [271, 98] width 141 height 36
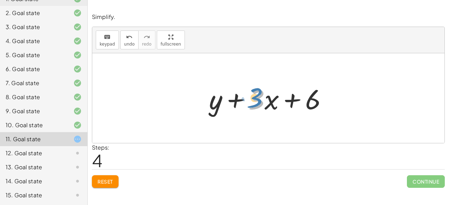
drag, startPoint x: 258, startPoint y: 101, endPoint x: 255, endPoint y: 96, distance: 5.7
click at [255, 96] on div at bounding box center [271, 98] width 131 height 36
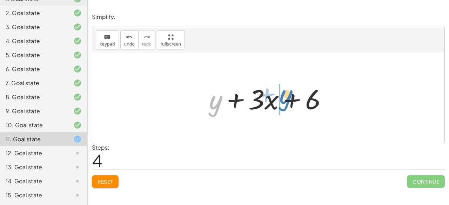
drag, startPoint x: 219, startPoint y: 108, endPoint x: 288, endPoint y: 102, distance: 69.4
click at [288, 102] on div at bounding box center [271, 98] width 131 height 36
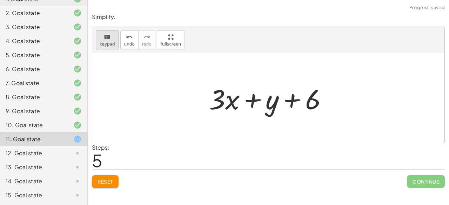
click at [112, 47] on button "keyboard keypad" at bounding box center [107, 40] width 23 height 19
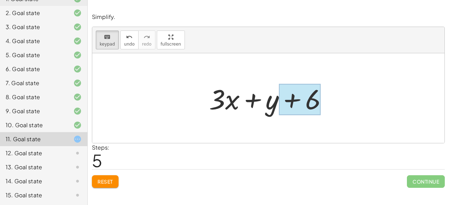
click at [318, 101] on div at bounding box center [300, 99] width 42 height 31
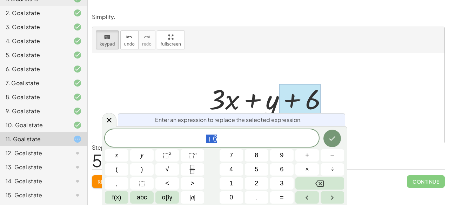
click at [260, 136] on span "+ 6" at bounding box center [212, 139] width 214 height 10
click at [328, 141] on button "Done" at bounding box center [333, 139] width 18 height 18
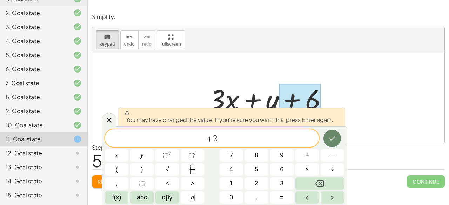
click at [328, 141] on button "Done" at bounding box center [333, 139] width 18 height 18
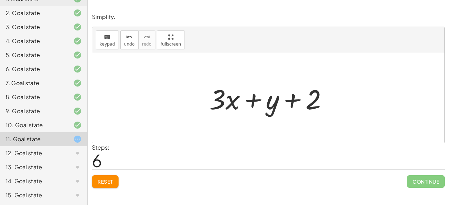
click at [251, 91] on div at bounding box center [271, 98] width 131 height 36
click at [253, 95] on div at bounding box center [271, 98] width 131 height 36
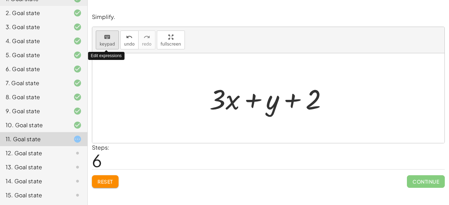
click at [104, 37] on icon "keyboard" at bounding box center [107, 37] width 7 height 8
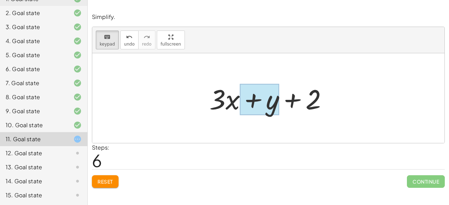
click at [246, 98] on div at bounding box center [259, 99] width 39 height 31
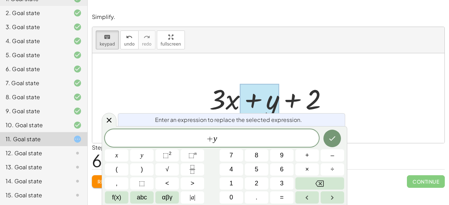
click at [211, 139] on span "+" at bounding box center [210, 139] width 7 height 8
click at [315, 167] on button "×" at bounding box center [308, 170] width 24 height 12
click at [331, 138] on icon "Done" at bounding box center [332, 138] width 8 height 8
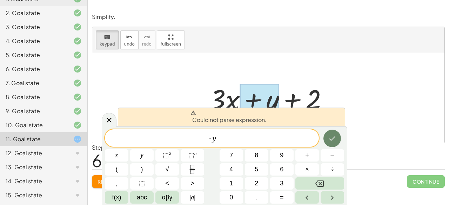
click at [331, 138] on icon "Done" at bounding box center [332, 138] width 8 height 8
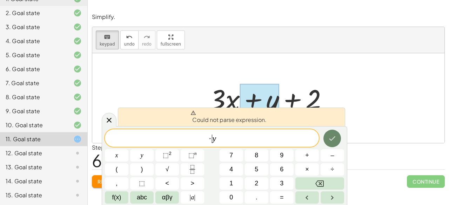
click at [331, 138] on icon "Done" at bounding box center [332, 138] width 8 height 8
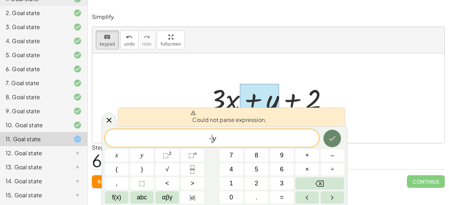
click at [331, 138] on icon "Done" at bounding box center [332, 138] width 8 height 8
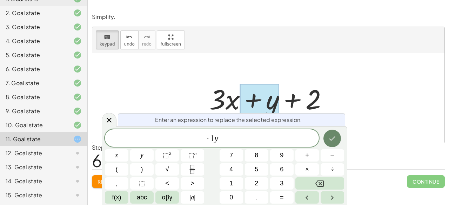
click at [331, 138] on icon "Done" at bounding box center [332, 138] width 8 height 8
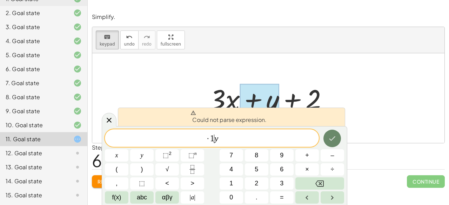
click at [331, 138] on icon "Done" at bounding box center [332, 138] width 8 height 8
click at [232, 138] on span "· 1 ​ y" at bounding box center [212, 139] width 214 height 10
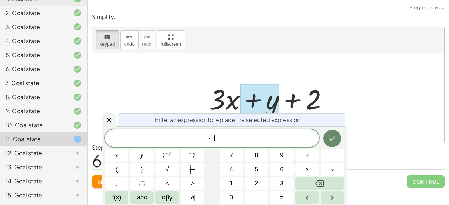
click at [332, 139] on icon "Done" at bounding box center [332, 138] width 8 height 8
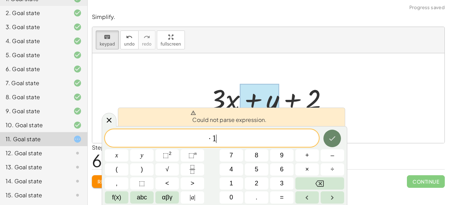
click at [331, 139] on icon "Done" at bounding box center [332, 138] width 8 height 8
click at [231, 142] on span "· 1 ​" at bounding box center [212, 139] width 214 height 10
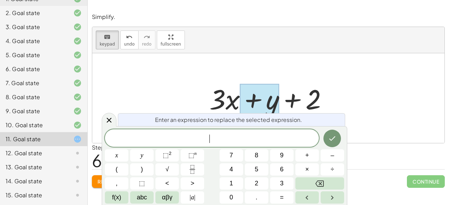
click at [332, 93] on div at bounding box center [271, 98] width 131 height 36
click at [104, 126] on div at bounding box center [109, 120] width 15 height 14
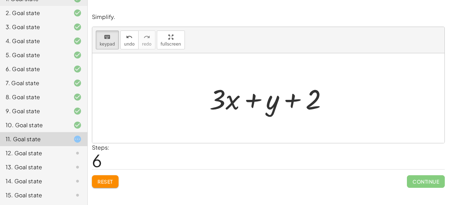
click at [108, 179] on span "Reset" at bounding box center [105, 182] width 15 height 6
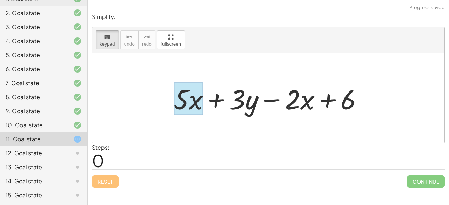
drag, startPoint x: 193, startPoint y: 103, endPoint x: 198, endPoint y: 88, distance: 15.5
click at [181, 101] on div at bounding box center [181, 99] width 15 height 33
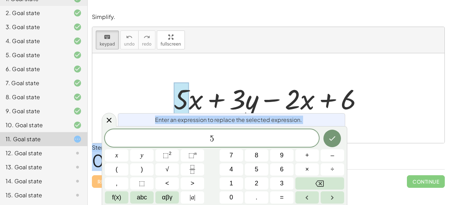
drag, startPoint x: 180, startPoint y: 100, endPoint x: 199, endPoint y: 134, distance: 38.9
click at [193, 137] on body "Combining Like Terms Worksheet: 6th & 7th. Common Core: 6.EE.A.3, 7.EE.A.1 Aida…" at bounding box center [224, 102] width 449 height 205
click at [104, 45] on span "keypad" at bounding box center [107, 44] width 15 height 5
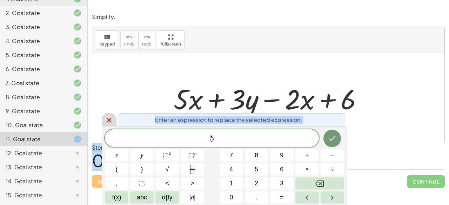
click at [114, 118] on div at bounding box center [109, 120] width 15 height 14
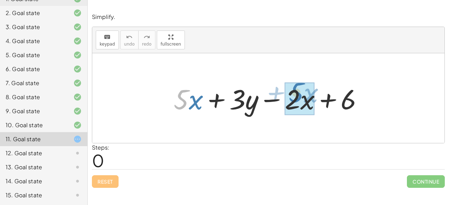
drag, startPoint x: 188, startPoint y: 100, endPoint x: 303, endPoint y: 93, distance: 115.4
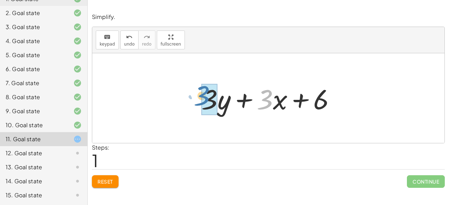
drag, startPoint x: 268, startPoint y: 101, endPoint x: 204, endPoint y: 97, distance: 63.7
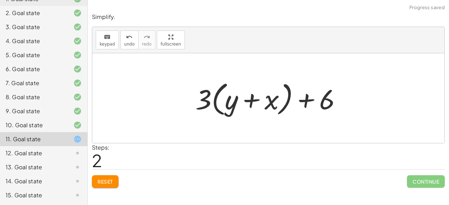
click at [216, 99] on div at bounding box center [271, 98] width 159 height 40
drag, startPoint x: 325, startPoint y: 101, endPoint x: 285, endPoint y: 96, distance: 40.3
click at [285, 96] on div at bounding box center [271, 98] width 159 height 40
drag, startPoint x: 317, startPoint y: 102, endPoint x: 232, endPoint y: 108, distance: 85.5
click at [233, 108] on div at bounding box center [271, 98] width 159 height 40
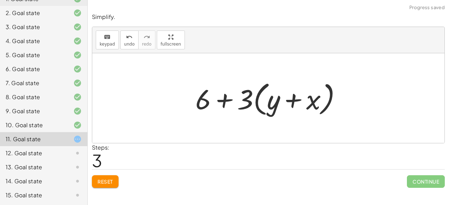
click at [223, 102] on div at bounding box center [271, 98] width 159 height 40
drag, startPoint x: 199, startPoint y: 99, endPoint x: 277, endPoint y: 102, distance: 78.0
click at [277, 102] on div at bounding box center [271, 98] width 159 height 40
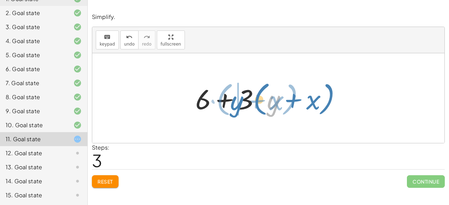
drag, startPoint x: 227, startPoint y: 103, endPoint x: 184, endPoint y: 98, distance: 42.7
click at [185, 101] on div "+ · 5 · x + · 3 · y − · 2 · x + 6 + · 3 · y + · 3 · x + 6 + · 3 · ( + y + x ) +…" at bounding box center [268, 99] width 167 height 44
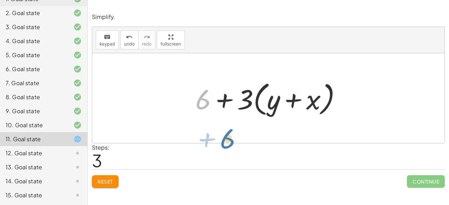
drag, startPoint x: 203, startPoint y: 100, endPoint x: 224, endPoint y: 140, distance: 44.9
click at [100, 184] on span "Reset" at bounding box center [105, 182] width 15 height 6
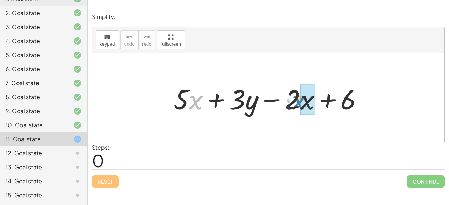
drag, startPoint x: 204, startPoint y: 106, endPoint x: 298, endPoint y: 106, distance: 93.4
click at [298, 106] on div at bounding box center [271, 98] width 202 height 36
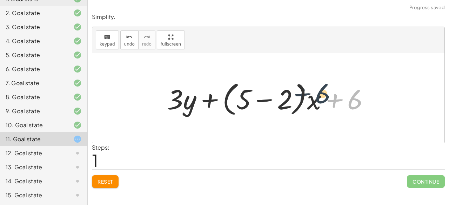
drag, startPoint x: 353, startPoint y: 100, endPoint x: 311, endPoint y: 95, distance: 42.0
click at [311, 95] on div at bounding box center [272, 98] width 216 height 40
click at [107, 177] on button "Reset" at bounding box center [105, 182] width 27 height 13
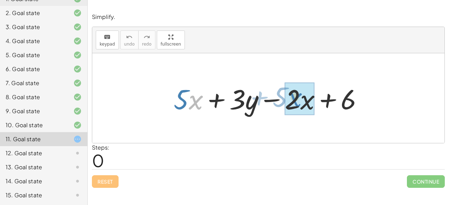
drag, startPoint x: 190, startPoint y: 106, endPoint x: 288, endPoint y: 104, distance: 98.0
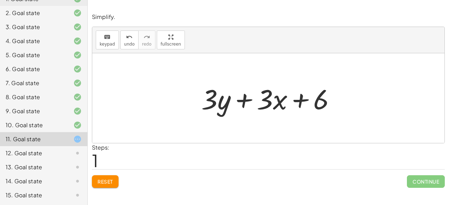
click at [316, 99] on div at bounding box center [271, 98] width 147 height 36
drag, startPoint x: 318, startPoint y: 103, endPoint x: 253, endPoint y: 98, distance: 65.2
click at [253, 98] on div at bounding box center [271, 98] width 147 height 36
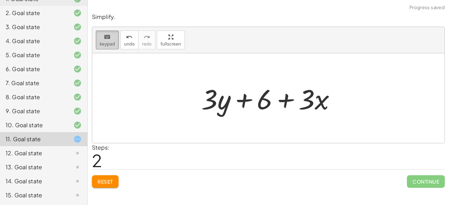
click at [114, 40] on button "keyboard keypad" at bounding box center [107, 40] width 23 height 19
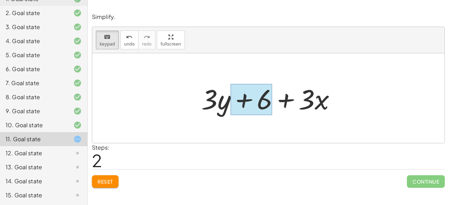
click at [266, 101] on div at bounding box center [252, 99] width 42 height 31
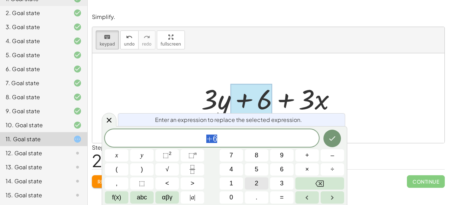
click at [262, 181] on button "2" at bounding box center [257, 184] width 24 height 12
click at [326, 138] on button "Done" at bounding box center [333, 139] width 18 height 18
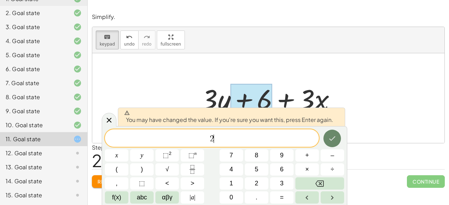
click at [326, 138] on button "Done" at bounding box center [333, 139] width 18 height 18
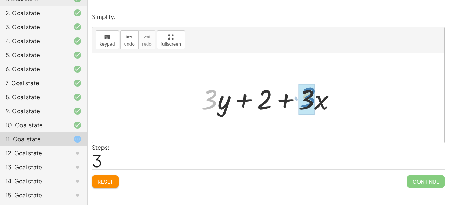
drag, startPoint x: 209, startPoint y: 100, endPoint x: 308, endPoint y: 98, distance: 98.3
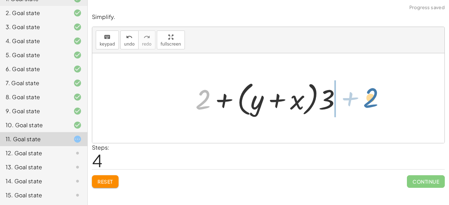
drag, startPoint x: 210, startPoint y: 95, endPoint x: 382, endPoint y: 92, distance: 172.4
click at [382, 92] on div "+ · 5 · x + · 3 · y − · 2 · x + 6 + · 3 · y + · 3 · x + 6 + · 3 · y + 6 + · 3 ·…" at bounding box center [268, 98] width 352 height 90
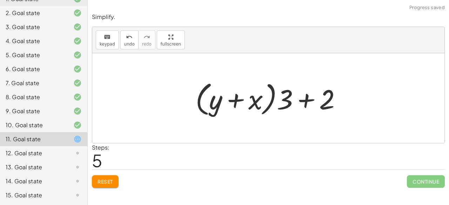
click at [260, 98] on div at bounding box center [271, 98] width 159 height 40
drag, startPoint x: 281, startPoint y: 99, endPoint x: 258, endPoint y: 101, distance: 23.3
click at [258, 97] on div at bounding box center [271, 98] width 159 height 40
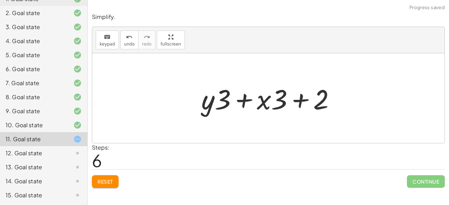
click at [258, 101] on div at bounding box center [271, 98] width 147 height 36
click at [268, 101] on div at bounding box center [271, 98] width 147 height 36
drag, startPoint x: 319, startPoint y: 107, endPoint x: 285, endPoint y: 106, distance: 34.4
click at [285, 106] on div at bounding box center [271, 98] width 147 height 36
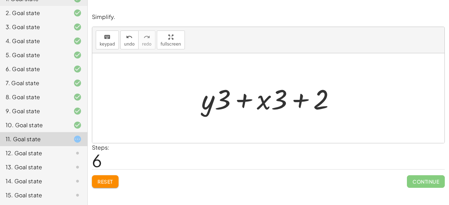
click at [113, 179] on span "Reset" at bounding box center [105, 182] width 15 height 6
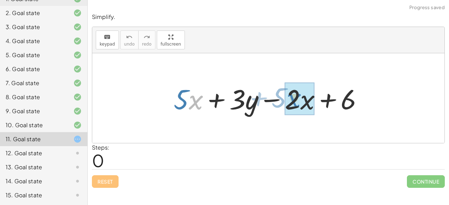
drag, startPoint x: 191, startPoint y: 100, endPoint x: 288, endPoint y: 99, distance: 97.6
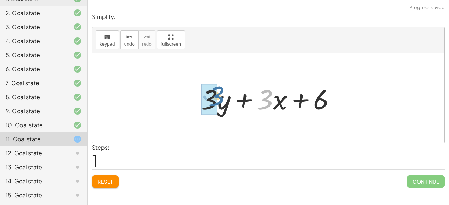
drag, startPoint x: 268, startPoint y: 101, endPoint x: 217, endPoint y: 98, distance: 51.0
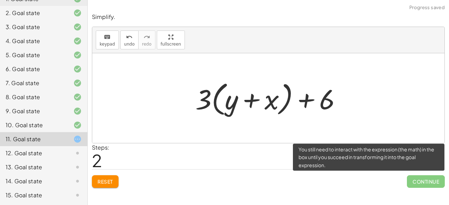
click at [419, 183] on span "Continue" at bounding box center [426, 182] width 38 height 13
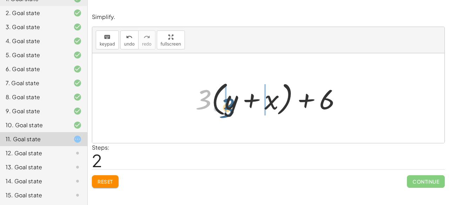
drag, startPoint x: 203, startPoint y: 100, endPoint x: 227, endPoint y: 107, distance: 24.7
click at [227, 107] on div at bounding box center [271, 98] width 159 height 40
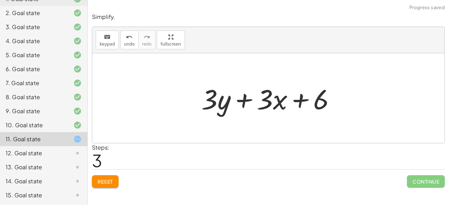
click at [251, 98] on div at bounding box center [271, 98] width 147 height 36
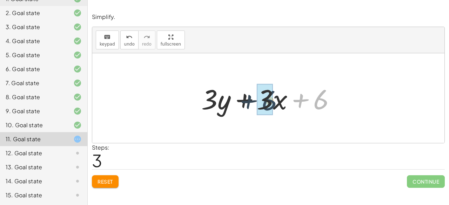
drag, startPoint x: 314, startPoint y: 96, endPoint x: 256, endPoint y: 95, distance: 58.3
click at [256, 95] on div at bounding box center [271, 98] width 147 height 36
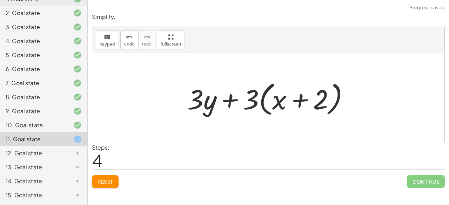
click at [307, 99] on div at bounding box center [271, 98] width 174 height 40
drag, startPoint x: 200, startPoint y: 99, endPoint x: 290, endPoint y: 99, distance: 90.2
click at [290, 99] on div at bounding box center [271, 98] width 174 height 40
drag, startPoint x: 197, startPoint y: 100, endPoint x: 253, endPoint y: 111, distance: 56.9
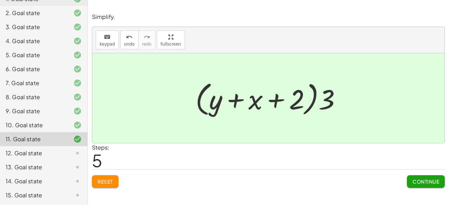
click at [410, 177] on button "Continue" at bounding box center [426, 182] width 38 height 13
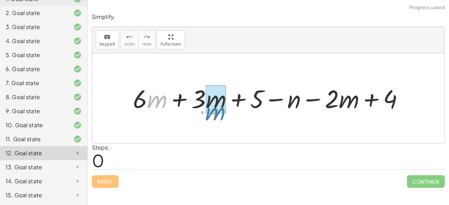
drag, startPoint x: 153, startPoint y: 98, endPoint x: 211, endPoint y: 108, distance: 59.2
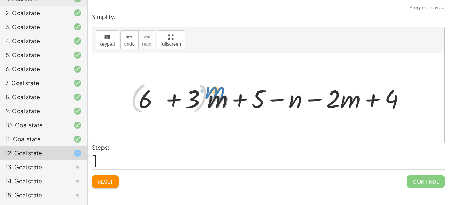
drag, startPoint x: 211, startPoint y: 108, endPoint x: 205, endPoint y: 100, distance: 10.8
click at [205, 100] on div at bounding box center [271, 98] width 289 height 37
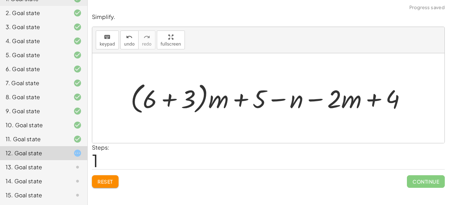
click at [120, 179] on div "Reset Continue" at bounding box center [268, 179] width 353 height 19
click at [112, 181] on span "Reset" at bounding box center [105, 182] width 15 height 6
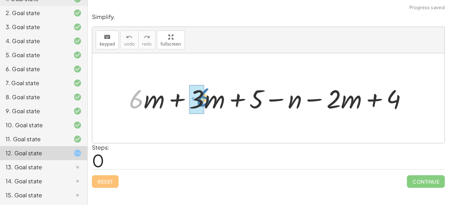
drag, startPoint x: 131, startPoint y: 100, endPoint x: 195, endPoint y: 99, distance: 64.3
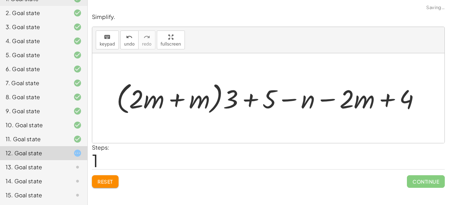
click at [107, 186] on button "Reset" at bounding box center [105, 182] width 27 height 13
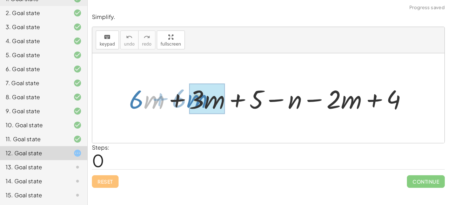
drag, startPoint x: 148, startPoint y: 104, endPoint x: 190, endPoint y: 103, distance: 41.8
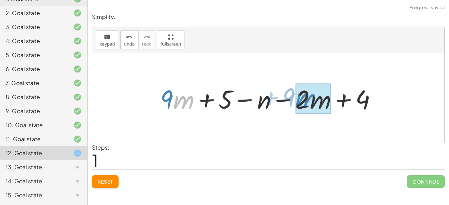
drag, startPoint x: 180, startPoint y: 101, endPoint x: 299, endPoint y: 99, distance: 119.7
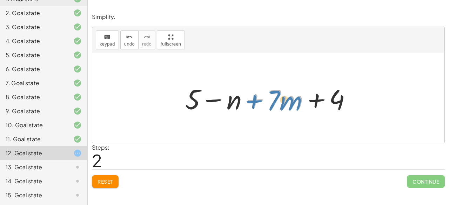
click at [242, 101] on div at bounding box center [271, 98] width 179 height 36
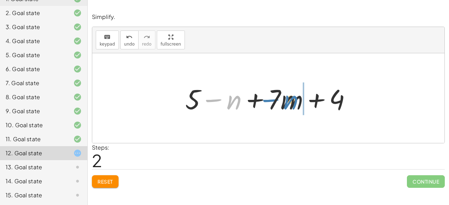
drag, startPoint x: 228, startPoint y: 104, endPoint x: 287, endPoint y: 103, distance: 59.3
click at [287, 103] on div at bounding box center [271, 98] width 179 height 36
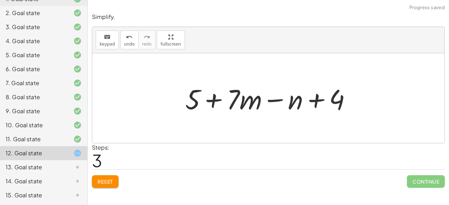
click at [269, 99] on div at bounding box center [271, 98] width 179 height 36
drag, startPoint x: 296, startPoint y: 103, endPoint x: 278, endPoint y: 99, distance: 18.3
click at [278, 99] on div at bounding box center [271, 98] width 179 height 36
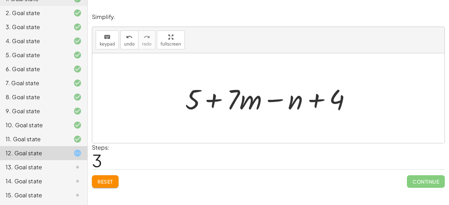
click at [255, 99] on div at bounding box center [271, 98] width 179 height 36
drag, startPoint x: 196, startPoint y: 104, endPoint x: 337, endPoint y: 101, distance: 141.5
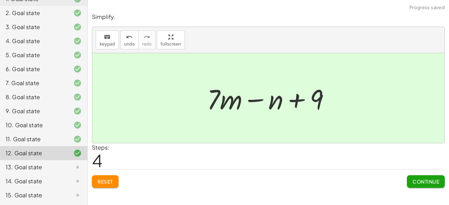
click at [411, 180] on button "Continue" at bounding box center [426, 182] width 38 height 13
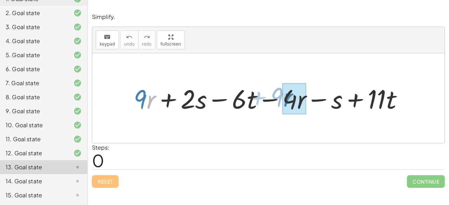
drag, startPoint x: 147, startPoint y: 101, endPoint x: 284, endPoint y: 99, distance: 136.9
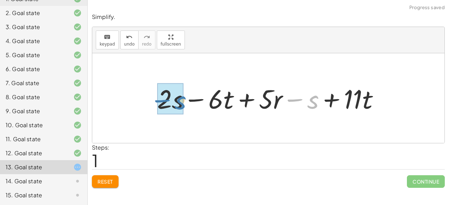
drag, startPoint x: 307, startPoint y: 103, endPoint x: 145, endPoint y: 103, distance: 161.5
click at [145, 103] on div "+ · 9 · r + · 2 · s − · 6 · t − · 4 · r − s + · 11 · t − s + · r + · 2 · s − · …" at bounding box center [268, 98] width 352 height 90
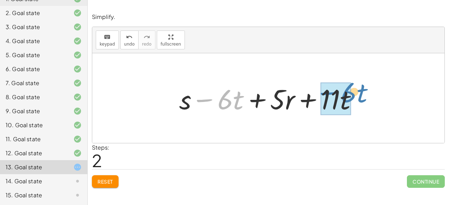
drag, startPoint x: 214, startPoint y: 100, endPoint x: 323, endPoint y: 99, distance: 109.2
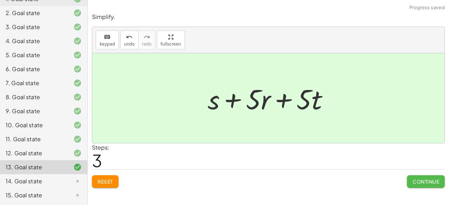
click at [411, 182] on button "Continue" at bounding box center [426, 182] width 38 height 13
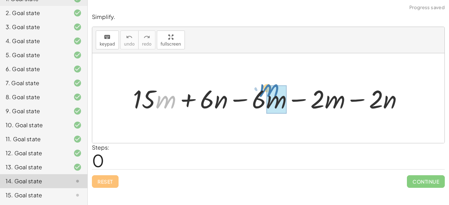
drag, startPoint x: 157, startPoint y: 106, endPoint x: 262, endPoint y: 95, distance: 105.3
click at [262, 98] on div at bounding box center [271, 98] width 283 height 33
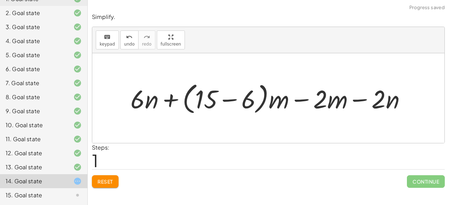
click at [111, 183] on span "Reset" at bounding box center [105, 182] width 15 height 6
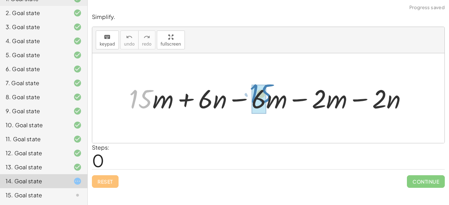
drag, startPoint x: 145, startPoint y: 104, endPoint x: 266, endPoint y: 99, distance: 120.5
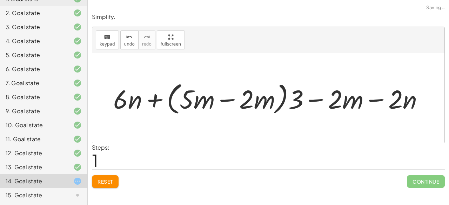
click at [113, 174] on div "Reset Continue" at bounding box center [268, 179] width 353 height 19
click at [113, 179] on span "Reset" at bounding box center [105, 182] width 15 height 6
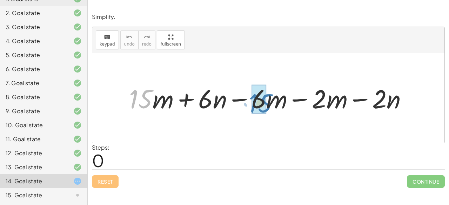
drag, startPoint x: 142, startPoint y: 103, endPoint x: 262, endPoint y: 107, distance: 119.8
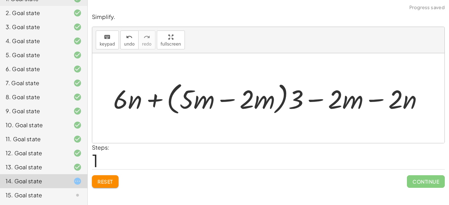
click at [112, 179] on span "Reset" at bounding box center [105, 182] width 15 height 6
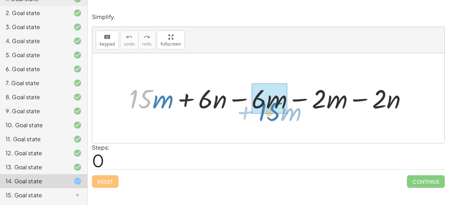
drag, startPoint x: 143, startPoint y: 102, endPoint x: 271, endPoint y: 114, distance: 129.1
click at [271, 114] on div at bounding box center [271, 98] width 291 height 34
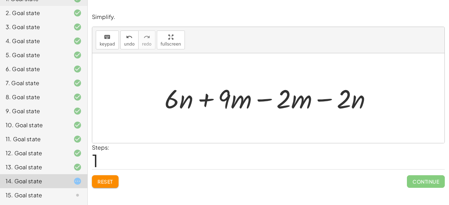
click at [260, 103] on div at bounding box center [271, 98] width 220 height 34
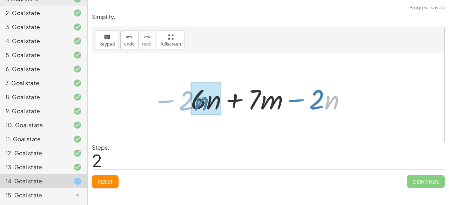
drag, startPoint x: 328, startPoint y: 98, endPoint x: 197, endPoint y: 98, distance: 131.6
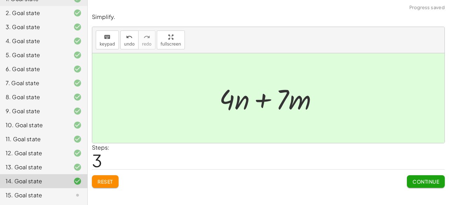
click at [414, 183] on span "Continue" at bounding box center [426, 182] width 27 height 6
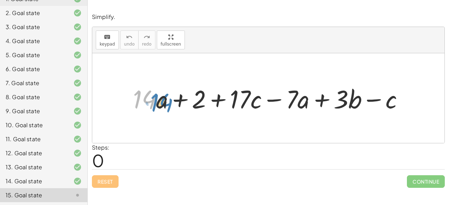
drag, startPoint x: 145, startPoint y: 98, endPoint x: 162, endPoint y: 101, distance: 17.5
click at [162, 101] on div at bounding box center [272, 98] width 284 height 33
click at [152, 104] on div at bounding box center [272, 98] width 284 height 33
drag, startPoint x: 293, startPoint y: 100, endPoint x: 146, endPoint y: 97, distance: 147.8
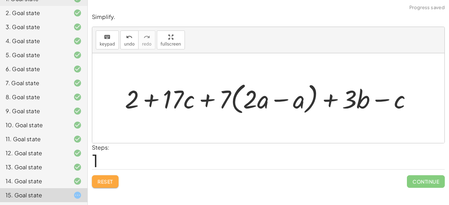
click at [118, 186] on button "Reset" at bounding box center [105, 182] width 27 height 13
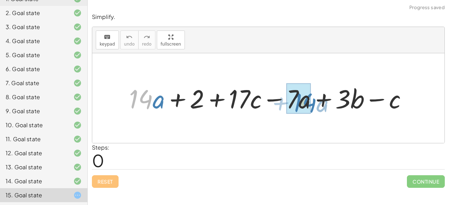
drag, startPoint x: 142, startPoint y: 101, endPoint x: 306, endPoint y: 104, distance: 164.0
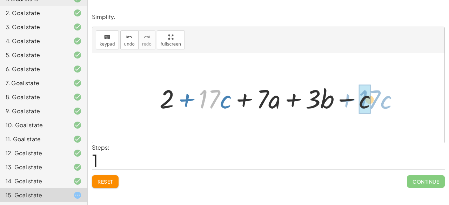
drag, startPoint x: 212, startPoint y: 97, endPoint x: 372, endPoint y: 99, distance: 160.1
click at [372, 99] on div at bounding box center [271, 98] width 230 height 34
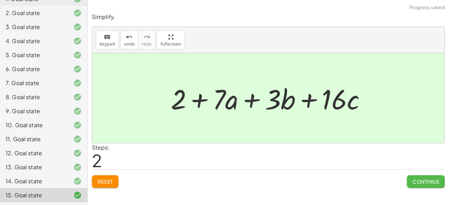
click at [415, 181] on span "Continue" at bounding box center [426, 182] width 27 height 6
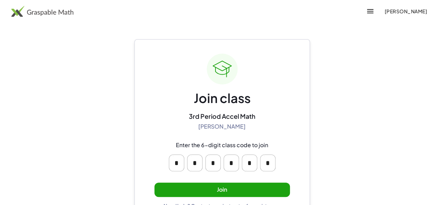
click at [226, 187] on button "Join" at bounding box center [222, 190] width 136 height 14
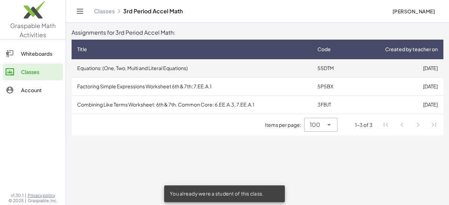
click at [150, 67] on td "Equations: (One, Two, Multi and Literal Equations)" at bounding box center [192, 68] width 240 height 18
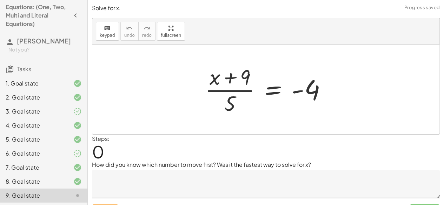
drag, startPoint x: 89, startPoint y: 104, endPoint x: 86, endPoint y: 87, distance: 17.2
click at [0, 0] on div "Solve for x. keyboard keypad undo undo redo redo fullscreen · ( + x + 9 ) · 5 =…" at bounding box center [0, 0] width 0 height 0
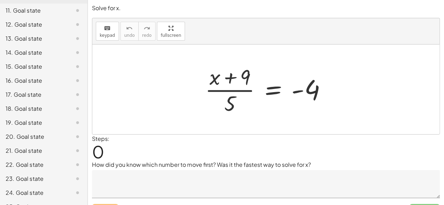
scroll to position [239, 0]
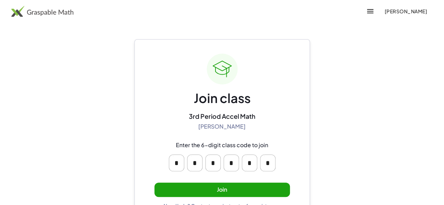
click at [222, 185] on button "Join" at bounding box center [222, 190] width 136 height 14
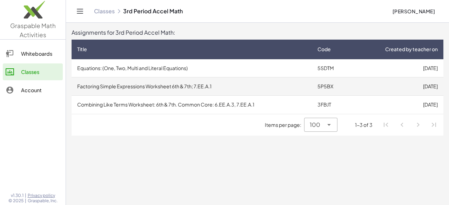
click at [183, 87] on td "Factoring Simple Expressions Worksheet 6th & 7th; 7.EE.A.1" at bounding box center [192, 87] width 240 height 18
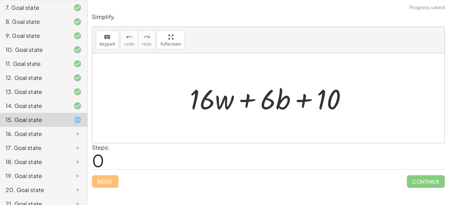
scroll to position [191, 0]
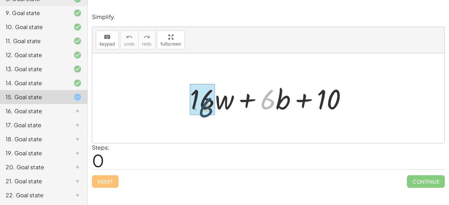
drag, startPoint x: 265, startPoint y: 95, endPoint x: 201, endPoint y: 103, distance: 64.4
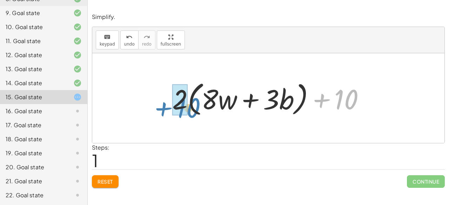
drag, startPoint x: 338, startPoint y: 95, endPoint x: 179, endPoint y: 102, distance: 159.9
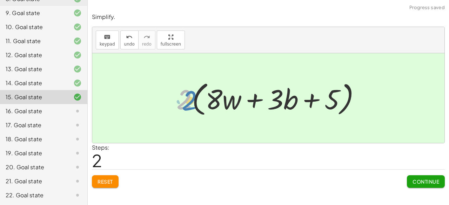
click at [183, 103] on div at bounding box center [271, 98] width 197 height 40
click at [421, 177] on button "Continue" at bounding box center [426, 182] width 38 height 13
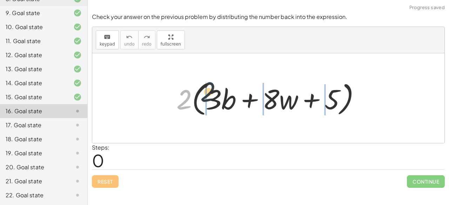
drag, startPoint x: 184, startPoint y: 101, endPoint x: 219, endPoint y: 97, distance: 35.1
click at [219, 97] on div at bounding box center [271, 98] width 197 height 40
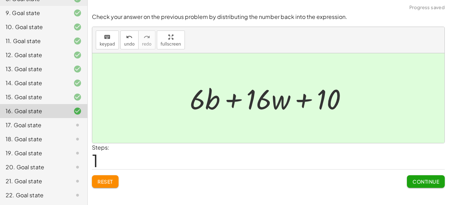
click at [427, 181] on span "Continue" at bounding box center [426, 182] width 27 height 6
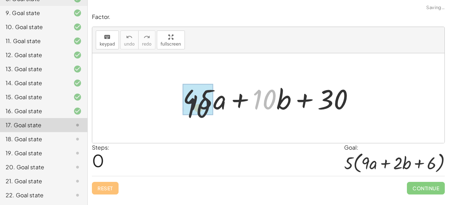
drag, startPoint x: 269, startPoint y: 100, endPoint x: 181, endPoint y: 110, distance: 88.3
click at [180, 109] on div at bounding box center [271, 98] width 184 height 36
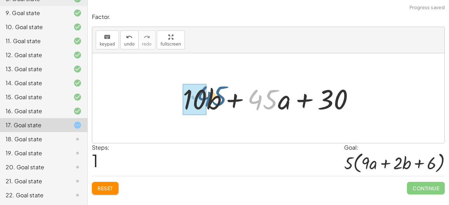
drag, startPoint x: 250, startPoint y: 103, endPoint x: 194, endPoint y: 102, distance: 55.1
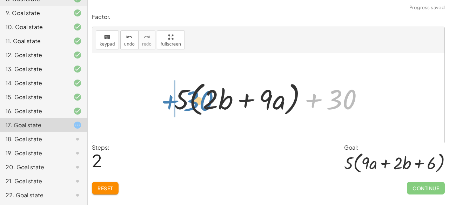
drag, startPoint x: 337, startPoint y: 97, endPoint x: 191, endPoint y: 99, distance: 146.8
click at [191, 99] on div at bounding box center [272, 98] width 202 height 40
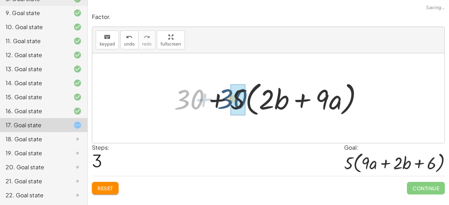
drag, startPoint x: 190, startPoint y: 97, endPoint x: 236, endPoint y: 97, distance: 45.6
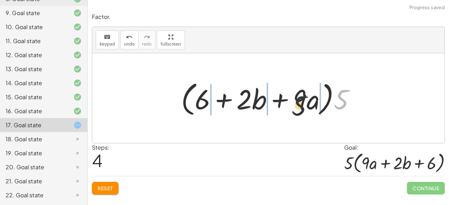
drag, startPoint x: 336, startPoint y: 94, endPoint x: 282, endPoint y: 99, distance: 55.1
click at [282, 100] on div at bounding box center [271, 98] width 187 height 40
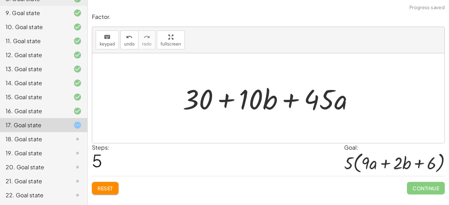
click at [112, 191] on button "Reset" at bounding box center [105, 188] width 27 height 13
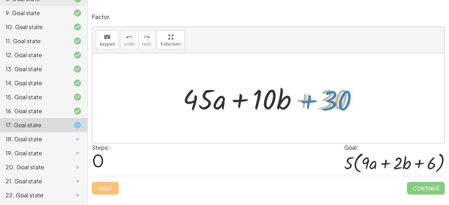
drag, startPoint x: 336, startPoint y: 105, endPoint x: 350, endPoint y: 105, distance: 13.7
click at [349, 105] on div at bounding box center [271, 98] width 184 height 36
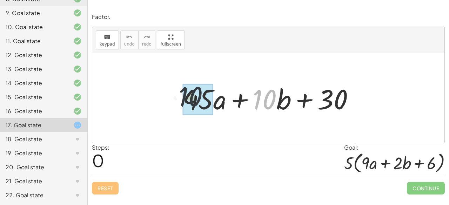
drag, startPoint x: 275, startPoint y: 98, endPoint x: 191, endPoint y: 99, distance: 84.3
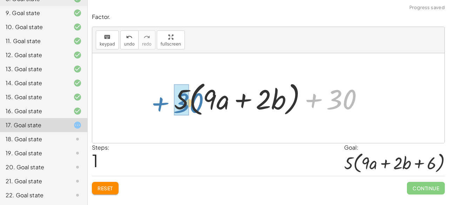
drag, startPoint x: 346, startPoint y: 97, endPoint x: 192, endPoint y: 101, distance: 153.8
click at [192, 101] on div at bounding box center [272, 98] width 202 height 40
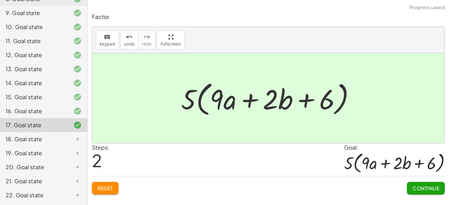
click at [419, 183] on button "Continue" at bounding box center [426, 188] width 38 height 13
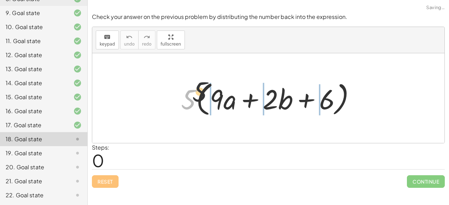
drag, startPoint x: 191, startPoint y: 108, endPoint x: 225, endPoint y: 92, distance: 38.3
click at [224, 91] on div at bounding box center [271, 98] width 187 height 40
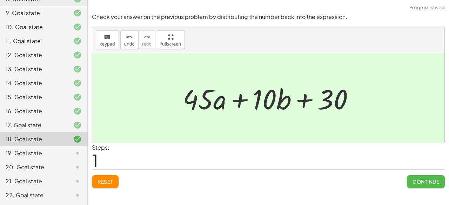
click at [430, 186] on button "Continue" at bounding box center [426, 182] width 38 height 13
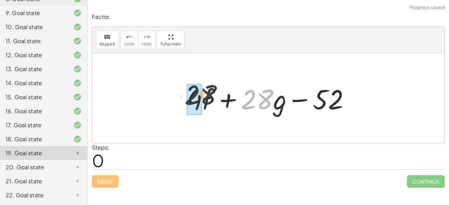
drag, startPoint x: 253, startPoint y: 106, endPoint x: 192, endPoint y: 104, distance: 60.8
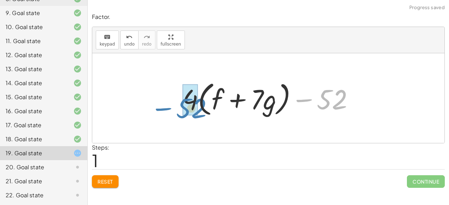
drag, startPoint x: 301, startPoint y: 97, endPoint x: 195, endPoint y: 107, distance: 106.9
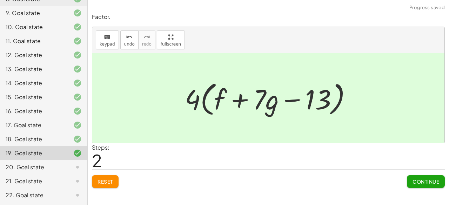
click at [420, 179] on span "Continue" at bounding box center [426, 182] width 27 height 6
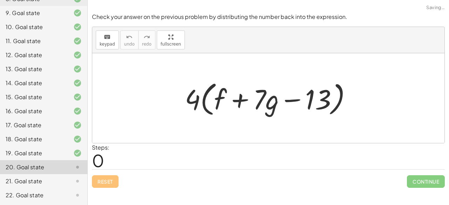
drag, startPoint x: 192, startPoint y: 105, endPoint x: 246, endPoint y: 103, distance: 53.4
click at [246, 103] on div at bounding box center [271, 98] width 180 height 40
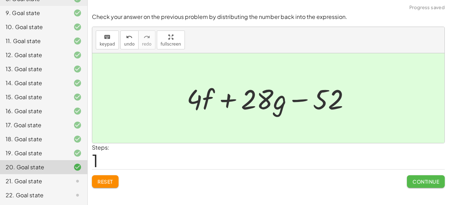
click at [429, 179] on span "Continue" at bounding box center [426, 182] width 27 height 6
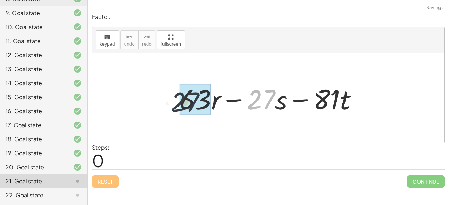
drag, startPoint x: 256, startPoint y: 100, endPoint x: 176, endPoint y: 100, distance: 79.7
click at [176, 100] on div at bounding box center [271, 98] width 191 height 36
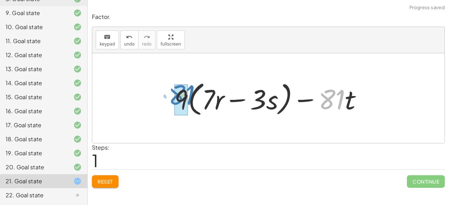
drag, startPoint x: 334, startPoint y: 95, endPoint x: 182, endPoint y: 94, distance: 152.4
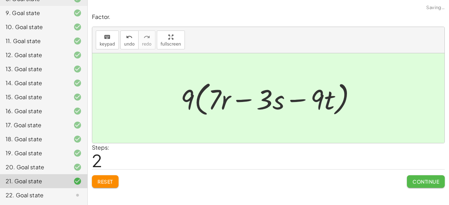
click at [420, 181] on span "Continue" at bounding box center [426, 182] width 27 height 6
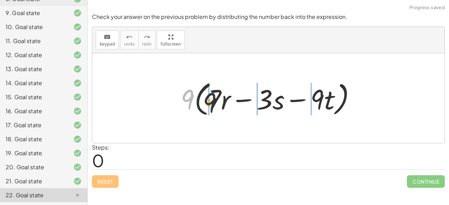
drag, startPoint x: 192, startPoint y: 95, endPoint x: 235, endPoint y: 102, distance: 43.4
click at [231, 101] on div at bounding box center [271, 98] width 188 height 40
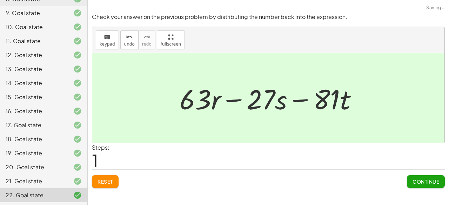
click at [436, 181] on span "Continue" at bounding box center [426, 182] width 27 height 6
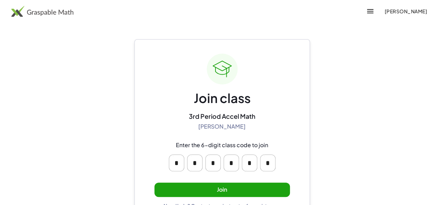
click at [211, 186] on button "Join" at bounding box center [222, 190] width 136 height 14
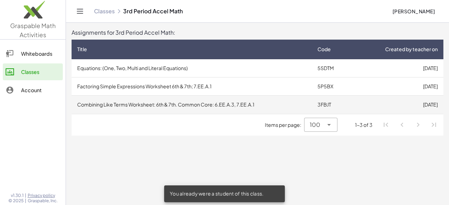
click at [205, 106] on td "Combining Like Terms Worksheet: 6th & 7th. Common Core: 6.EE.A.3, 7.EE.A.1" at bounding box center [192, 105] width 240 height 18
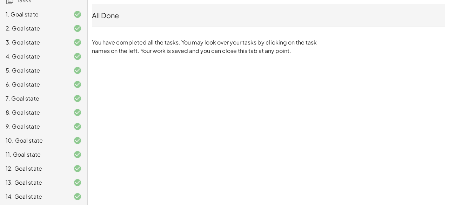
scroll to position [101, 0]
